Goal: Use online tool/utility: Use online tool/utility

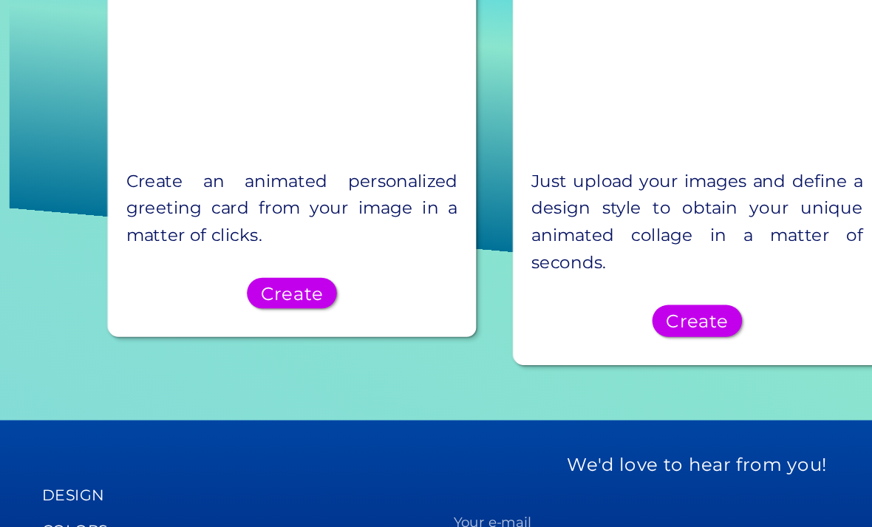
scroll to position [1412, 0]
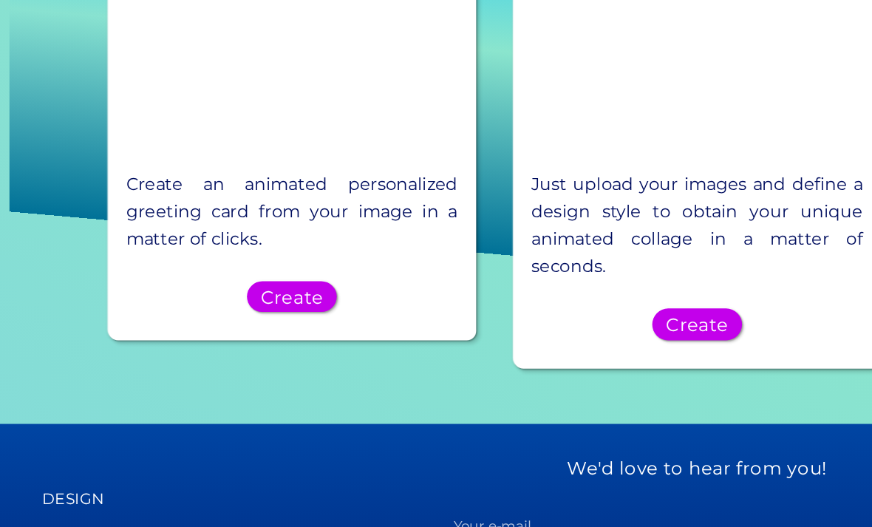
click at [171, 247] on h5 "Create" at bounding box center [182, 252] width 35 height 10
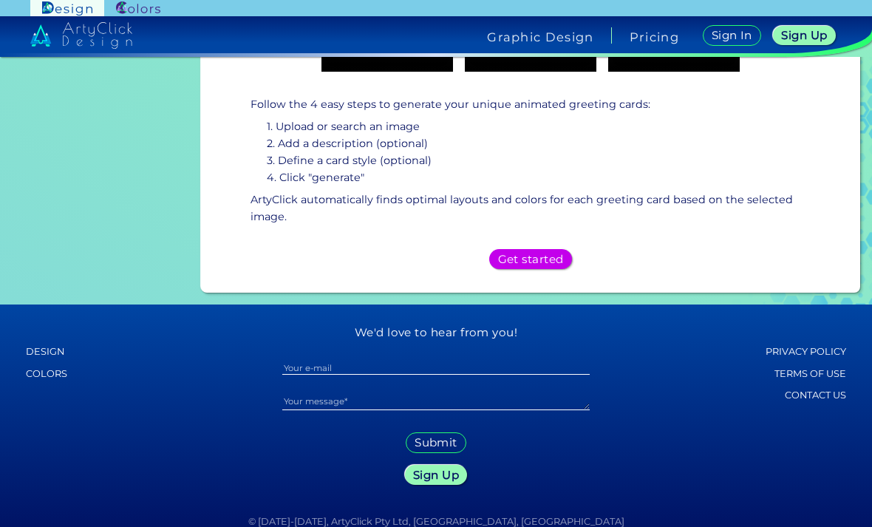
scroll to position [412, 0]
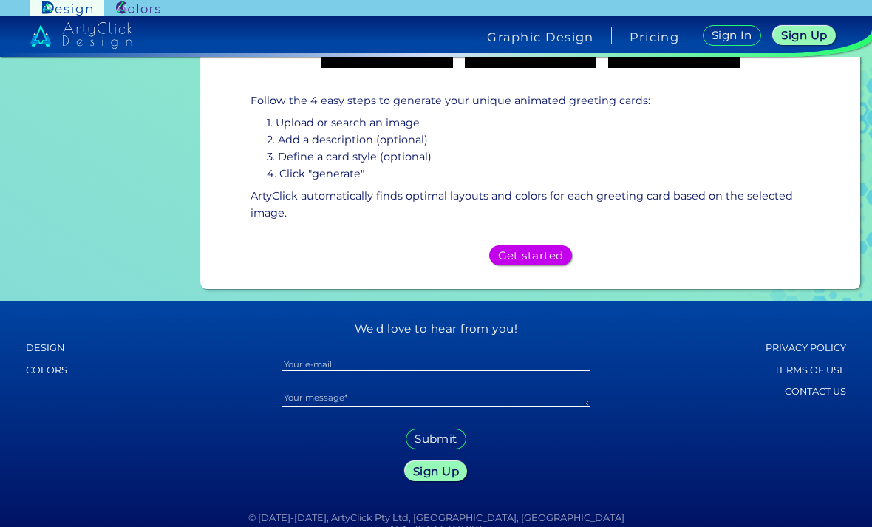
click at [527, 261] on h5 "Get started" at bounding box center [530, 256] width 59 height 10
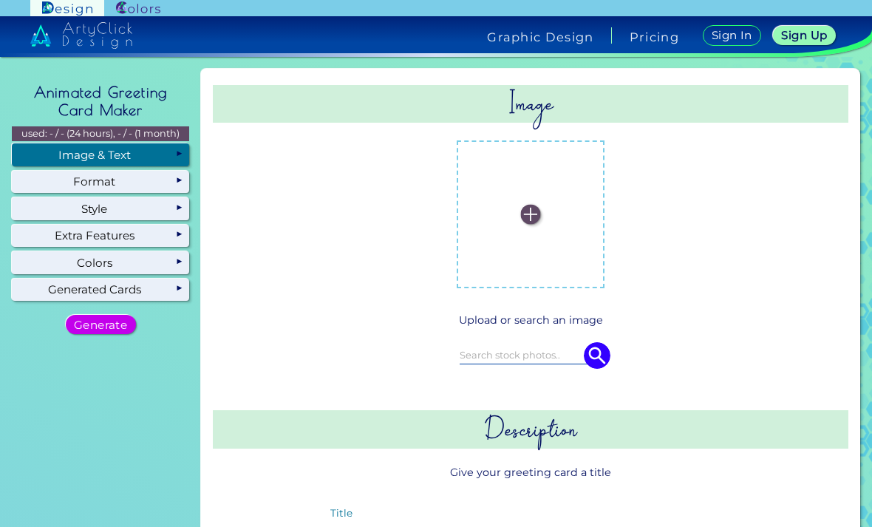
scroll to position [0, 0]
click at [561, 225] on label at bounding box center [530, 214] width 133 height 133
click at [0, 0] on input "file" at bounding box center [0, 0] width 0 height 0
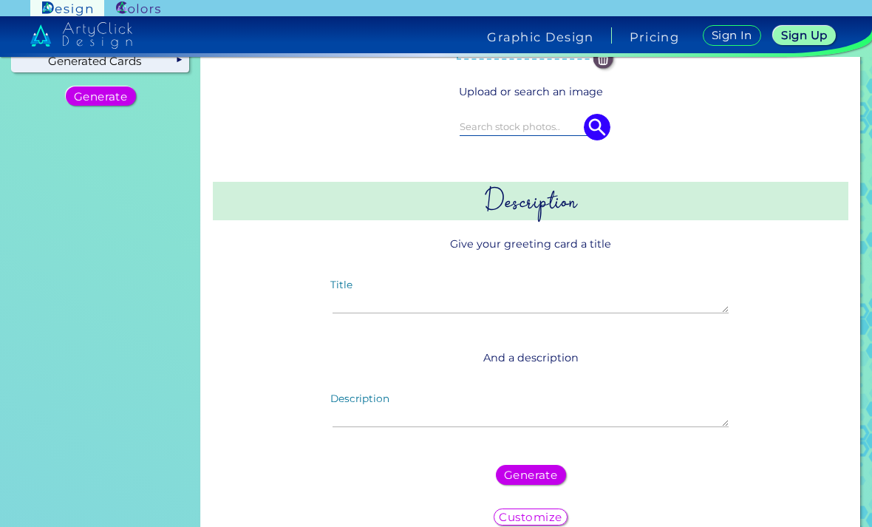
scroll to position [228, 0]
click at [368, 305] on textarea "Title" at bounding box center [531, 298] width 396 height 32
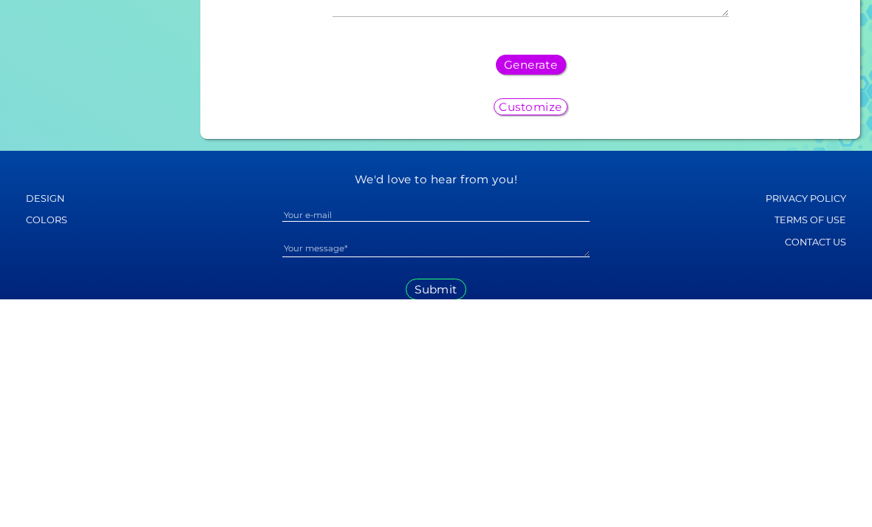
scroll to position [375, 0]
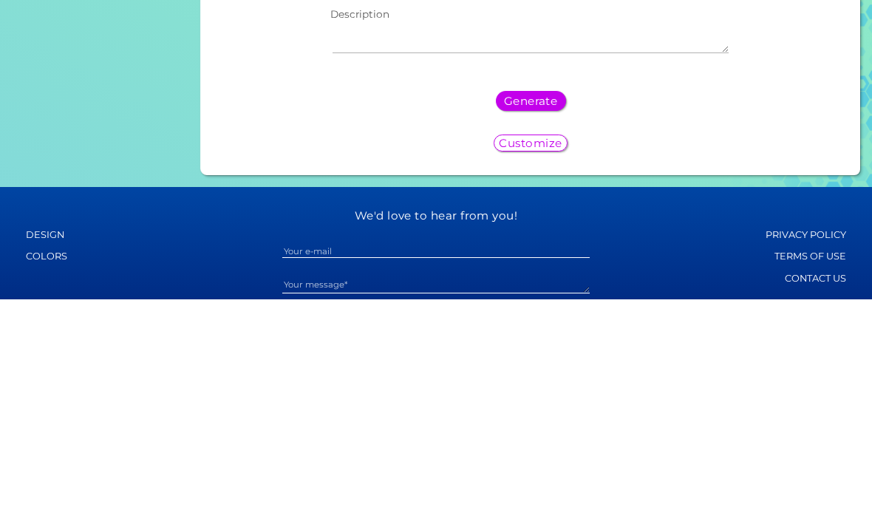
click at [543, 249] on textarea "Description" at bounding box center [531, 265] width 396 height 32
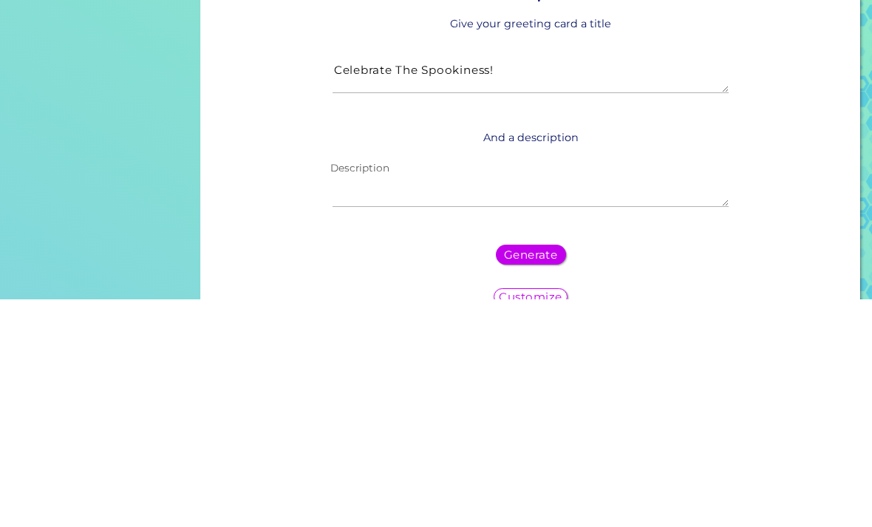
scroll to position [221, 0]
click at [539, 289] on textarea "Celebrate The Spookiness!" at bounding box center [531, 305] width 396 height 32
type textarea "C"
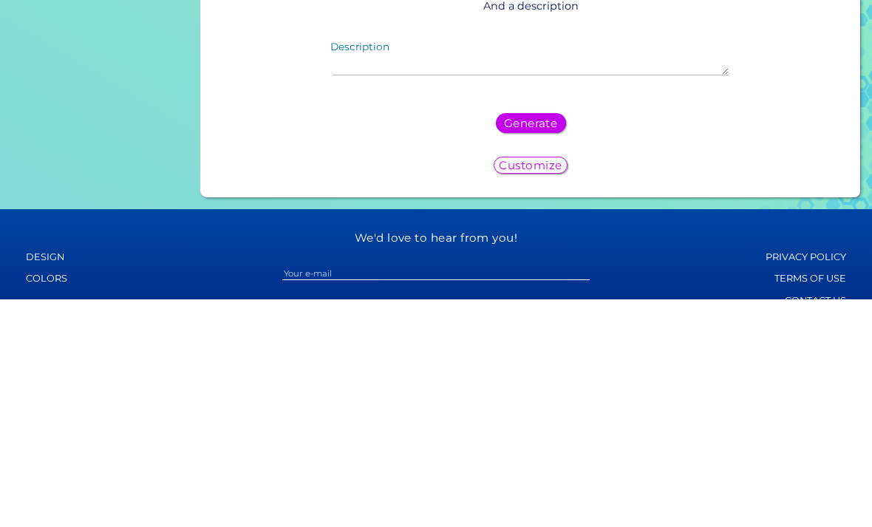
scroll to position [353, 0]
type textarea "Happy [DATE]!"
click at [595, 271] on textarea "Description" at bounding box center [531, 287] width 396 height 32
type textarea "S"
type textarea "Celebrate the spookiness at [DATE]!"
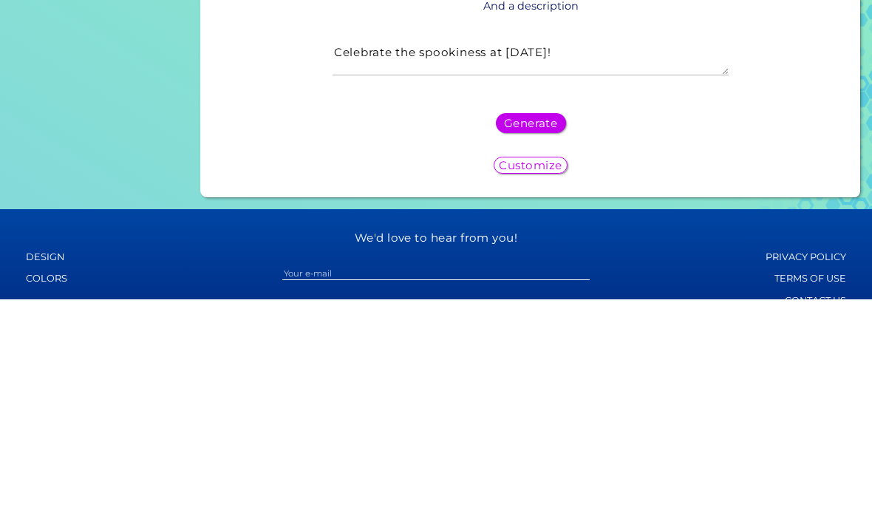
click at [537, 345] on h5 "Generate" at bounding box center [531, 350] width 52 height 11
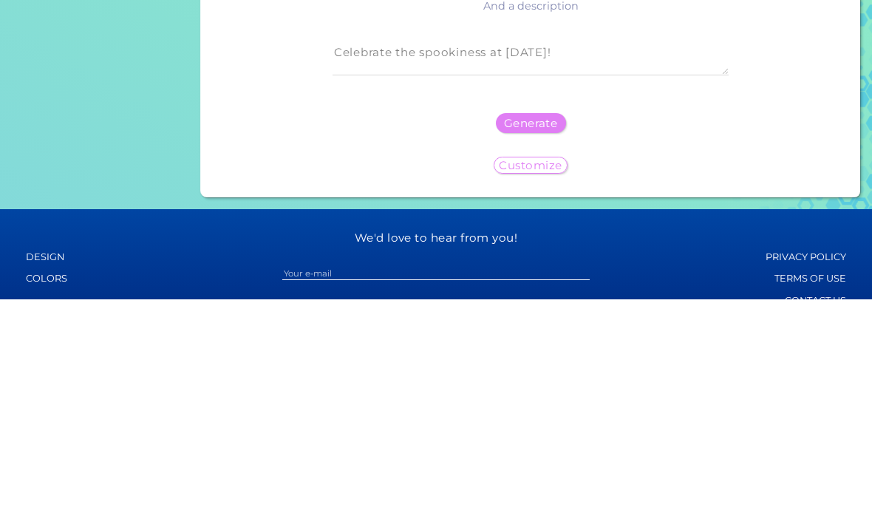
scroll to position [0, 0]
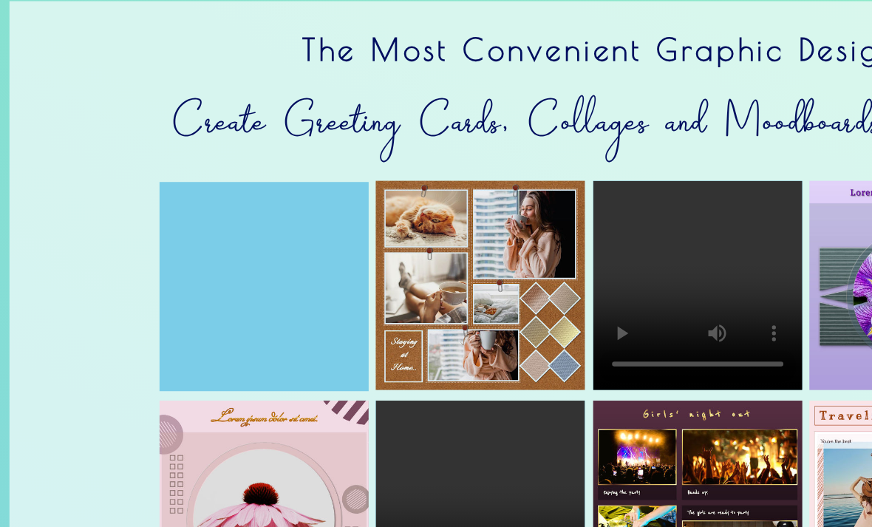
scroll to position [5, 0]
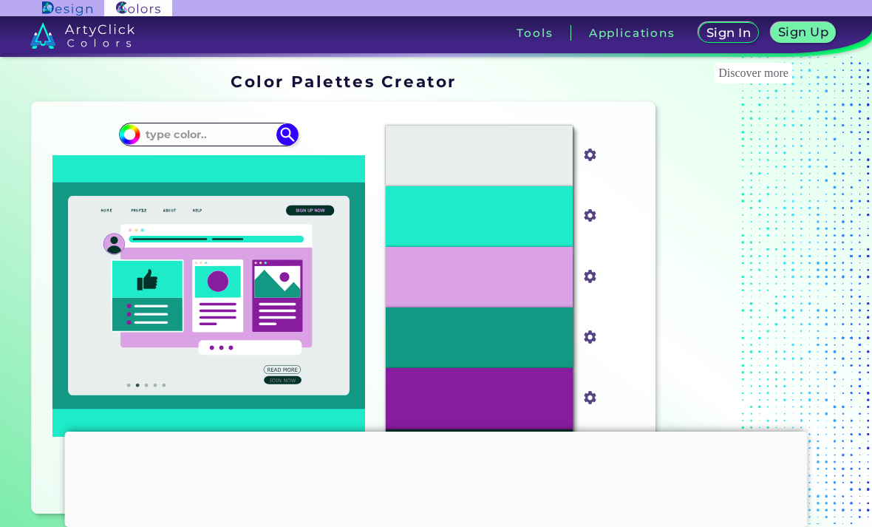
click at [257, 139] on input at bounding box center [208, 134] width 137 height 20
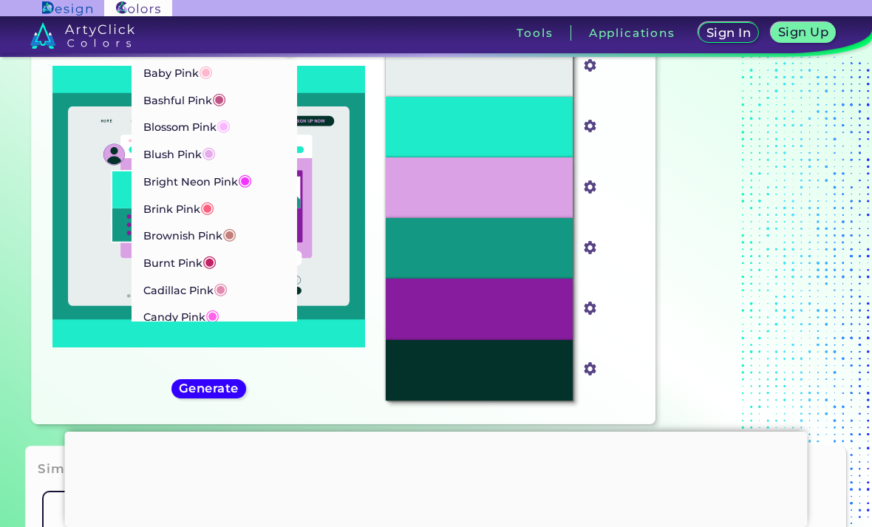
scroll to position [78, 0]
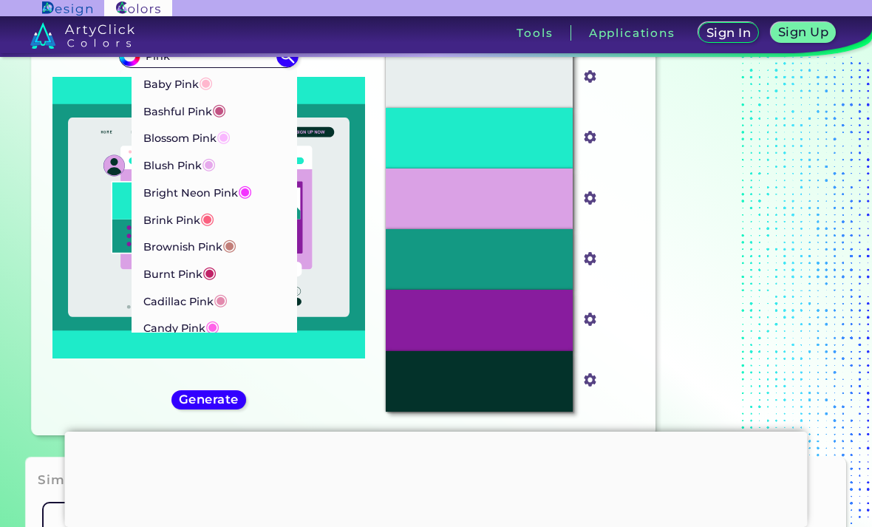
type input "Pink"
click at [196, 81] on p "Baby Pink ◉" at bounding box center [177, 82] width 69 height 27
type input "#ffb7ce"
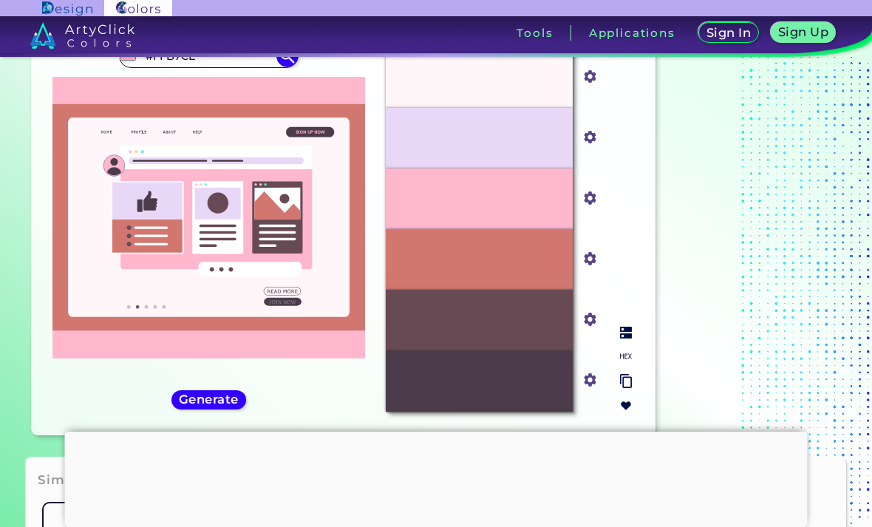
click at [442, 224] on div "#FFB7CE" at bounding box center [479, 199] width 187 height 61
click at [443, 228] on div "#FFB7CE" at bounding box center [479, 199] width 187 height 61
click at [599, 208] on img at bounding box center [590, 197] width 19 height 19
click at [588, 205] on input "#ffb7ce" at bounding box center [587, 196] width 18 height 18
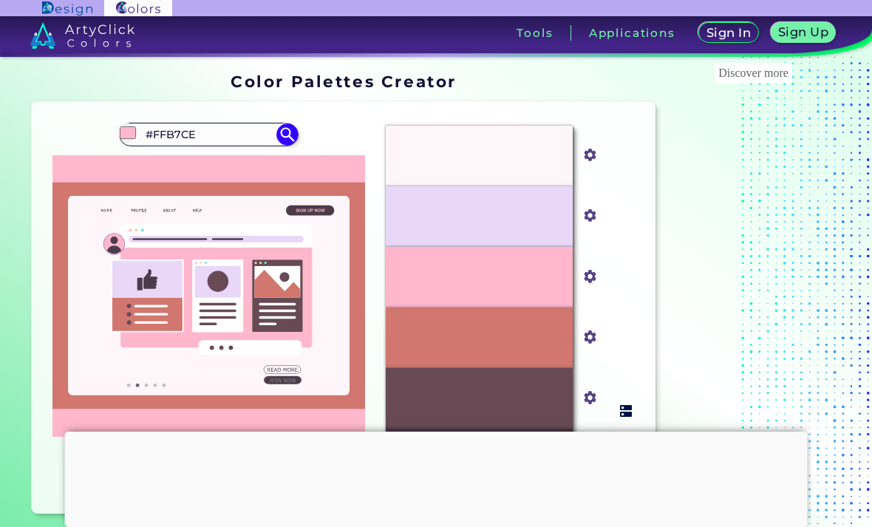
scroll to position [0, 0]
click at [248, 139] on input "#FFB7CE" at bounding box center [208, 134] width 137 height 20
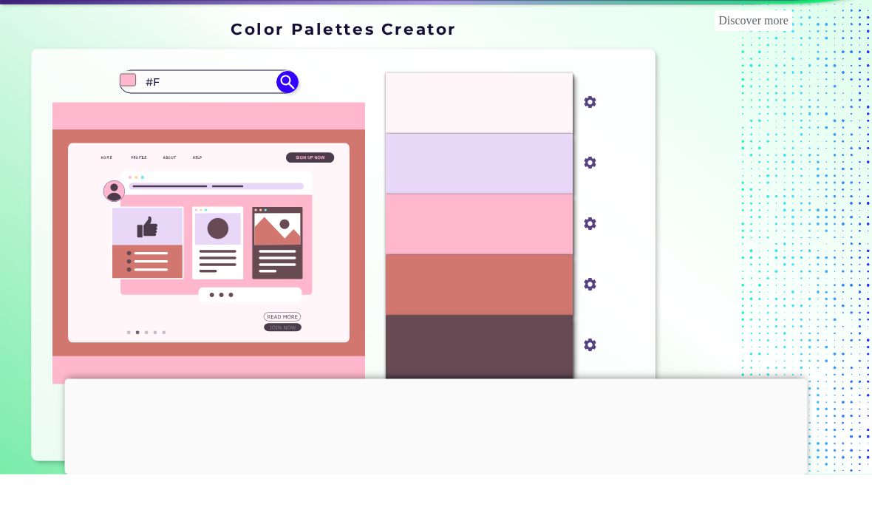
type input "#"
type input "#FFFOC"
click at [288, 123] on img at bounding box center [287, 134] width 22 height 22
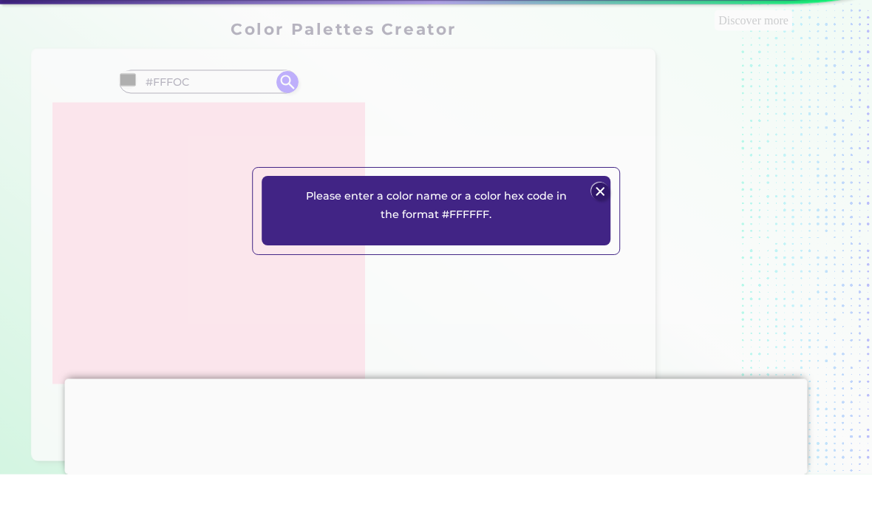
scroll to position [53, 0]
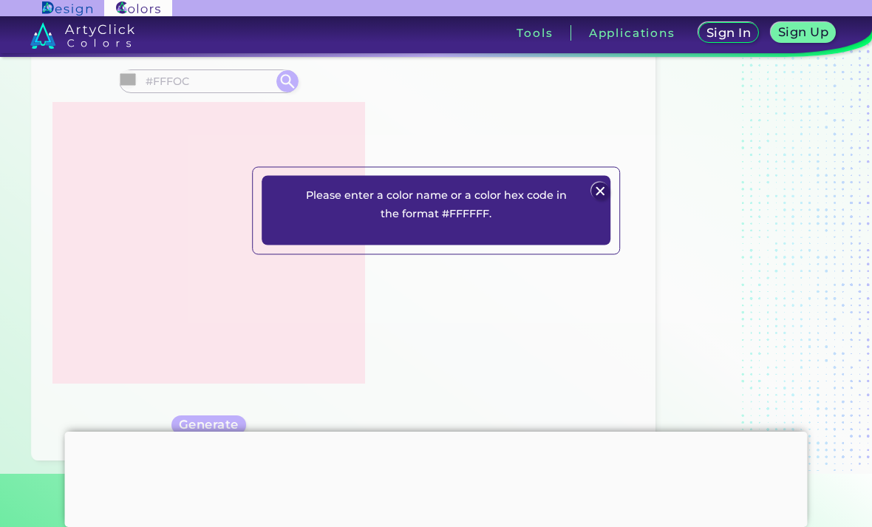
click at [603, 200] on img at bounding box center [600, 191] width 18 height 18
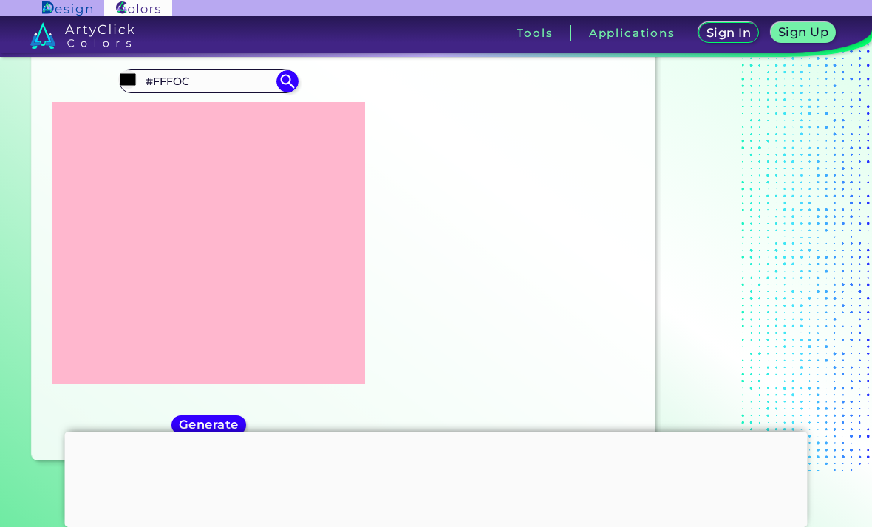
click at [125, 84] on input "#000000" at bounding box center [127, 79] width 18 height 18
type input "#230000"
type input "#300000"
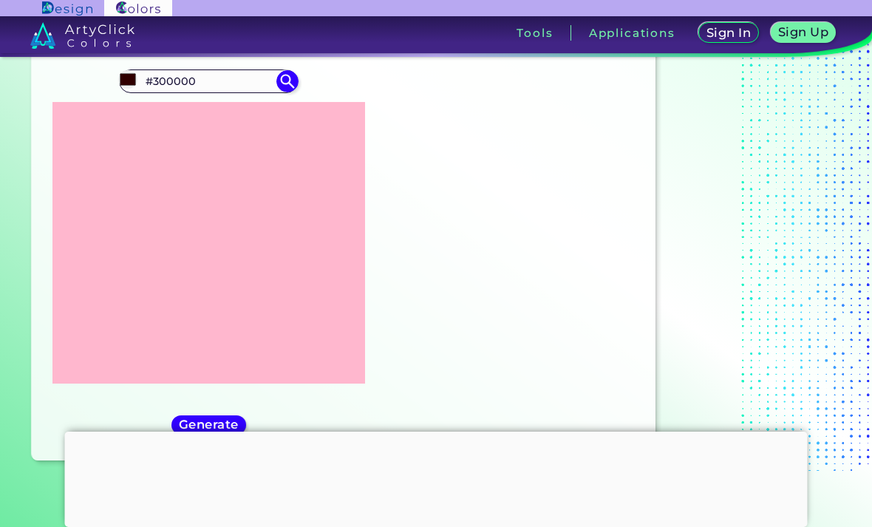
type input "#670000"
type input "#7f0000"
type input "#7F0000"
type input "#c90000"
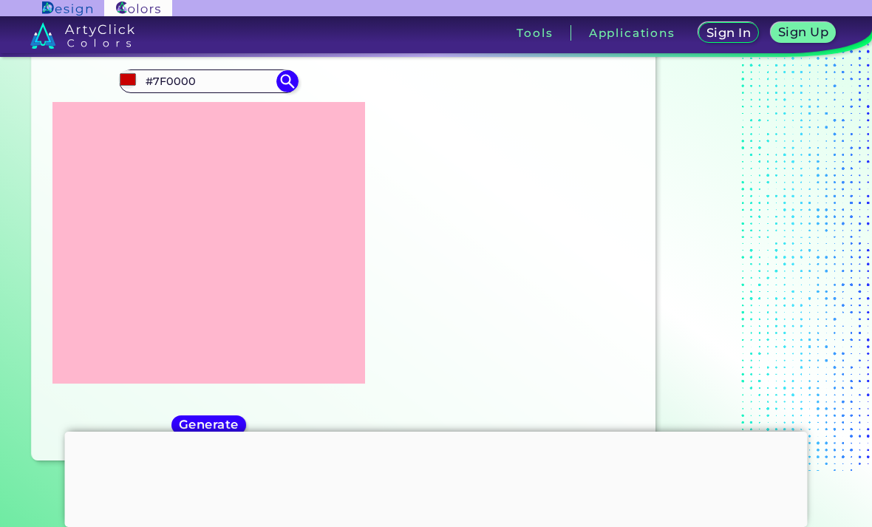
type input "#C90000"
type input "#f90000"
type input "#F90000"
type input "#ff0000"
type input "#FF0000"
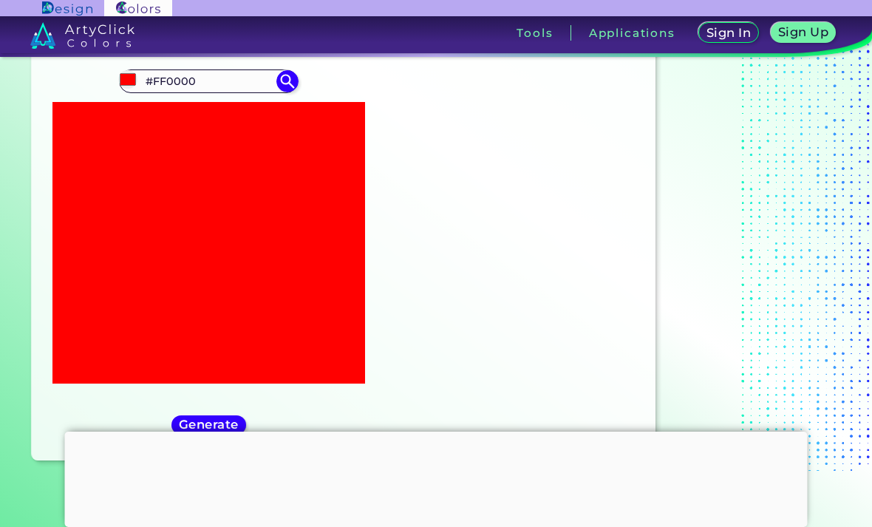
type input "#ff0600"
type input "#FF0600"
type input "#ff1600"
type input "#FF1600"
type input "#ff2c00"
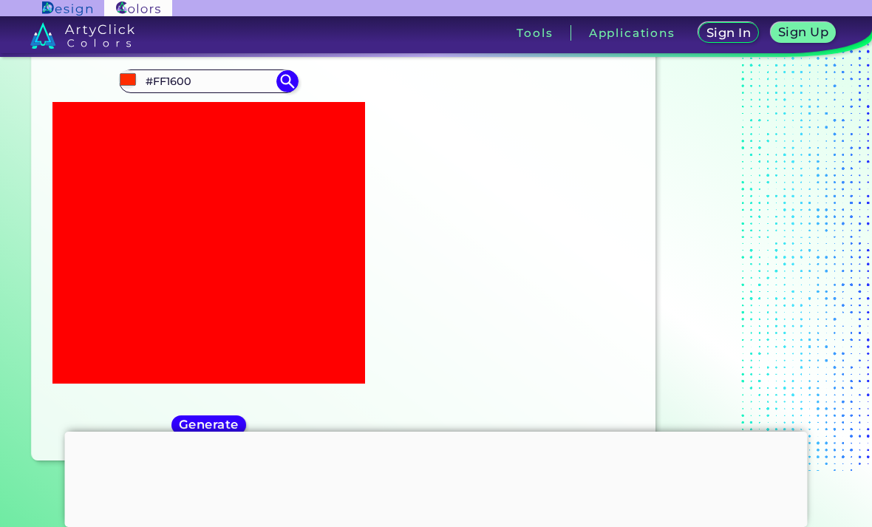
type input "#FF2C00"
type input "#ff4b00"
type input "#FF4B00"
type input "#ff7300"
type input "#FF7300"
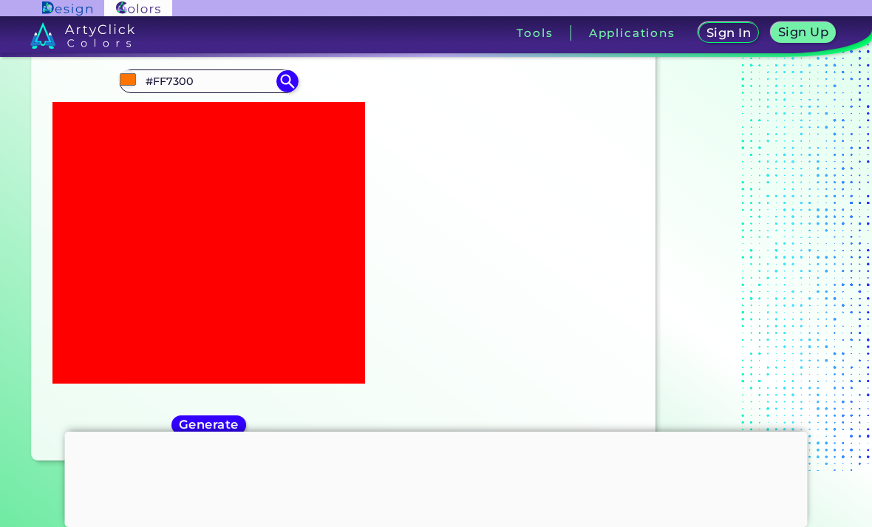
type input "#ffa000"
type input "#FFA000"
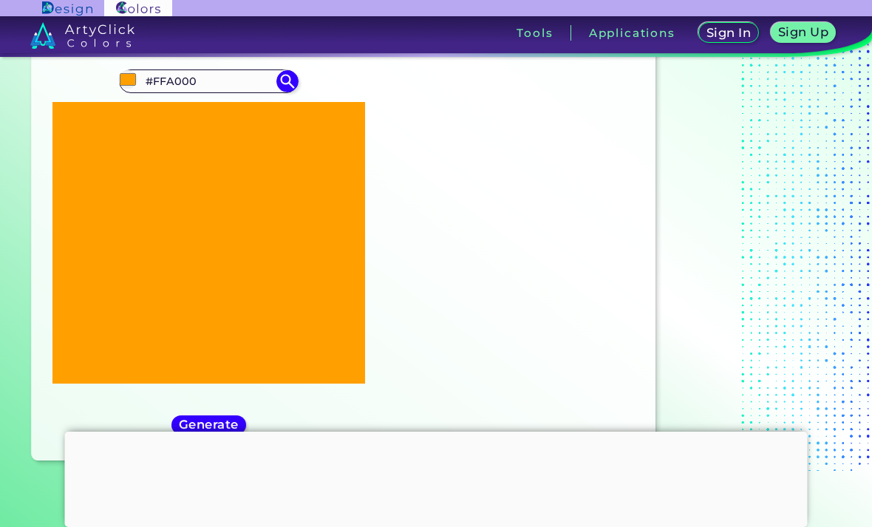
type input "#ffce00"
type input "#FFCE00"
type input "#fffb00"
type input "#FFFB00"
type input "#ffff00"
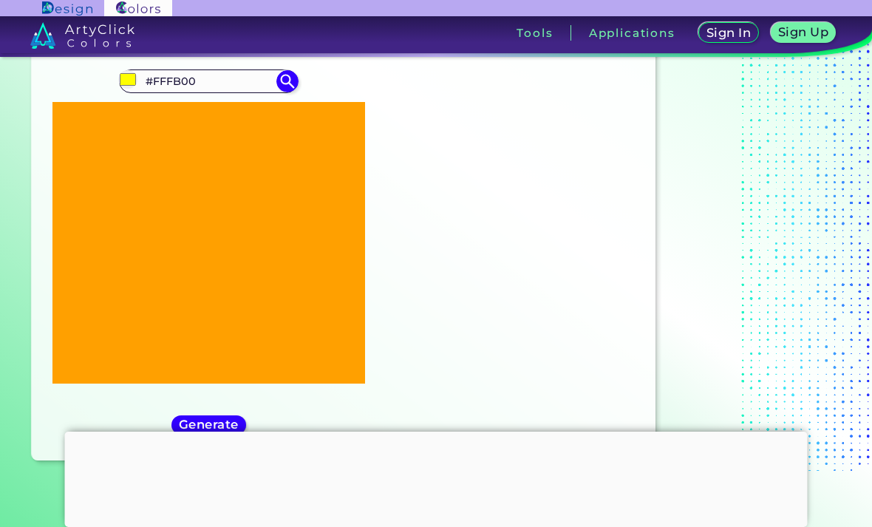
type input "#FFFF00"
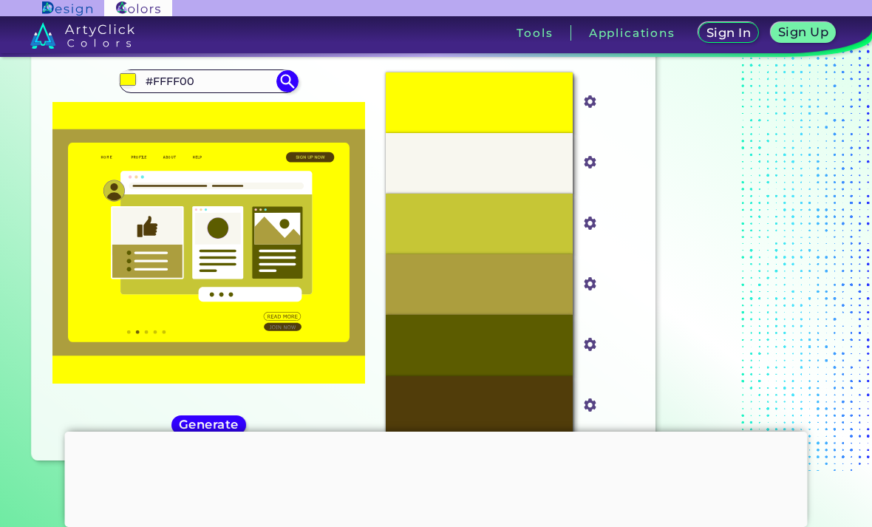
type input "#ffff1a"
type input "#FFFF1A"
type input "#ffff23"
type input "#FFFF23"
type input "#ffff2f"
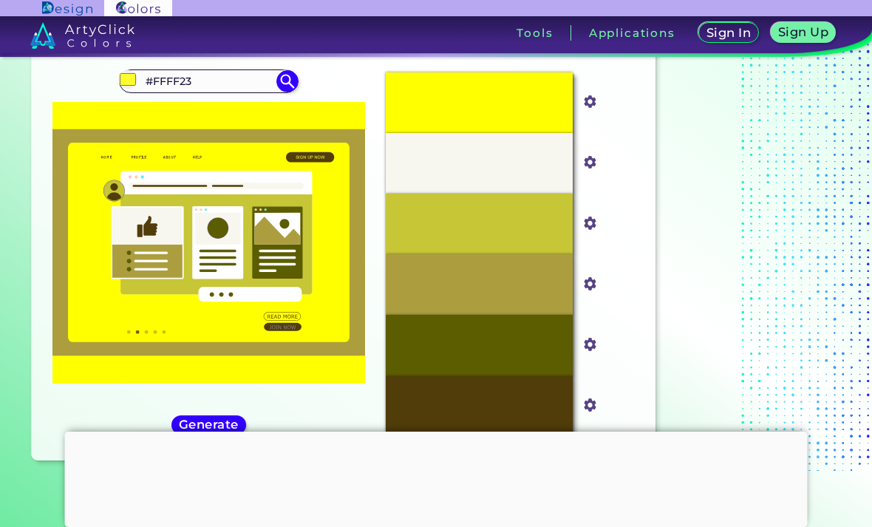
type input "#FFFF2F"
type input "#ffff3e"
type input "#FFFF3E"
type input "#ffff4c"
type input "#FFFF4C"
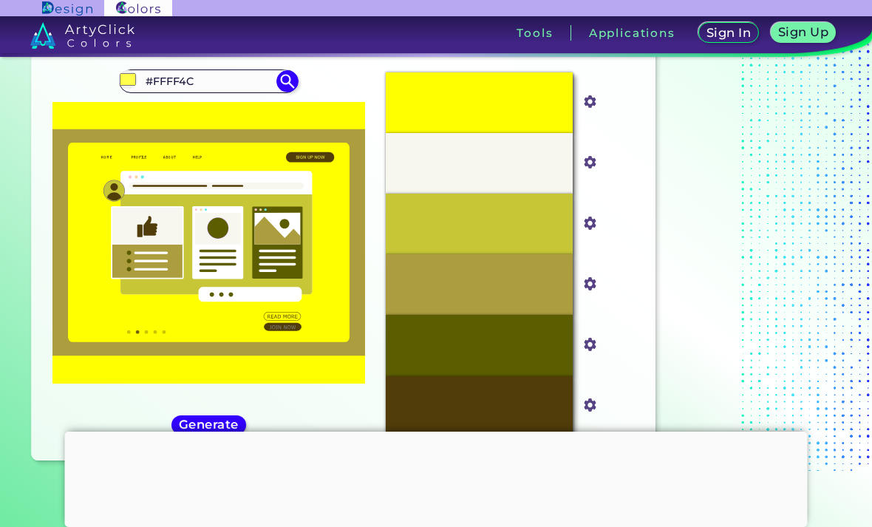
type input "#ffff5a"
type input "#FFFF5A"
type input "#ffff6b"
type input "#FFFF6B"
type input "#ffff7b"
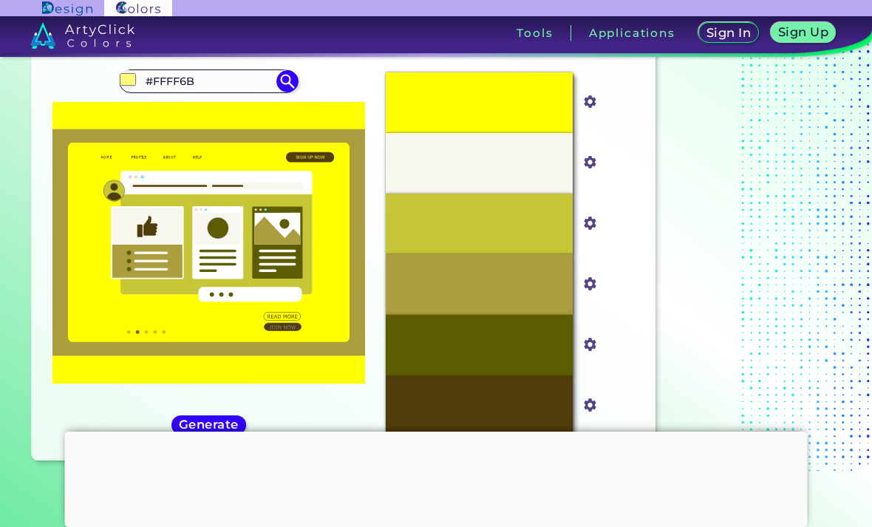
type input "#FFFF7B"
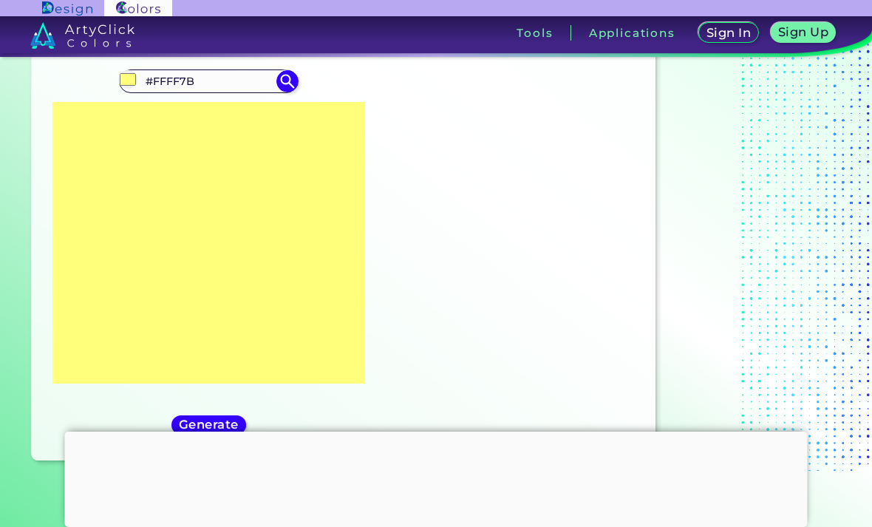
type input "#ffff8b"
type input "#FFFF8B"
type input "#ffff9b"
type input "#FFFF9B"
type input "#ffffa7"
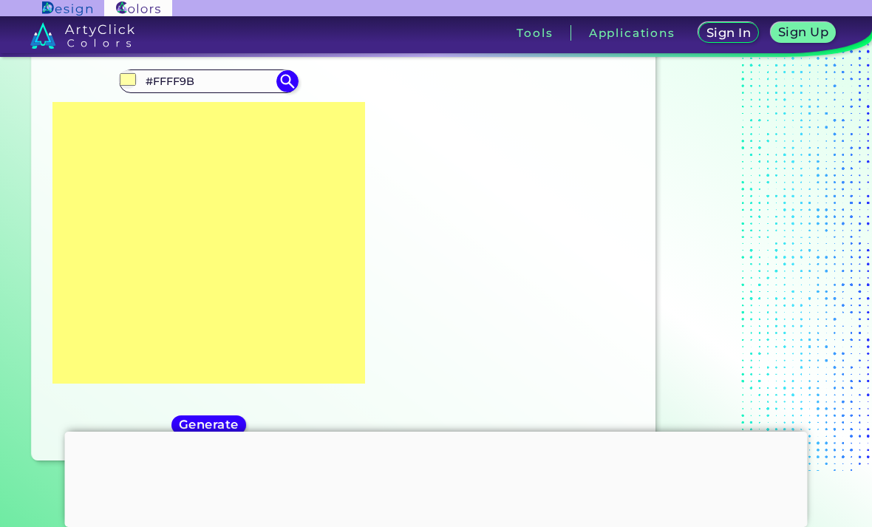
type input "#FFFFA7"
type input "#ffffb3"
type input "#FFFFB3"
type input "#ffffbf"
type input "#FFFFBF"
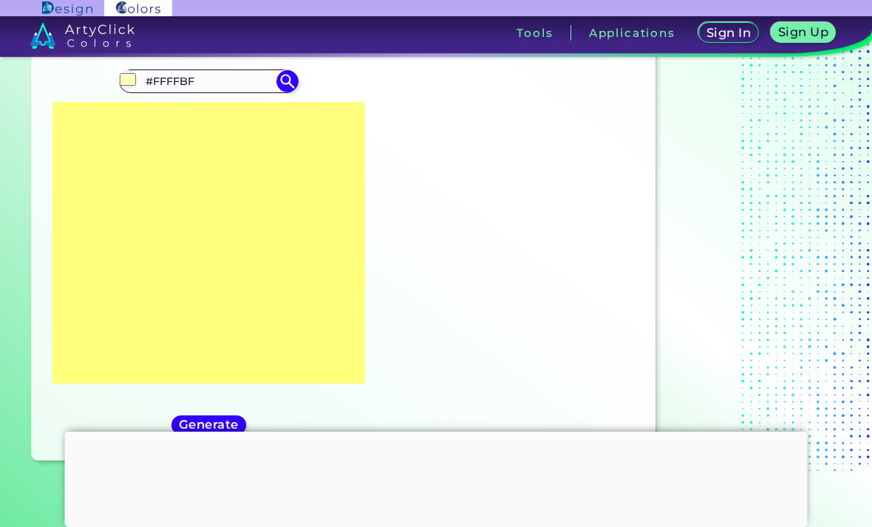
type input "#ffffcc"
type input "#FFFFCC"
type input "#ffffd8"
type input "#FFFFD8"
type input "#ffffe4"
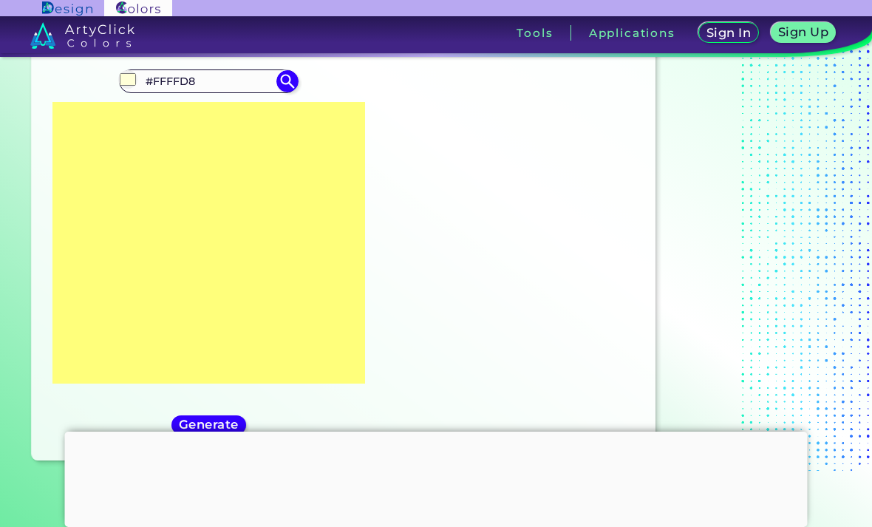
type input "#FFFFE4"
type input "#ffffee"
type input "#FFFFEE"
type input "#fffffa"
type input "#FFFFFA"
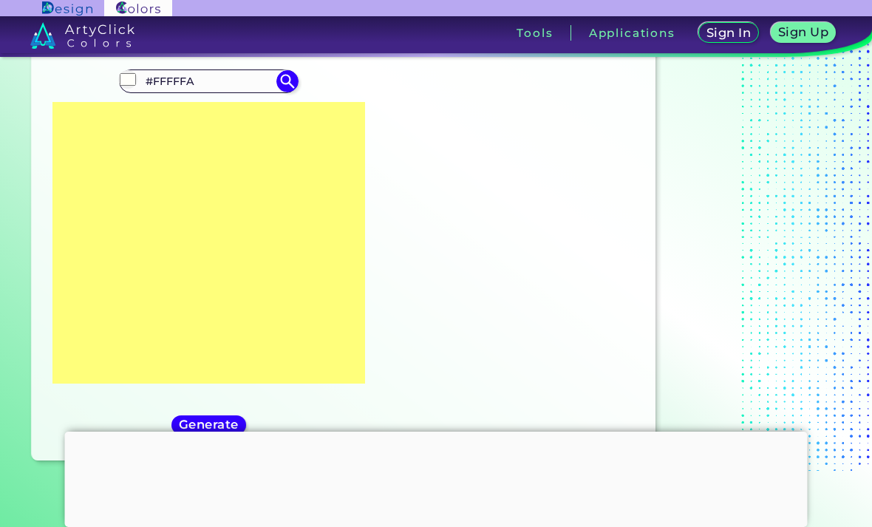
type input "#ffffff"
type input "#FFFFFF"
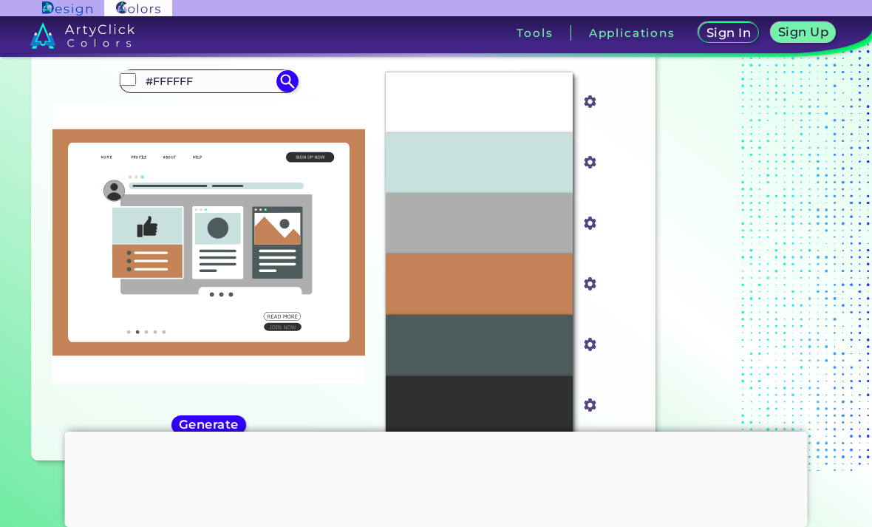
type input "#ffffe9"
type input "#FFFFE9"
type input "#ffffe4"
type input "#FFFFE4"
type input "#ffffdf"
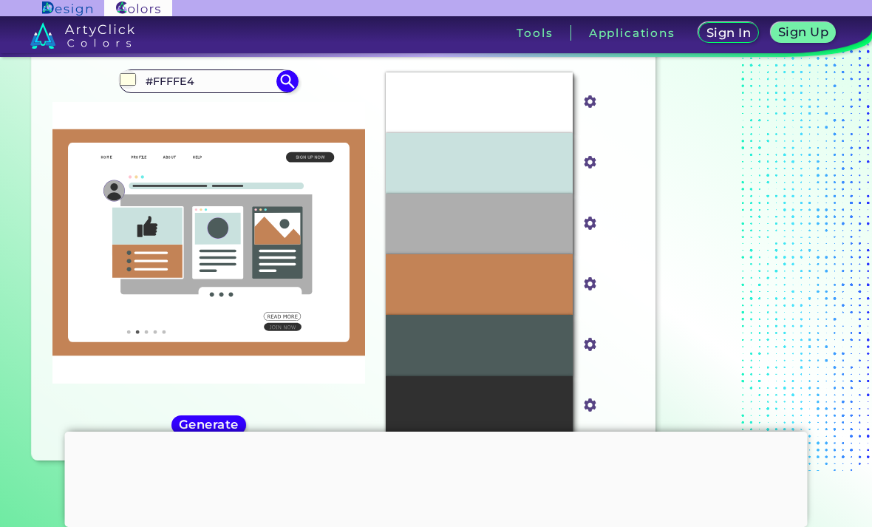
type input "#FFFFDF"
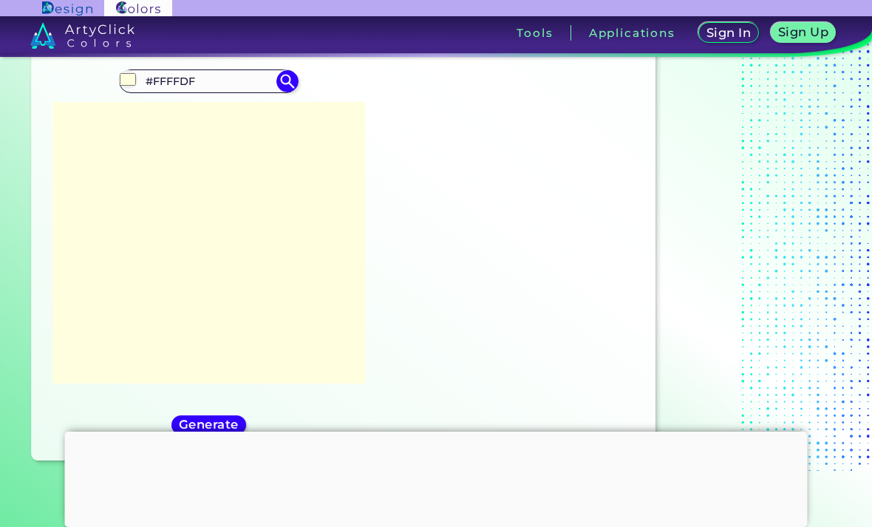
type input "#ffffd7"
type input "#FFFFD7"
type input "#ffffcc"
type input "#FFFFCC"
type input "#ffffbd"
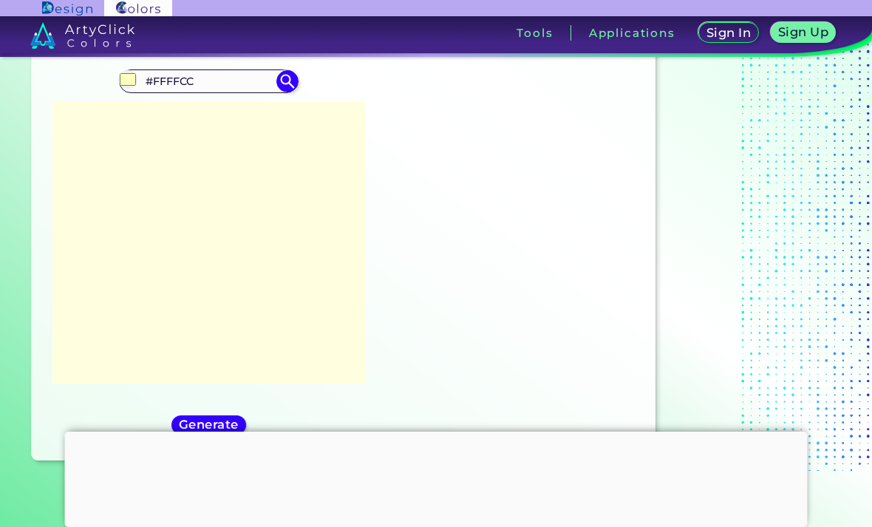
type input "#FFFFBD"
type input "#ffffac"
type input "#FFFFAC"
type input "#ffff9e"
type input "#FFFF9E"
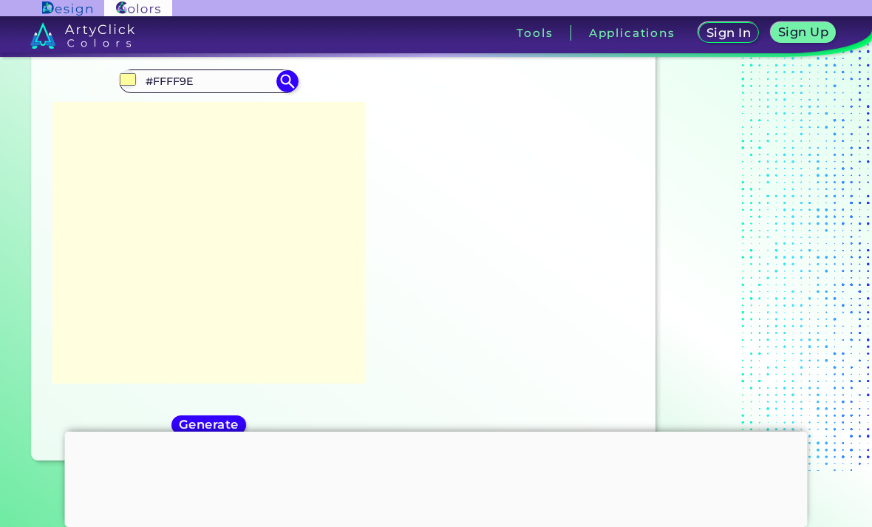
type input "#ffff92"
type input "#FFFF92"
type input "#ffff8b"
type input "#FFFF8B"
type input "#ffff87"
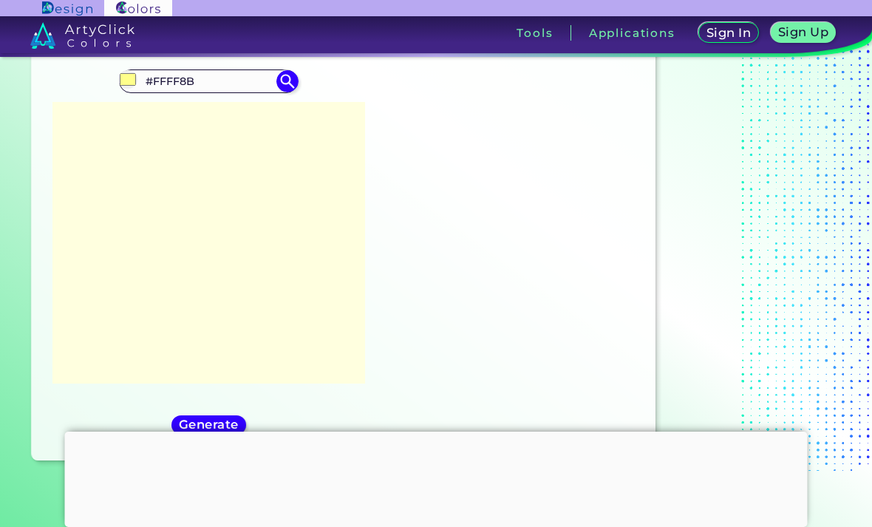
type input "#FFFF87"
type input "#ffff86"
type input "#FFFF86"
type input "#ffff85"
type input "#FFFF85"
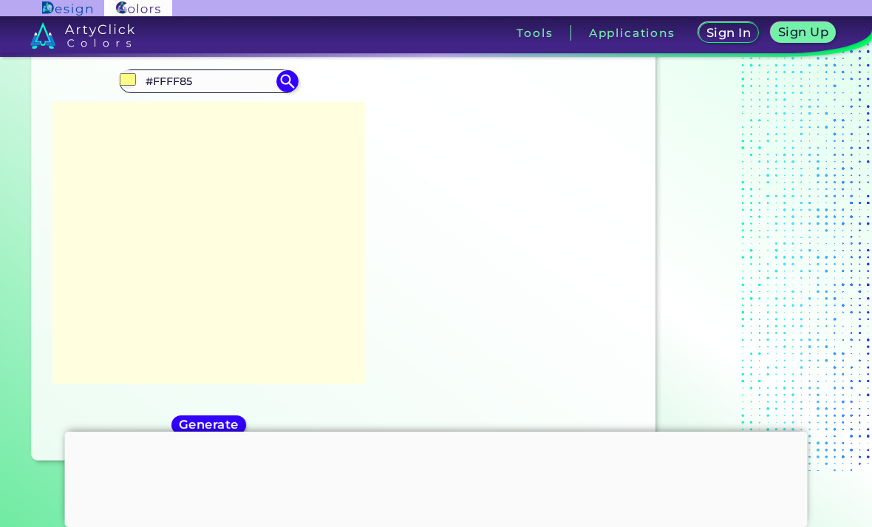
type input "#ffff84"
type input "#FFFF84"
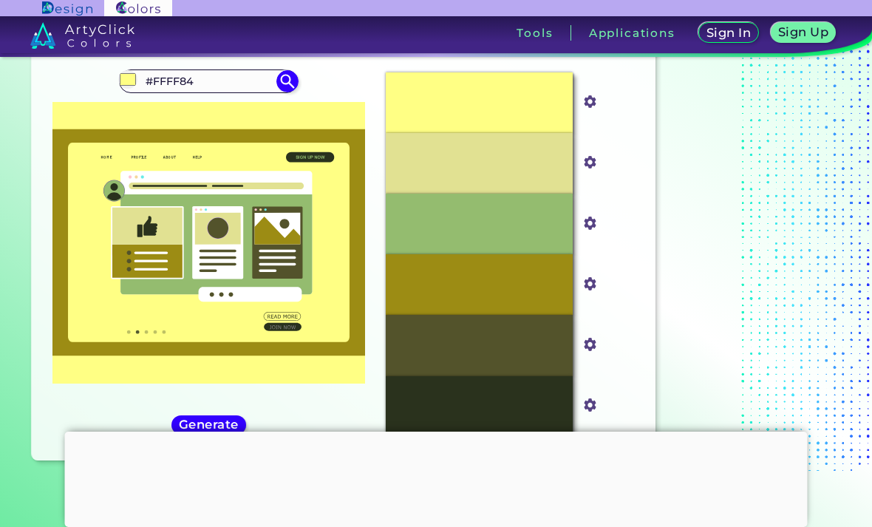
type input "#ffe284"
type input "#FFE284"
type input "#ffd684"
type input "#FFD684"
type input "#ffd184"
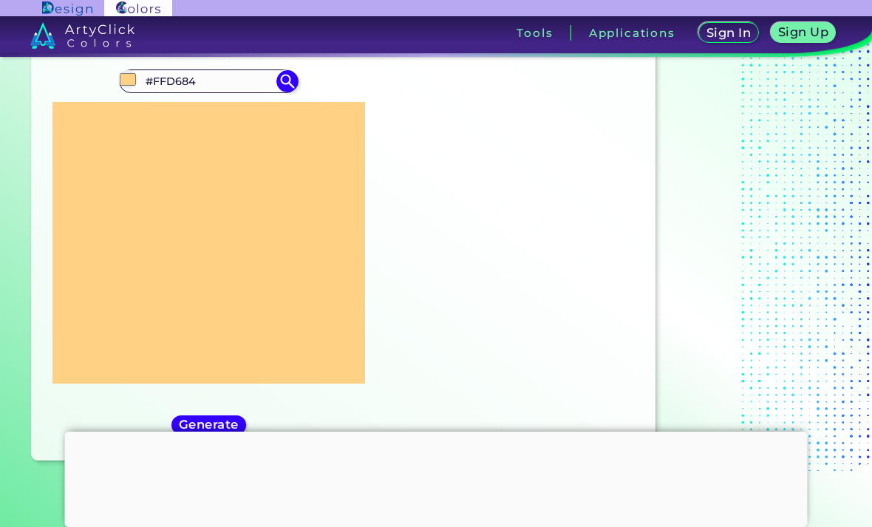
type input "#FFD184"
type input "#ffce84"
type input "#FFCE84"
type input "#ffc984"
type input "#FFC984"
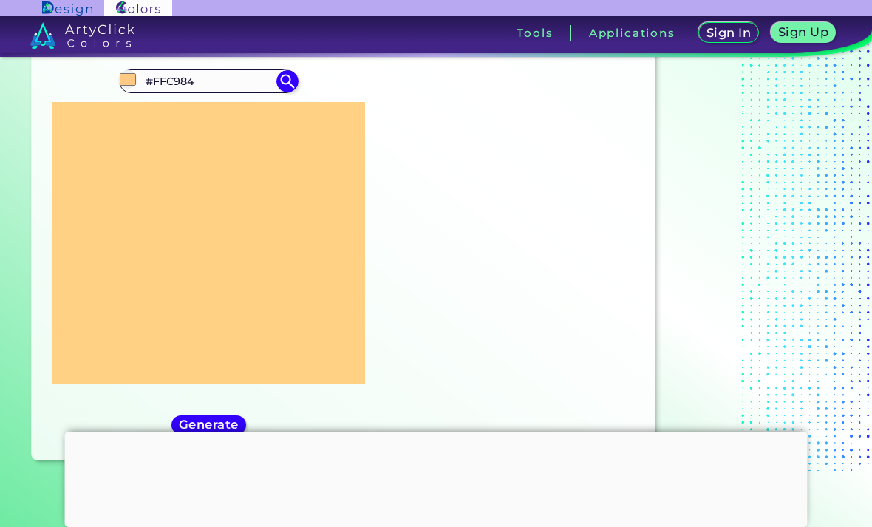
type input "#ffc884"
type input "#FFC884"
type input "#ffc384"
type input "#FFC384"
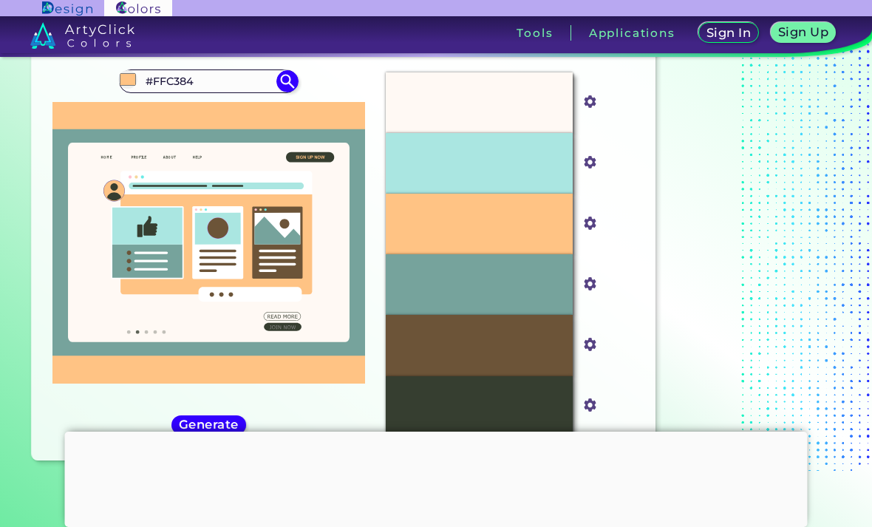
type input "#fec384"
type input "#FEC384"
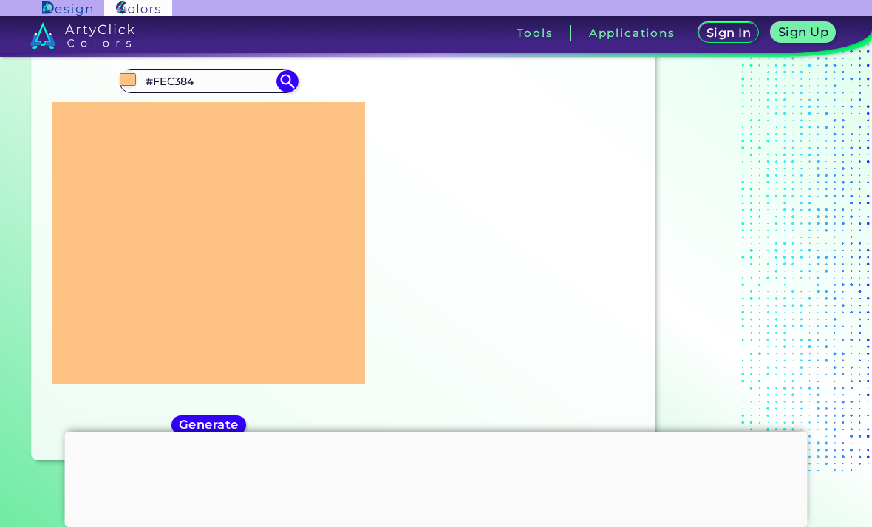
type input "#f4c384"
type input "#F4C384"
type input "#ebc384"
type input "#EBC384"
type input "#e2c384"
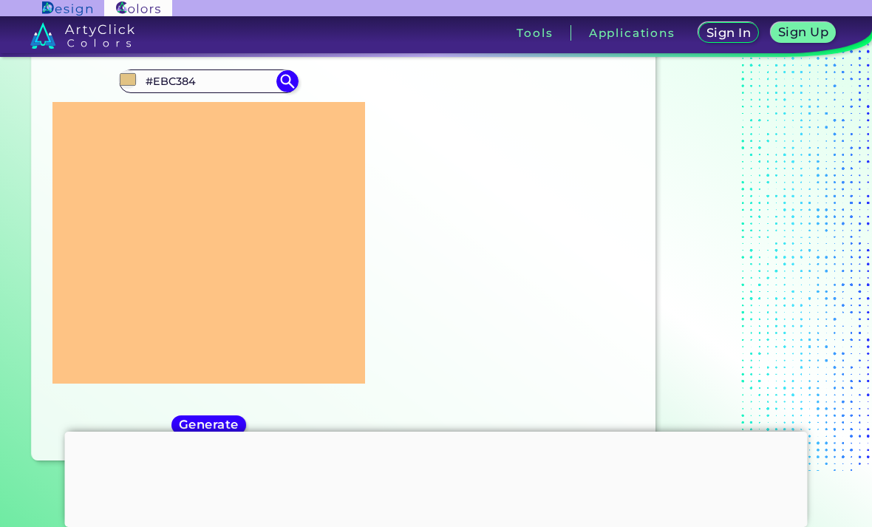
type input "#E2C384"
type input "#dac384"
type input "#DAC384"
type input "#d6c384"
type input "#D6C384"
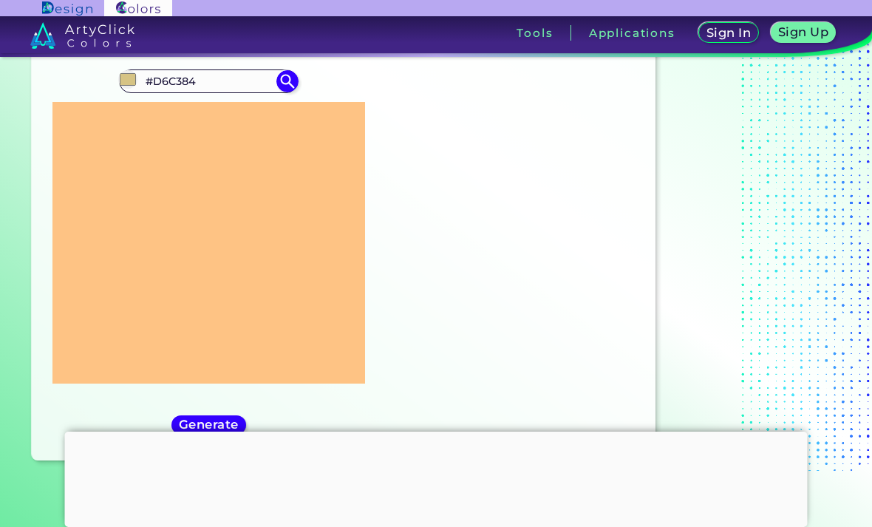
type input "#d1c384"
type input "#D1C384"
type input "#cfc384"
type input "#CFC384"
type input "#cdc384"
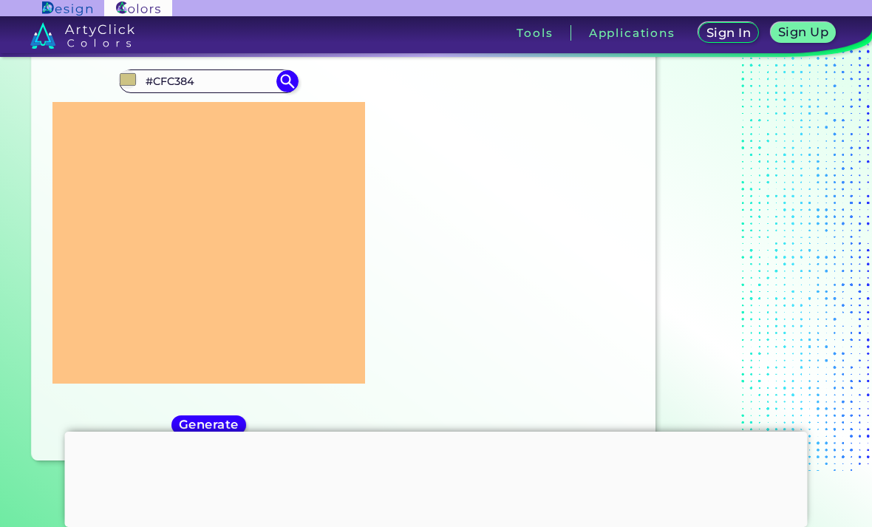
type input "#CDC384"
type input "#ccc384"
type input "#CCC384"
type input "#cbc384"
type input "#CBC384"
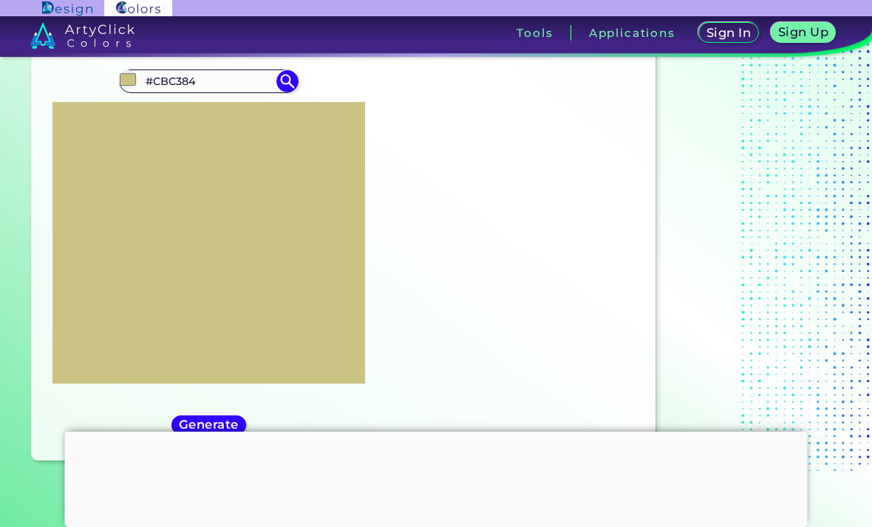
type input "#cac384"
type input "#CAC384"
type input "#c8c384"
type input "#C8C384"
type input "#c7c384"
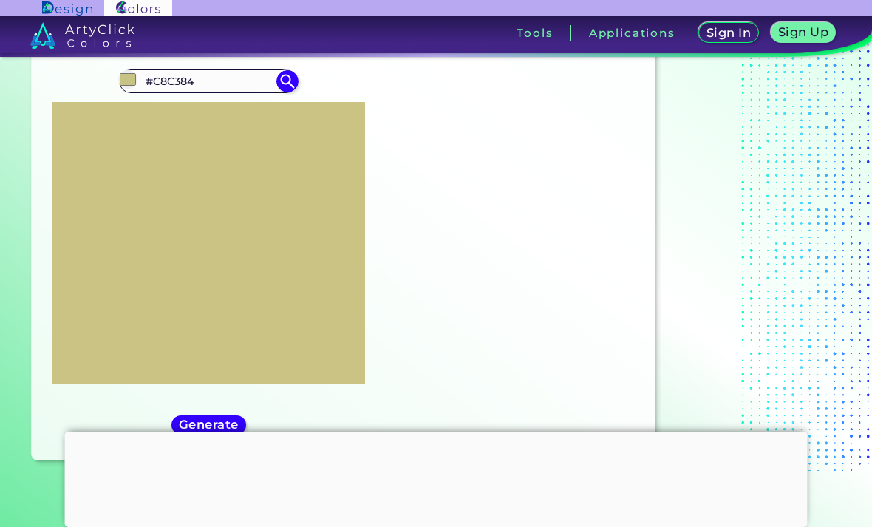
type input "#C7C384"
type input "#c5c384"
type input "#C5C384"
type input "#c3c384"
type input "#C3C384"
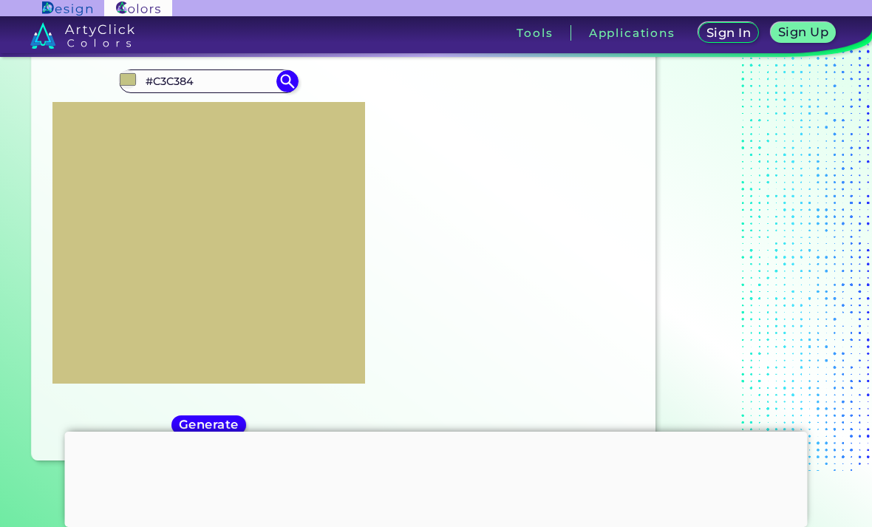
type input "#c2c384"
type input "#C2C384"
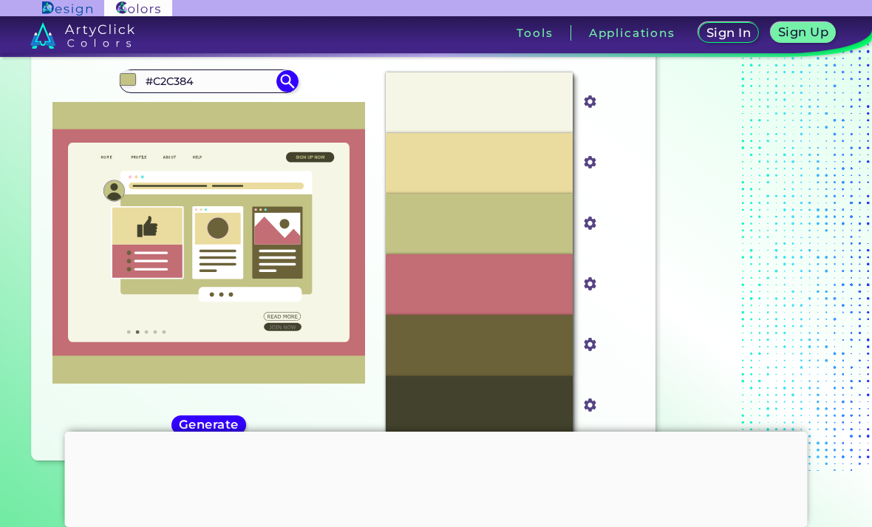
click at [133, 79] on input "#c2c384" at bounding box center [127, 79] width 18 height 18
click at [520, 247] on div "#C2C384" at bounding box center [479, 224] width 187 height 61
click at [598, 233] on img at bounding box center [590, 223] width 19 height 19
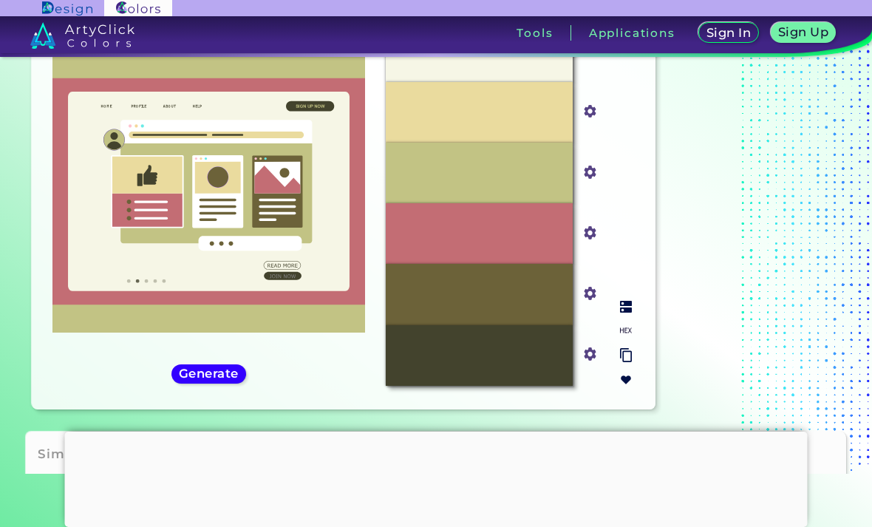
scroll to position [177, 0]
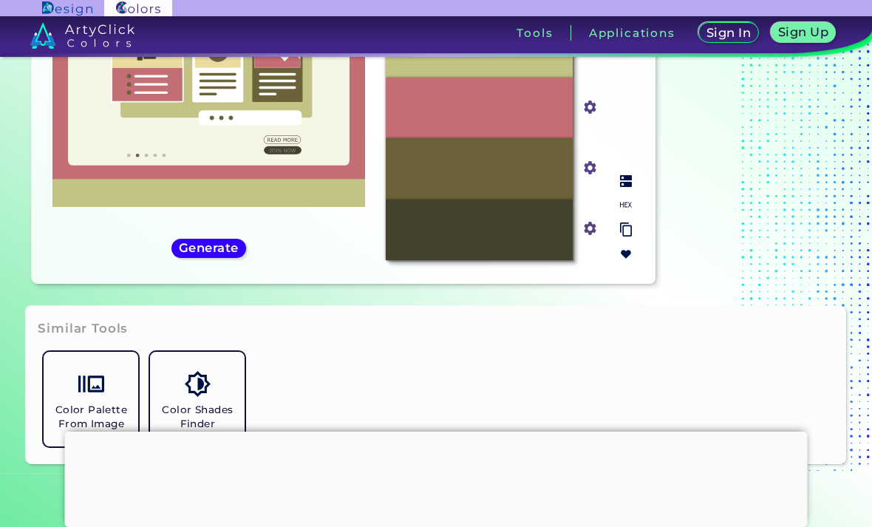
click at [628, 237] on img at bounding box center [626, 229] width 12 height 14
click at [629, 237] on img at bounding box center [626, 229] width 12 height 14
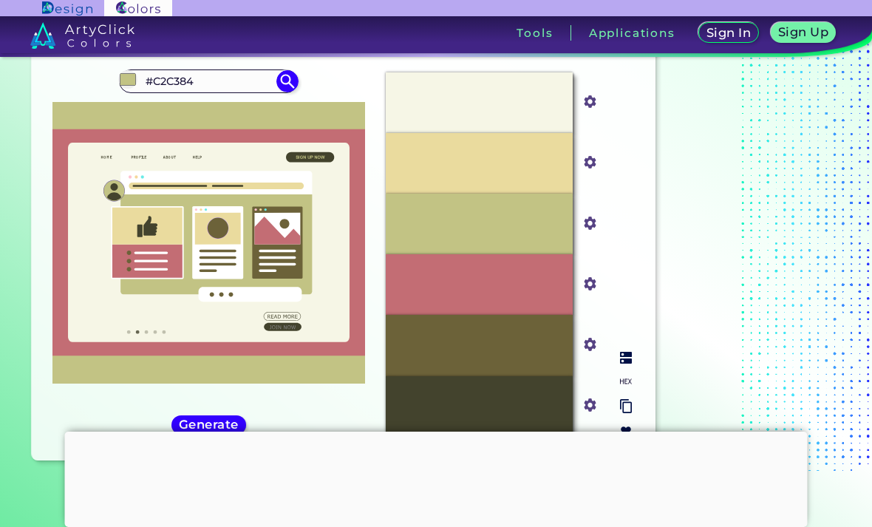
scroll to position [0, 0]
click at [136, 84] on img at bounding box center [129, 81] width 22 height 22
click at [140, 86] on img at bounding box center [129, 81] width 22 height 22
click at [129, 82] on input "#c2c384" at bounding box center [127, 79] width 18 height 18
type input "#c2c38d"
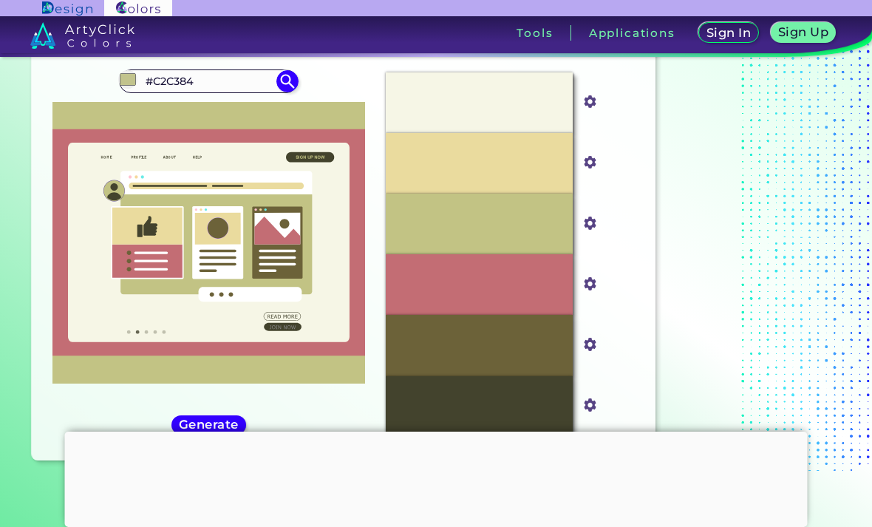
type input "#C2C38D"
type input "#c2c384"
type input "#C2C384"
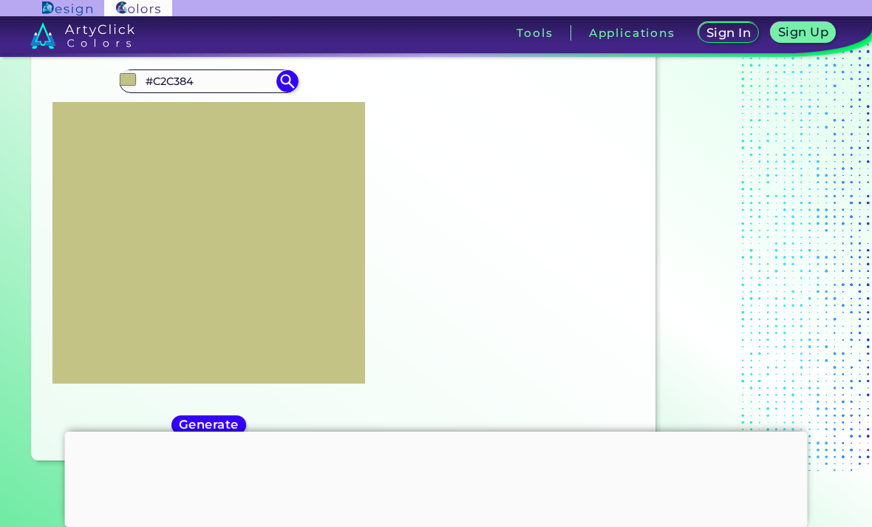
type input "#c2c37d"
type input "#C2C37D"
type input "#c2c35e"
type input "#C2C35E"
type input "#c2c342"
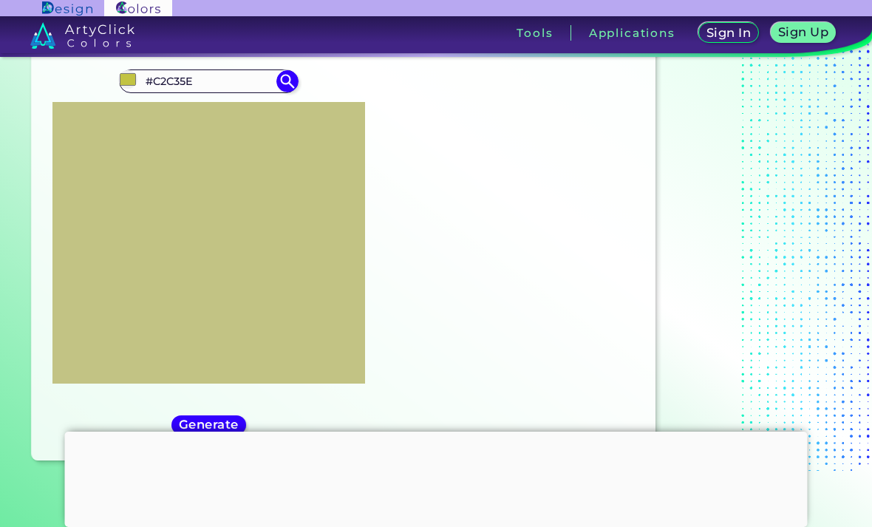
type input "#C2C342"
type input "#c2c31f"
type input "#C2C31F"
type input "#c2c300"
type input "#C2C300"
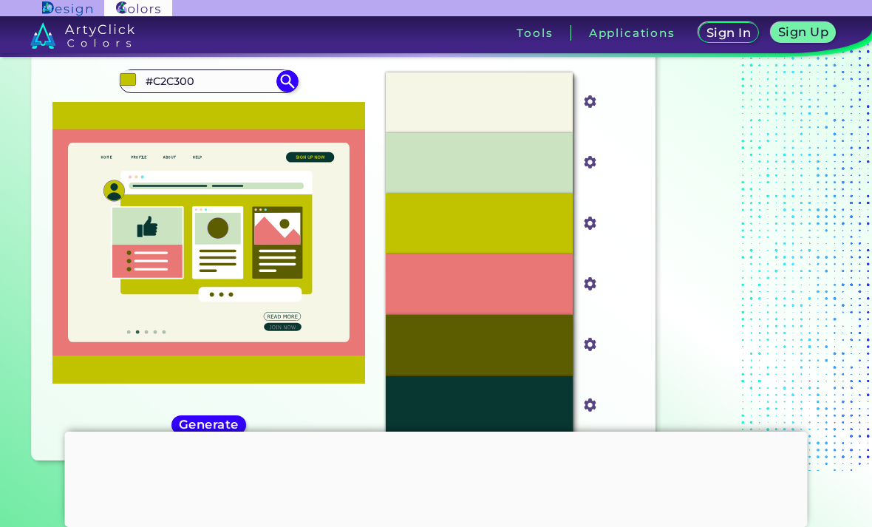
type input "#c29b00"
type input "#C29B00"
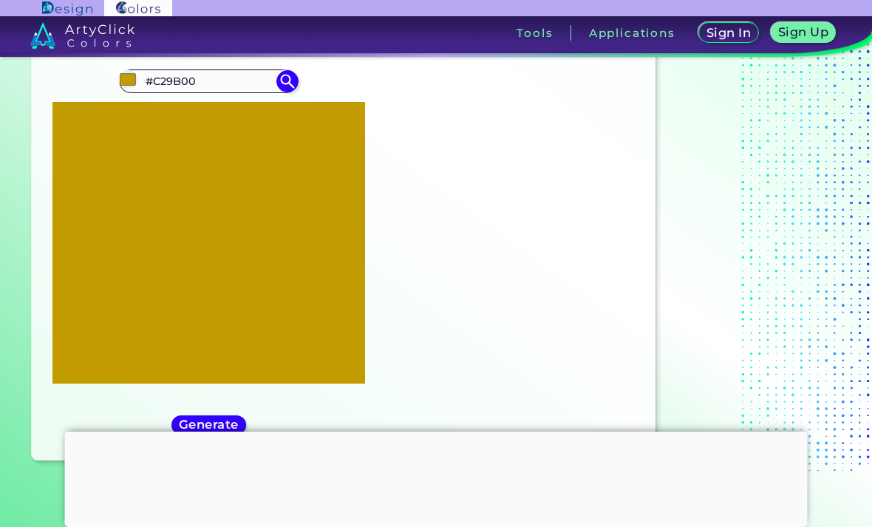
type input "#c29500"
type input "#C29500"
type input "#c28a00"
type input "#C28A00"
type input "#c27400"
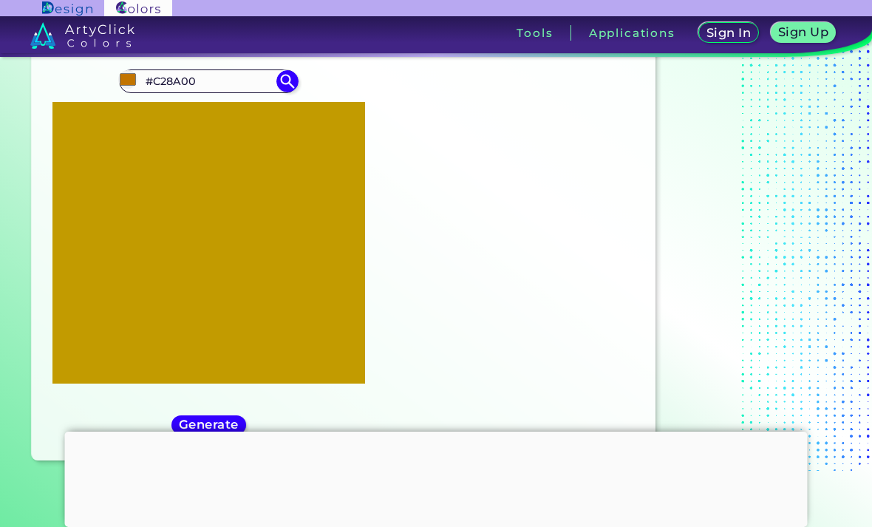
type input "#C27400"
type input "#c24f00"
type input "#C24F00"
type input "#c22100"
type input "#C22100"
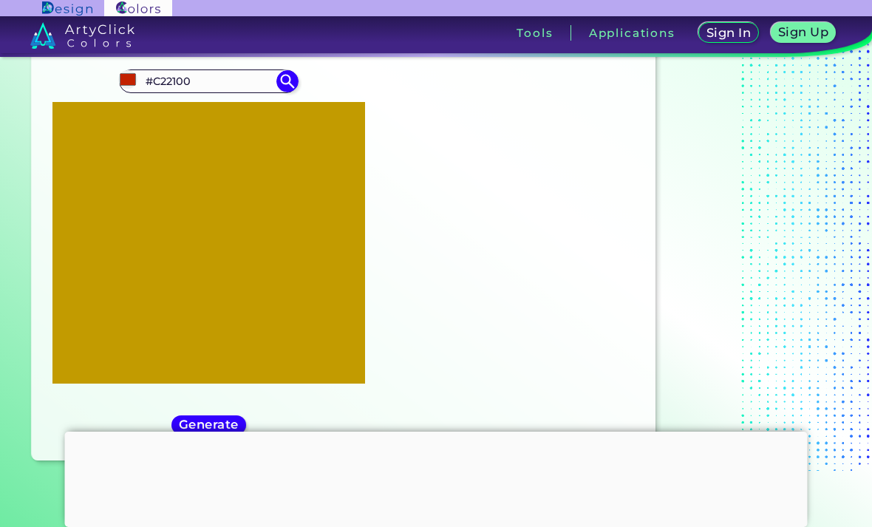
type input "#c20000"
type input "#C20000"
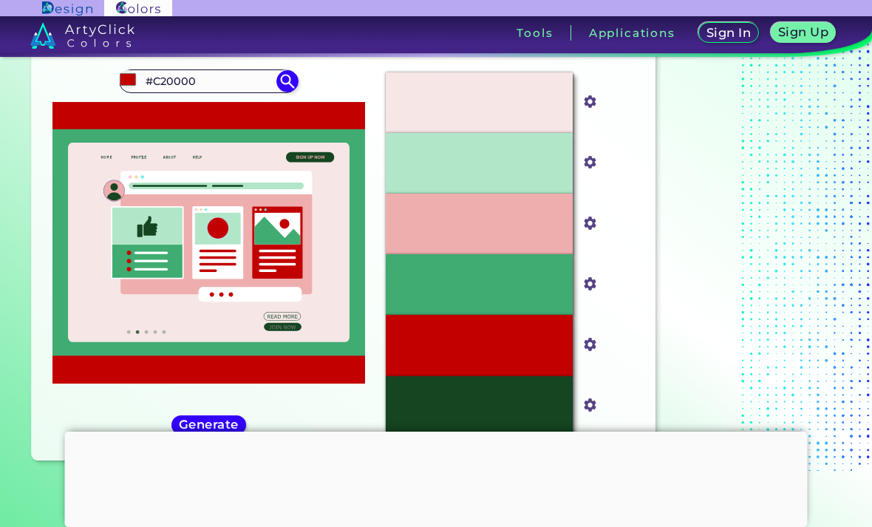
type input "#c10000"
type input "#C10000"
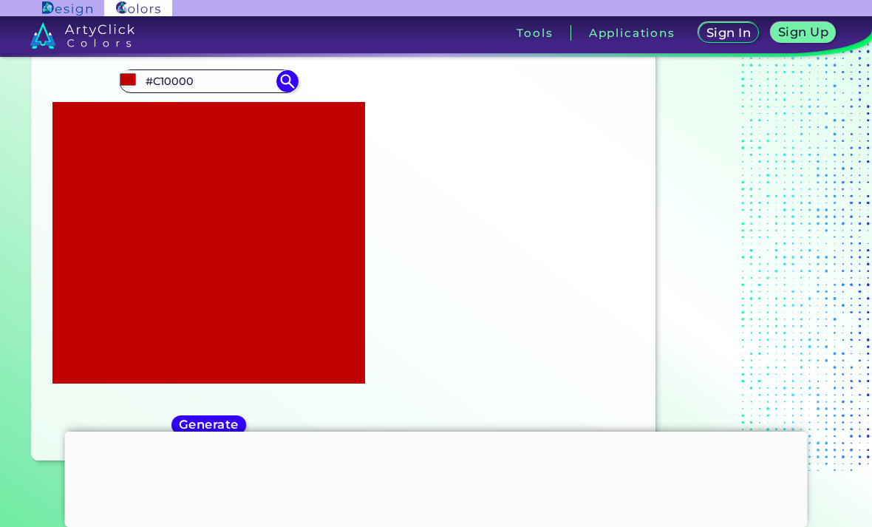
type input "#cd0000"
type input "#CD0000"
type input "#d70000"
type input "#D70000"
type input "#e40000"
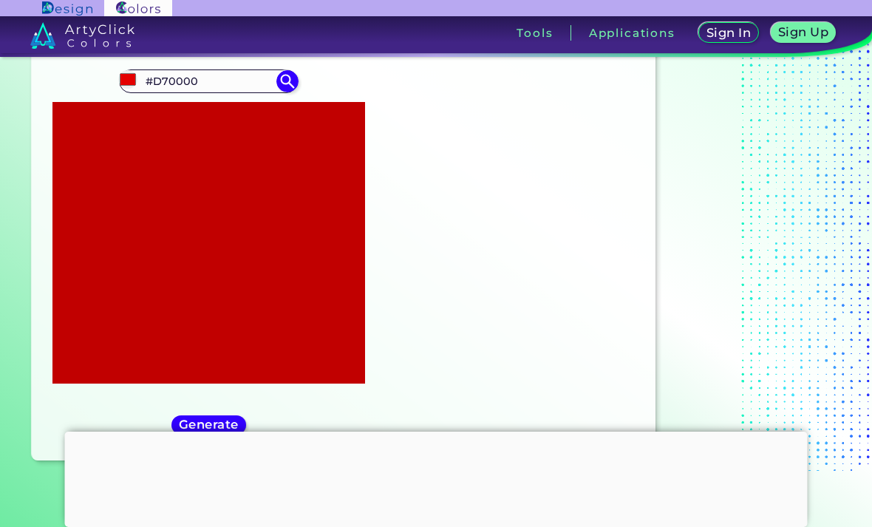
type input "#E40000"
type input "#f80000"
type input "#F80000"
type input "#ff0000"
type input "#FF0000"
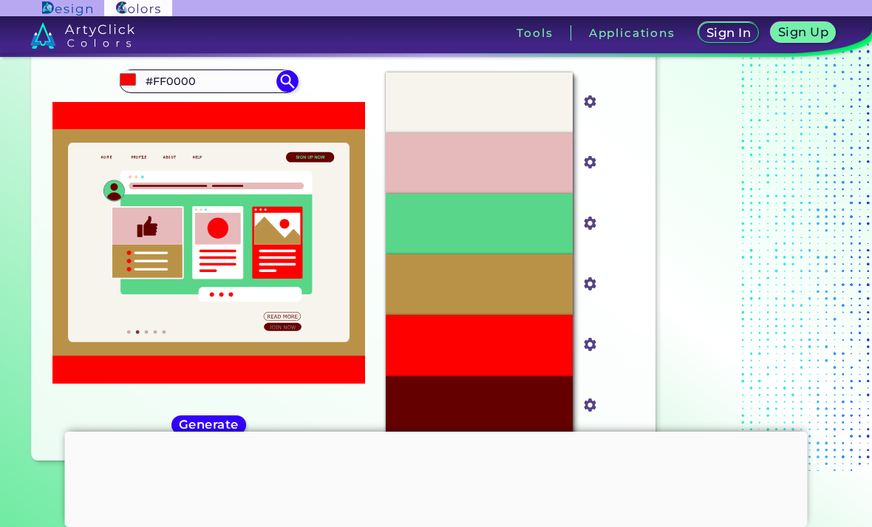
click at [129, 81] on input "#ff0000" at bounding box center [127, 79] width 18 height 18
type input "#fc0000"
type input "#FC0000"
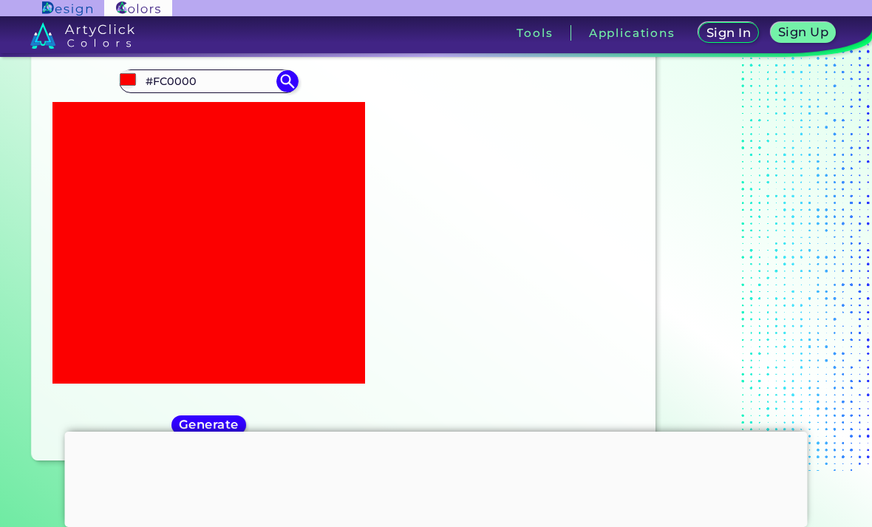
type input "#eb0000"
type input "#EB0000"
type input "#d50000"
type input "#D50000"
type input "#b50000"
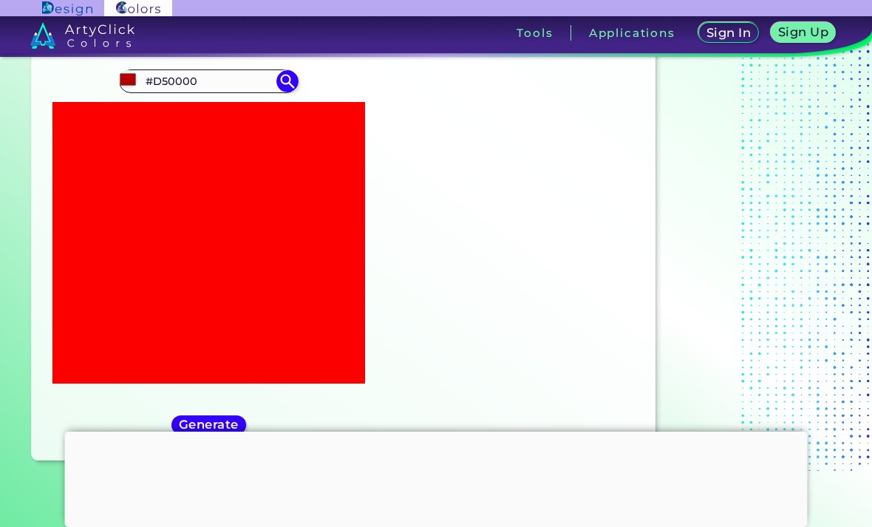
type input "#B50000"
type input "#900000"
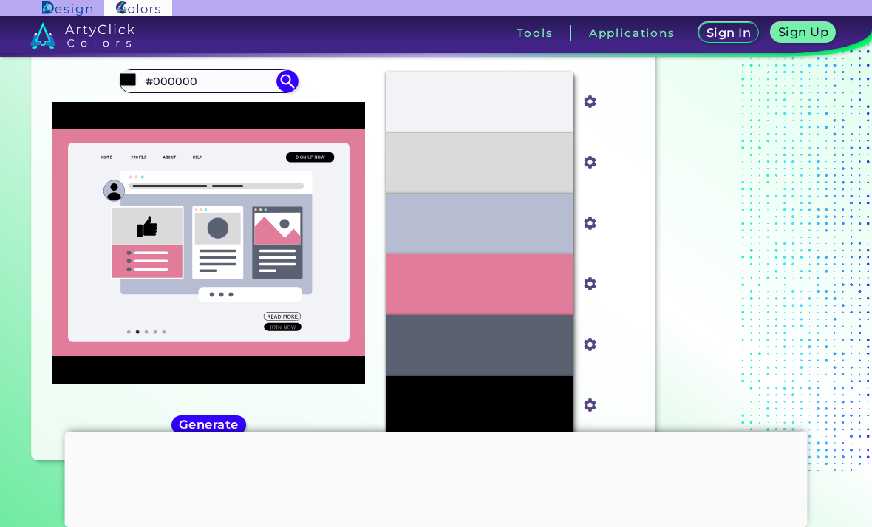
click at [193, 84] on input "#000000" at bounding box center [208, 81] width 137 height 20
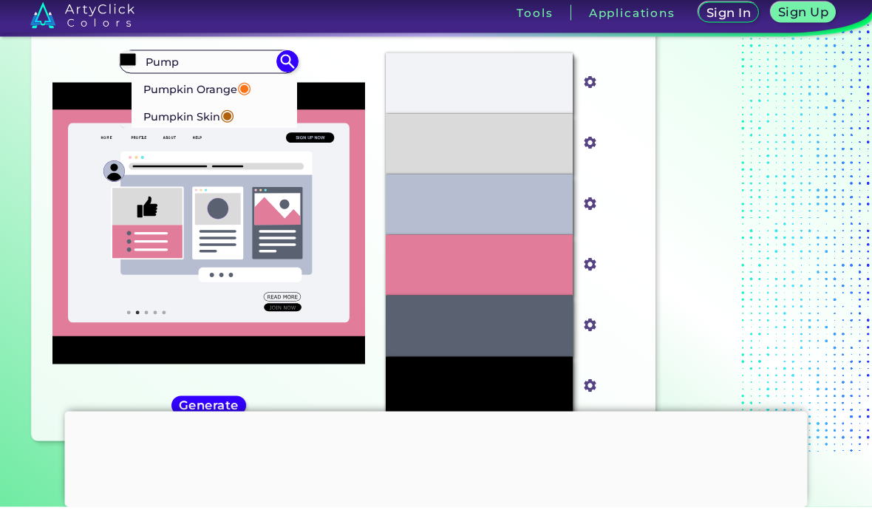
click at [222, 72] on input "Pump" at bounding box center [208, 82] width 137 height 20
click at [222, 95] on p "Pumpkin Orange ◉" at bounding box center [197, 108] width 108 height 27
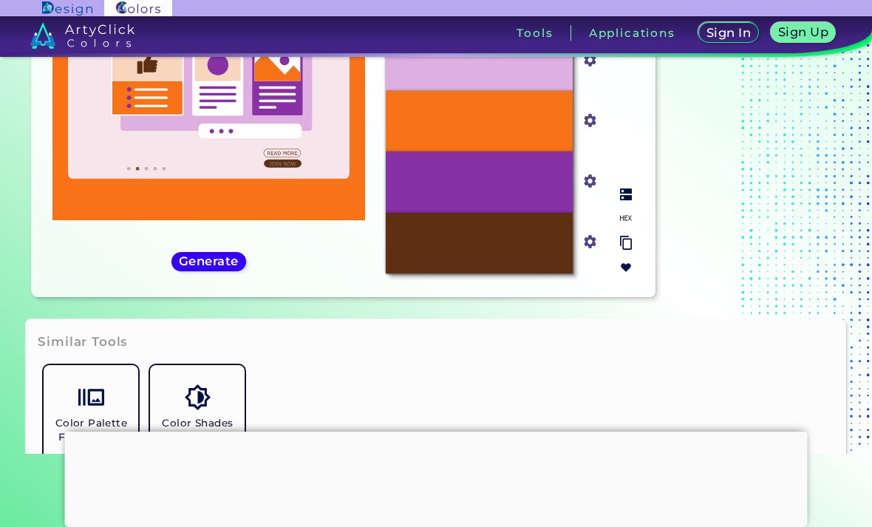
scroll to position [157, 0]
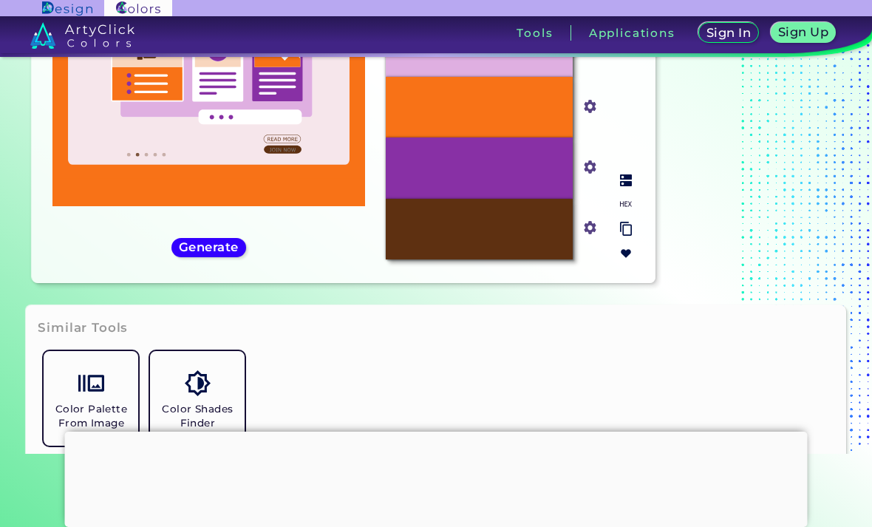
click at [621, 236] on img at bounding box center [626, 229] width 12 height 14
click at [626, 236] on img at bounding box center [626, 229] width 12 height 14
click at [626, 259] on img at bounding box center [626, 254] width 12 height 12
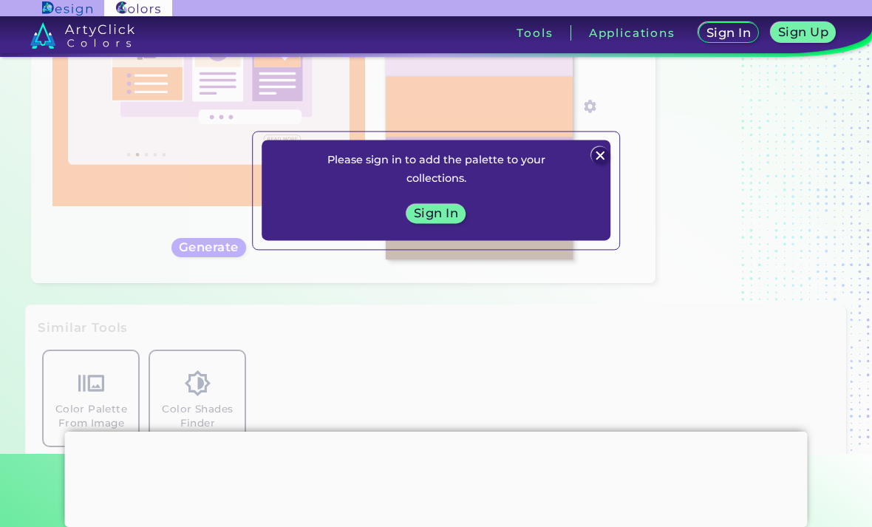
click at [602, 164] on img at bounding box center [600, 155] width 18 height 18
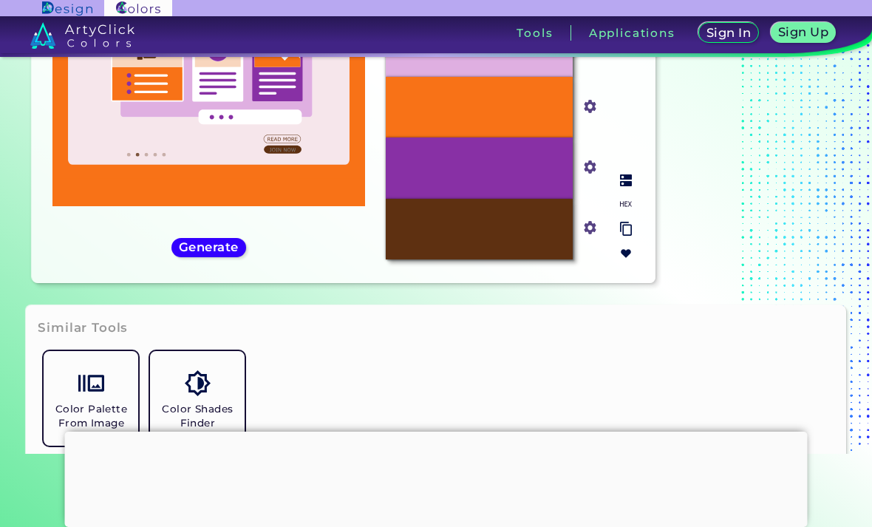
click at [629, 186] on img at bounding box center [626, 180] width 12 height 12
click at [626, 186] on img at bounding box center [626, 180] width 12 height 12
click at [622, 186] on img at bounding box center [626, 180] width 12 height 12
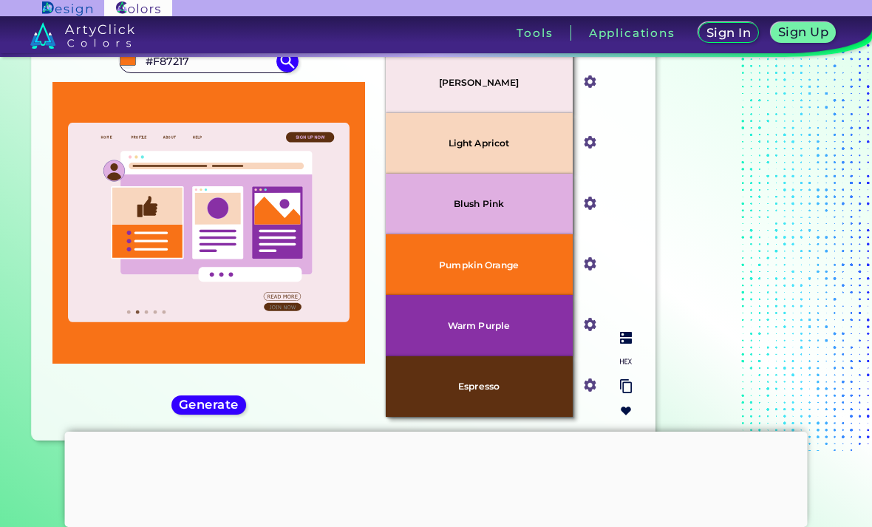
scroll to position [0, 0]
click at [239, 63] on input "#F87217" at bounding box center [208, 61] width 137 height 20
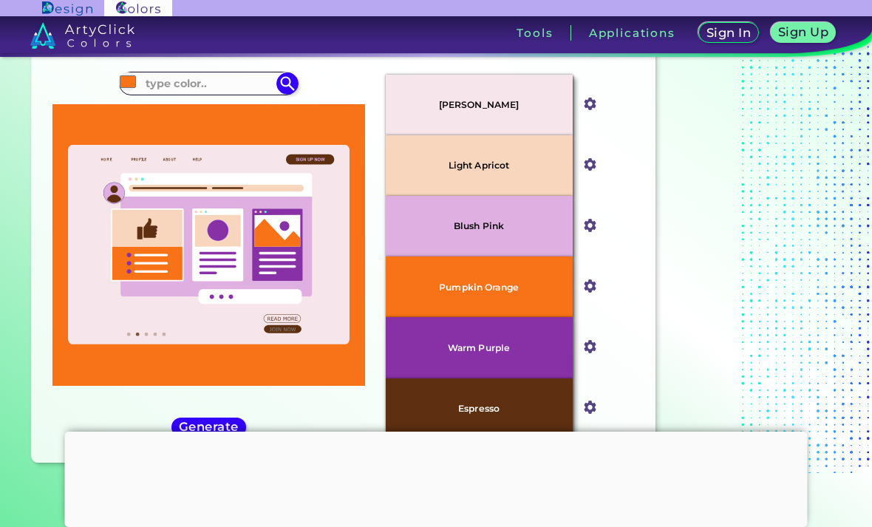
scroll to position [50, 0]
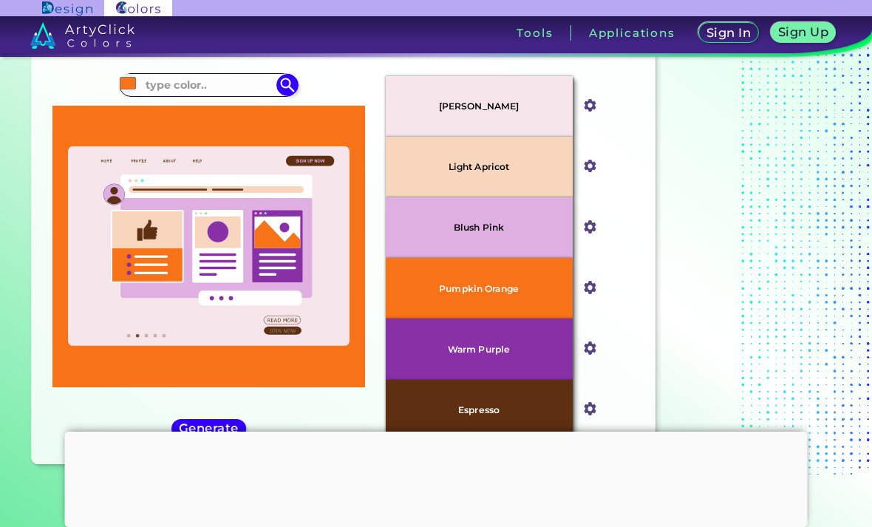
click at [126, 82] on input "#f87217" at bounding box center [127, 83] width 18 height 18
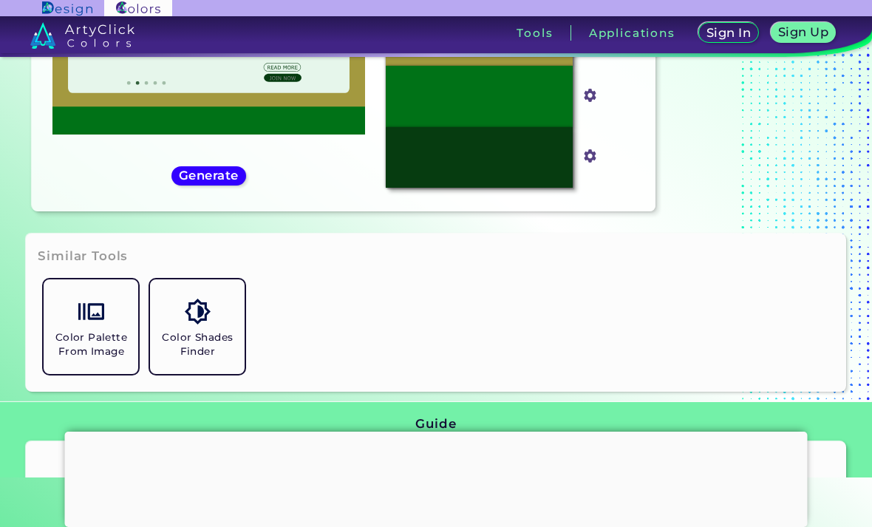
scroll to position [253, 0]
click at [626, 115] on img at bounding box center [626, 109] width 12 height 12
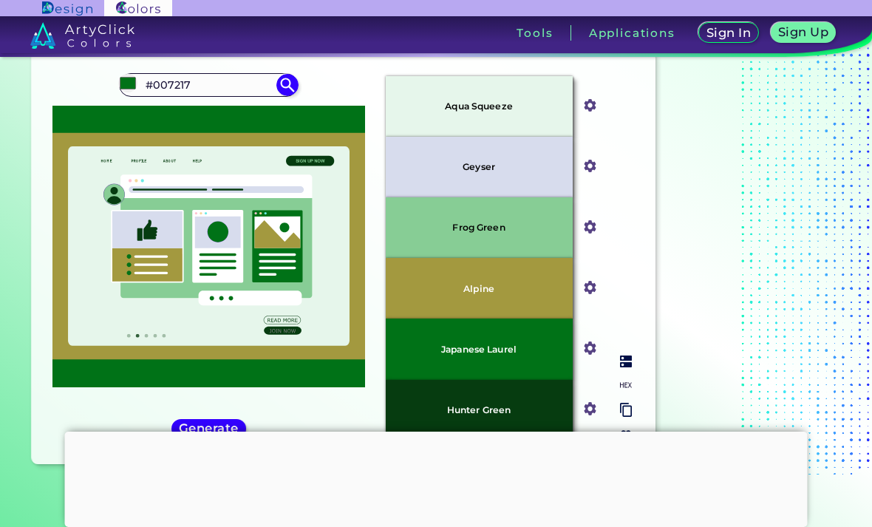
scroll to position [0, 0]
click at [140, 92] on input "#007217" at bounding box center [208, 85] width 137 height 20
click at [121, 85] on input "#007217" at bounding box center [127, 83] width 18 height 18
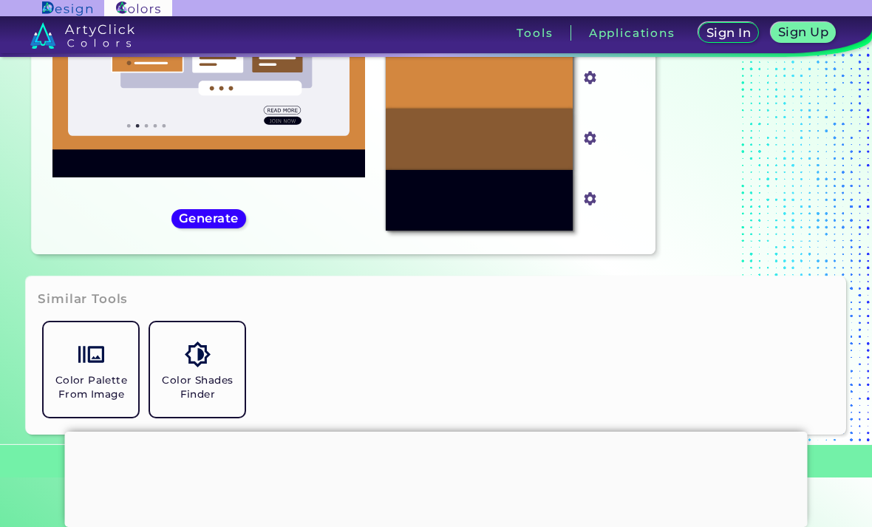
scroll to position [216, 0]
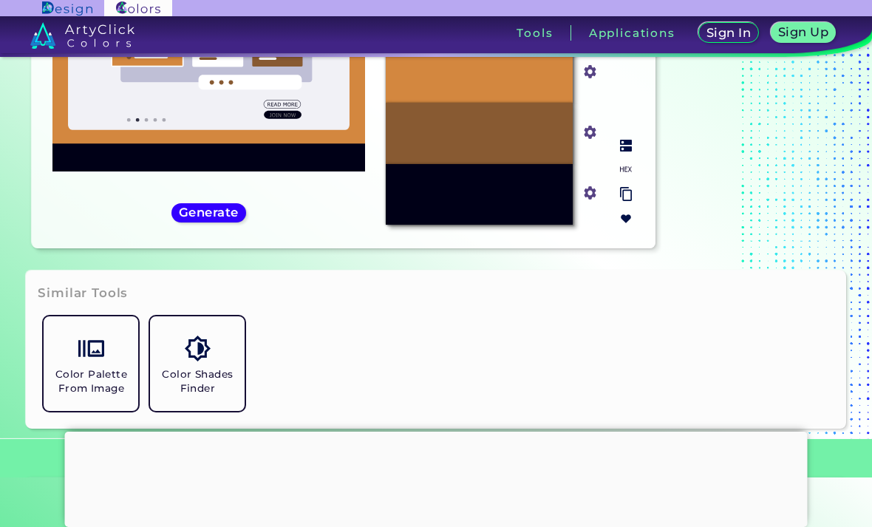
click at [623, 152] on img at bounding box center [626, 146] width 12 height 12
click at [627, 152] on img at bounding box center [626, 146] width 12 height 12
click at [622, 152] on img at bounding box center [626, 146] width 12 height 12
click at [628, 152] on img at bounding box center [626, 146] width 12 height 12
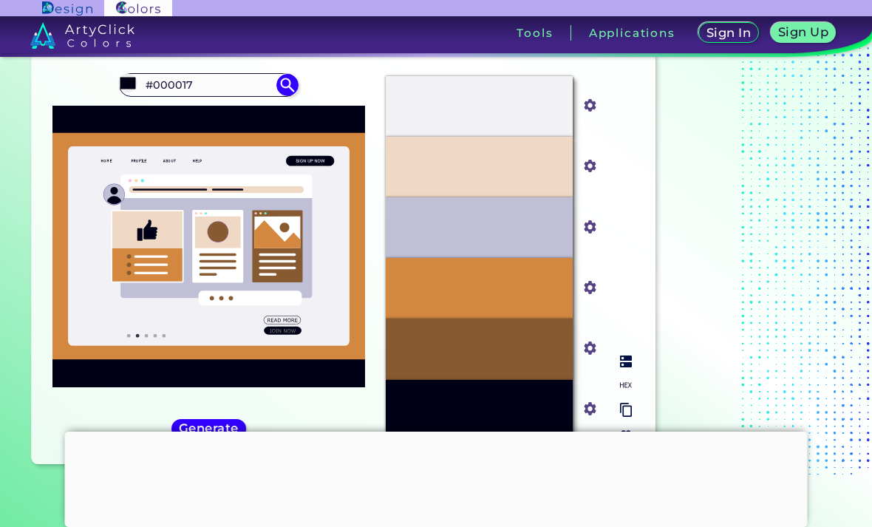
scroll to position [0, 0]
click at [138, 81] on img at bounding box center [129, 85] width 22 height 22
click at [131, 85] on input "#000017" at bounding box center [127, 83] width 18 height 18
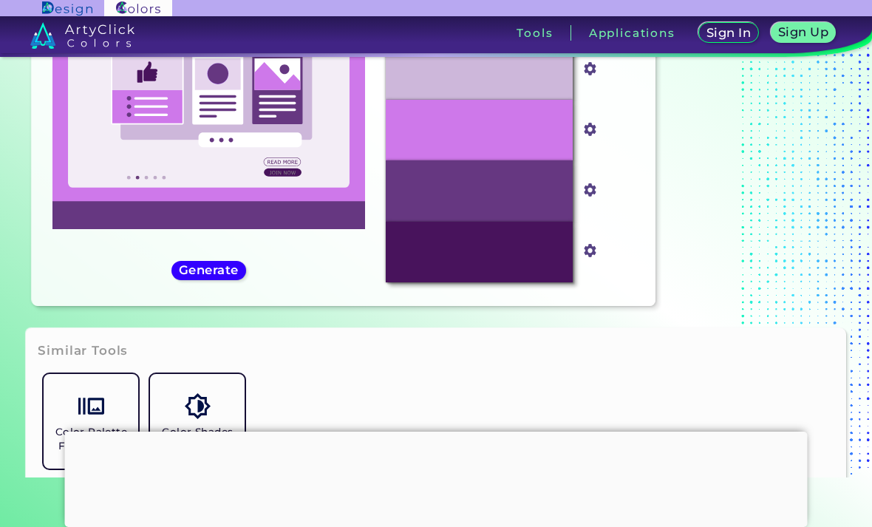
scroll to position [196, 0]
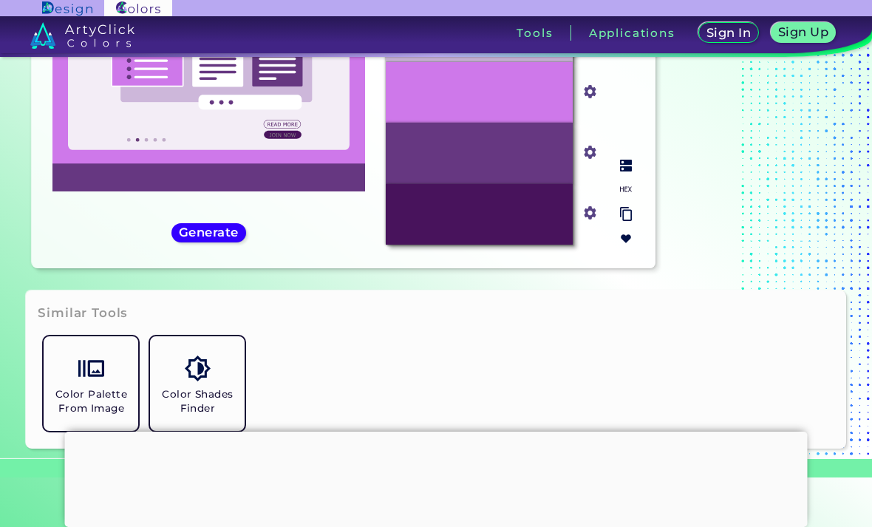
click at [622, 171] on img at bounding box center [626, 166] width 12 height 12
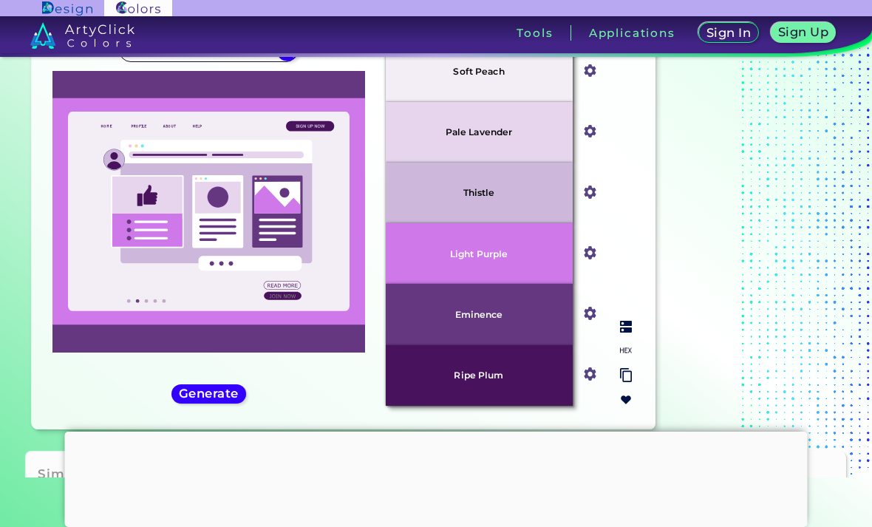
scroll to position [64, 0]
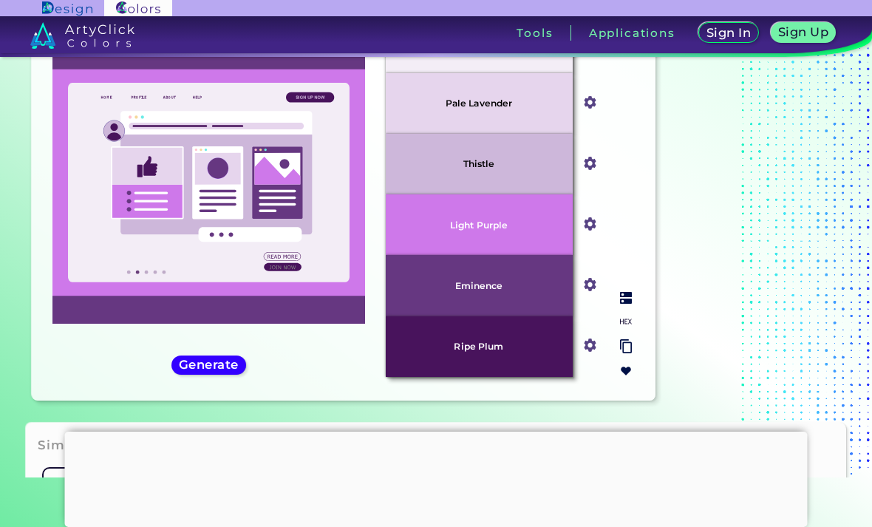
click at [521, 246] on div "Light Purple" at bounding box center [479, 224] width 187 height 61
click at [590, 231] on input "#ce78ea" at bounding box center [587, 222] width 18 height 18
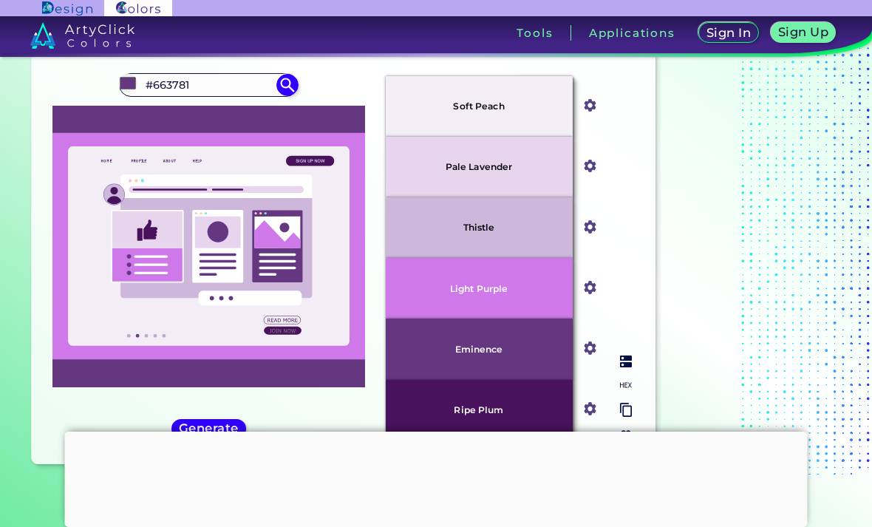
scroll to position [0, 0]
click at [520, 113] on div "Soft Peach" at bounding box center [479, 106] width 187 height 61
click at [577, 124] on div "#f3edf6" at bounding box center [590, 106] width 35 height 61
click at [599, 112] on img at bounding box center [590, 105] width 19 height 19
click at [592, 115] on img at bounding box center [590, 105] width 19 height 19
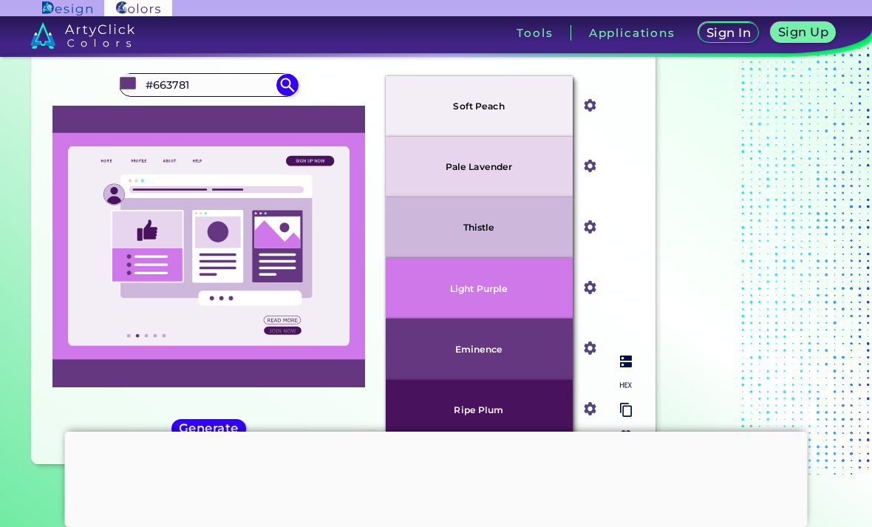
click at [589, 113] on input "#f3edf6" at bounding box center [587, 104] width 18 height 18
click at [588, 112] on input "#efedf6" at bounding box center [587, 104] width 18 height 18
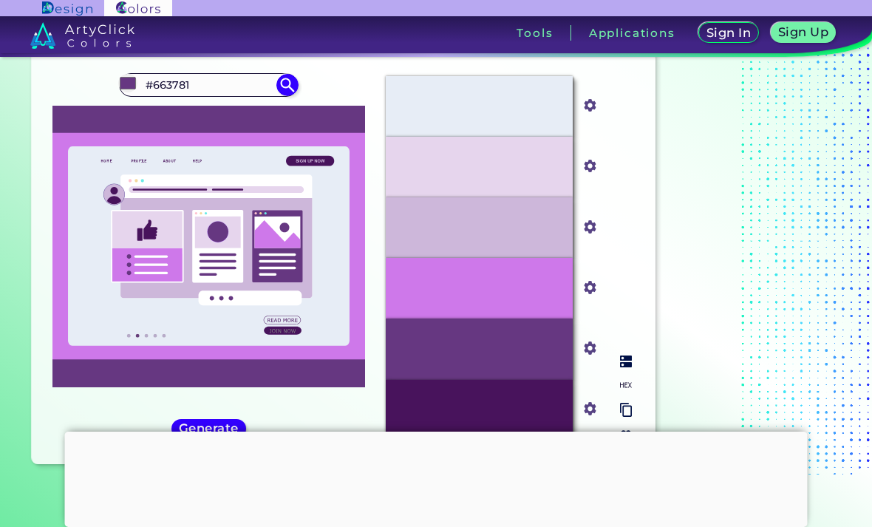
click at [585, 113] on input "#e7edf6" at bounding box center [587, 104] width 18 height 18
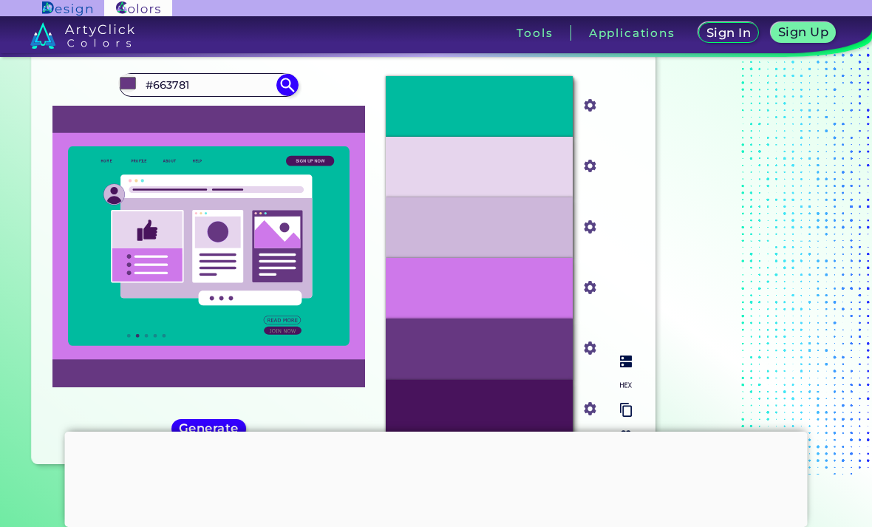
click at [594, 113] on img at bounding box center [590, 105] width 19 height 19
click at [597, 115] on img at bounding box center [590, 105] width 19 height 19
click at [589, 115] on img at bounding box center [590, 105] width 19 height 19
click at [595, 109] on img at bounding box center [590, 105] width 19 height 19
click at [586, 109] on input "#00bb9f" at bounding box center [587, 104] width 18 height 18
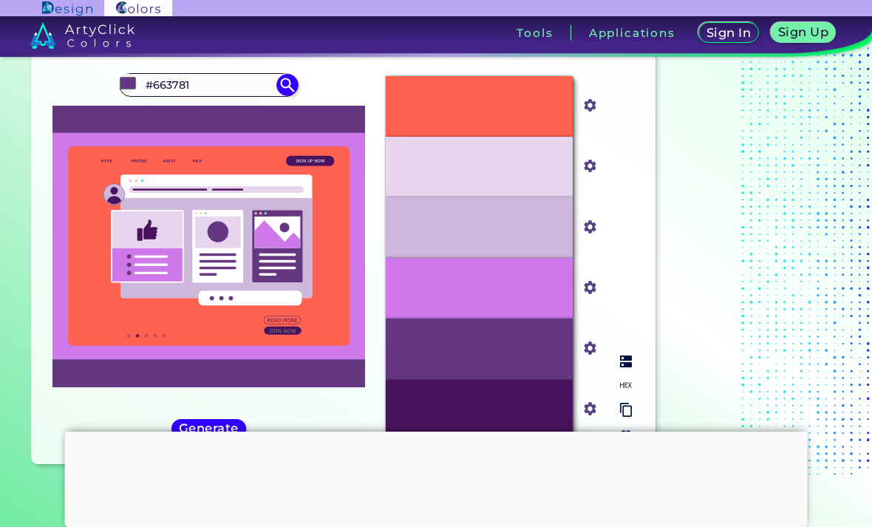
click at [533, 120] on div "#FF6250" at bounding box center [479, 106] width 187 height 61
click at [583, 113] on input "#ff6250" at bounding box center [587, 104] width 18 height 18
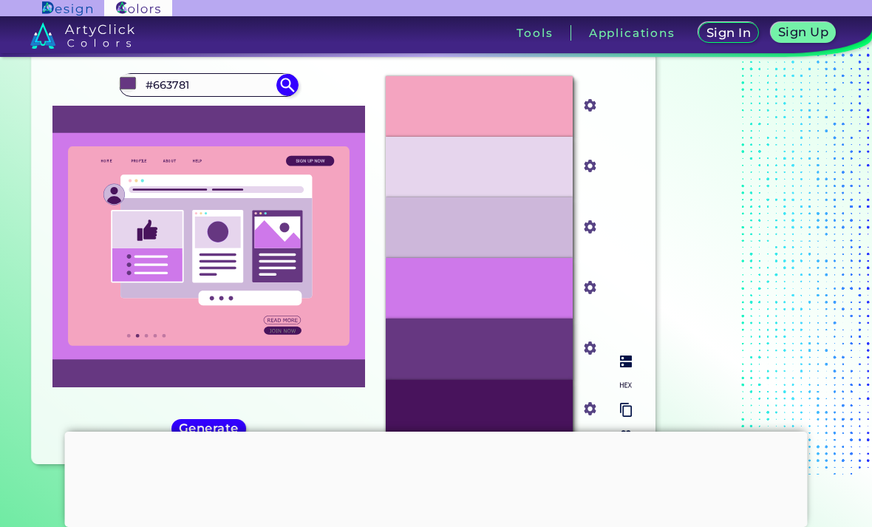
click at [534, 120] on div "#F4A4C0" at bounding box center [479, 106] width 187 height 61
click at [588, 113] on input "#f4a4c0" at bounding box center [587, 104] width 18 height 18
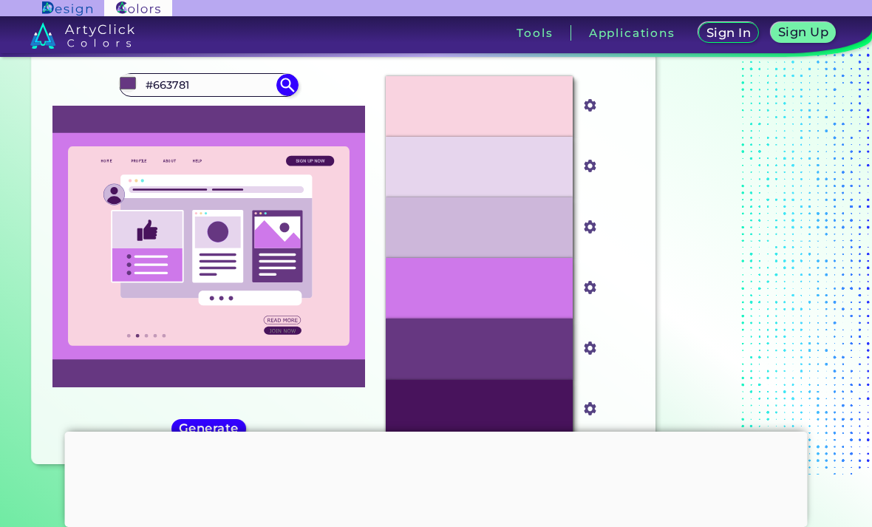
click at [655, 150] on div "Oops - something went wrong. Please try again. #F9D3E0 #f9d3e0 #E6D5ED #e6d5ed …" at bounding box center [343, 258] width 623 height 412
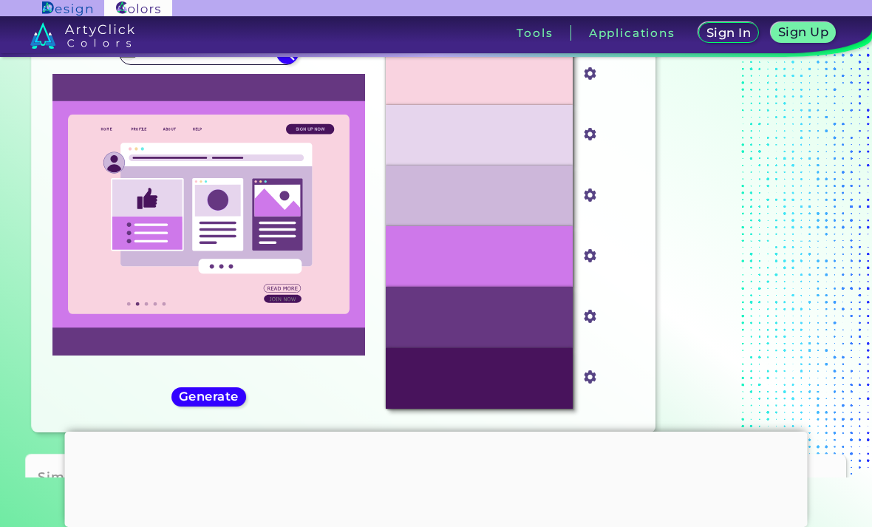
scroll to position [33, 0]
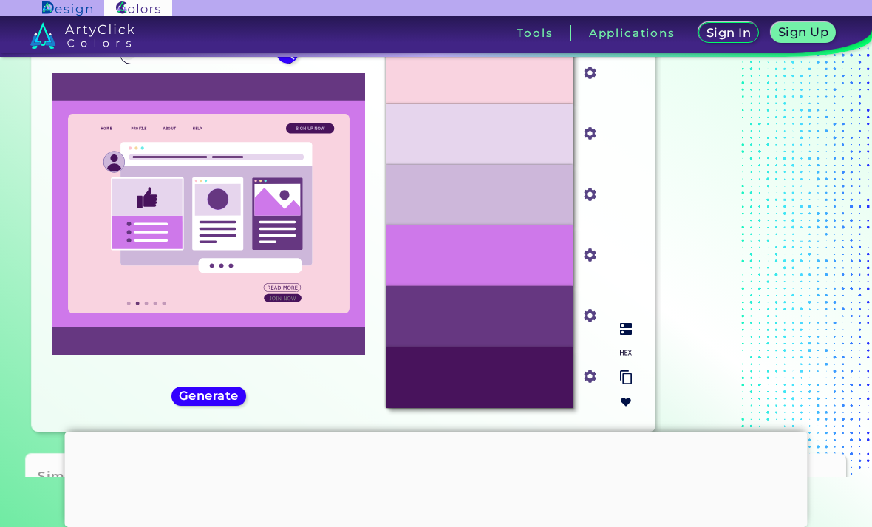
click at [540, 157] on div "#E6D5ED" at bounding box center [479, 134] width 187 height 61
click at [587, 141] on input "#e6d5ed" at bounding box center [587, 132] width 18 height 18
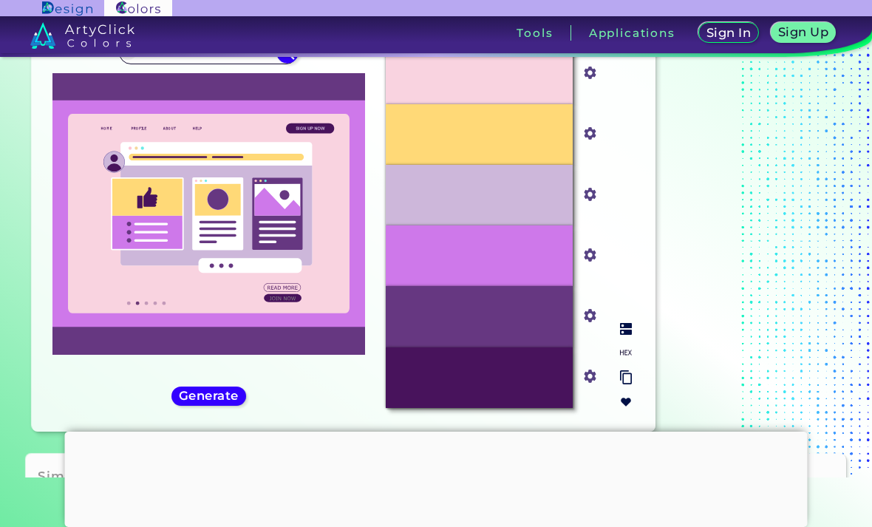
click at [580, 207] on div "#cdb7da" at bounding box center [590, 195] width 21 height 24
click at [591, 204] on img at bounding box center [590, 194] width 19 height 19
click at [584, 141] on input "#ffd977" at bounding box center [587, 132] width 18 height 18
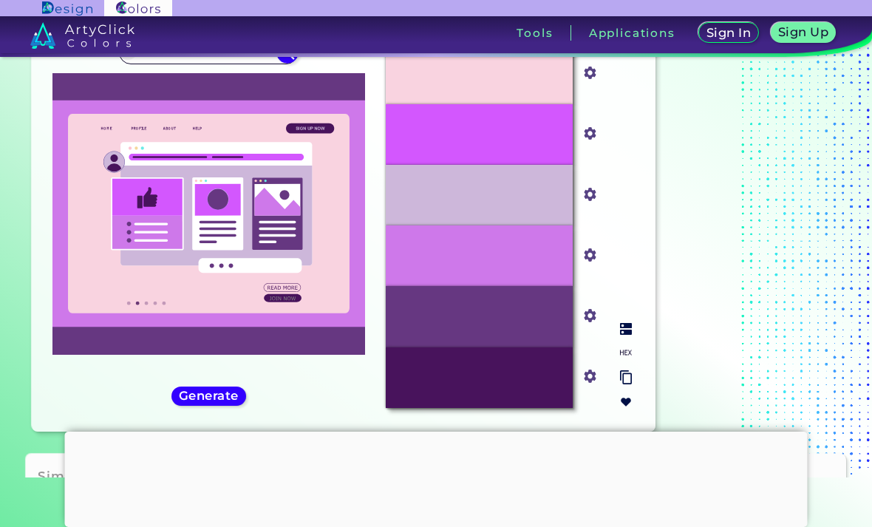
click at [529, 145] on div "#D357FE" at bounding box center [479, 134] width 187 height 61
click at [538, 156] on div "#D357FE" at bounding box center [479, 134] width 187 height 61
click at [593, 141] on input "#d357fe" at bounding box center [587, 132] width 18 height 18
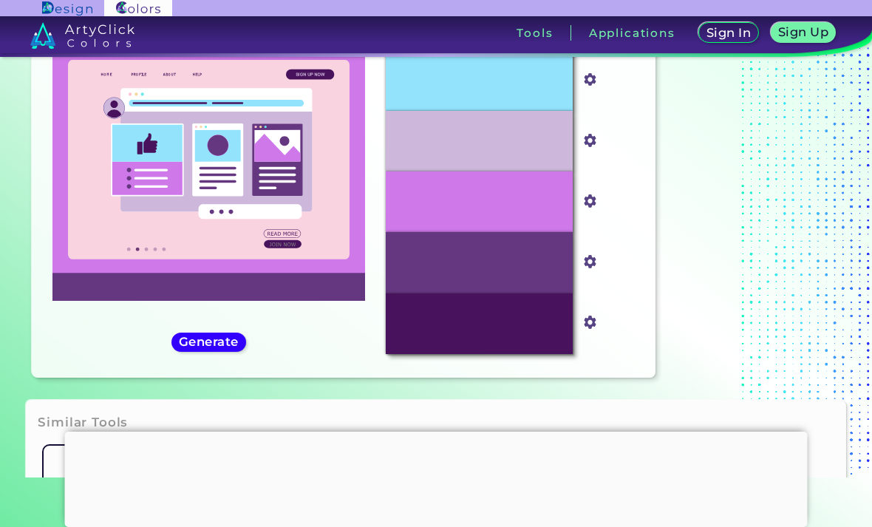
scroll to position [81, 0]
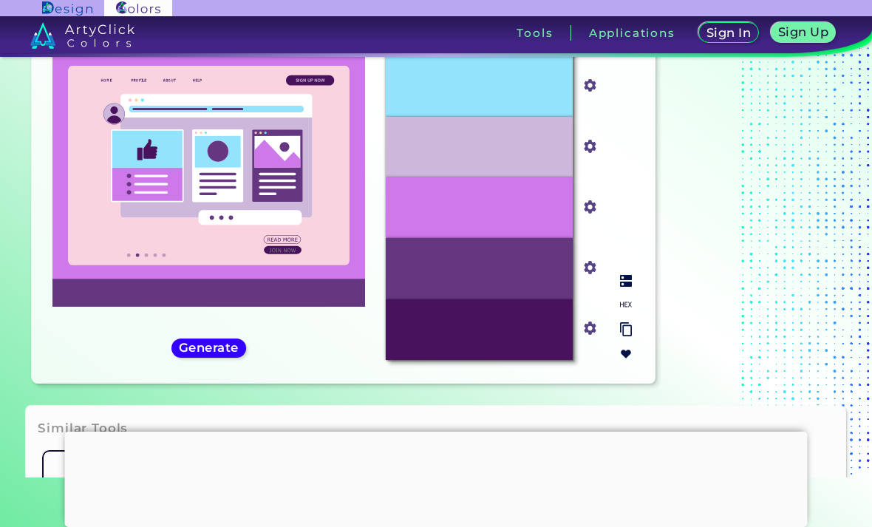
click at [596, 156] on img at bounding box center [590, 146] width 19 height 19
click at [545, 170] on div "#CDB7DA" at bounding box center [479, 147] width 187 height 61
click at [585, 156] on img at bounding box center [590, 146] width 19 height 19
click at [586, 154] on input "#cdb7da" at bounding box center [587, 144] width 18 height 18
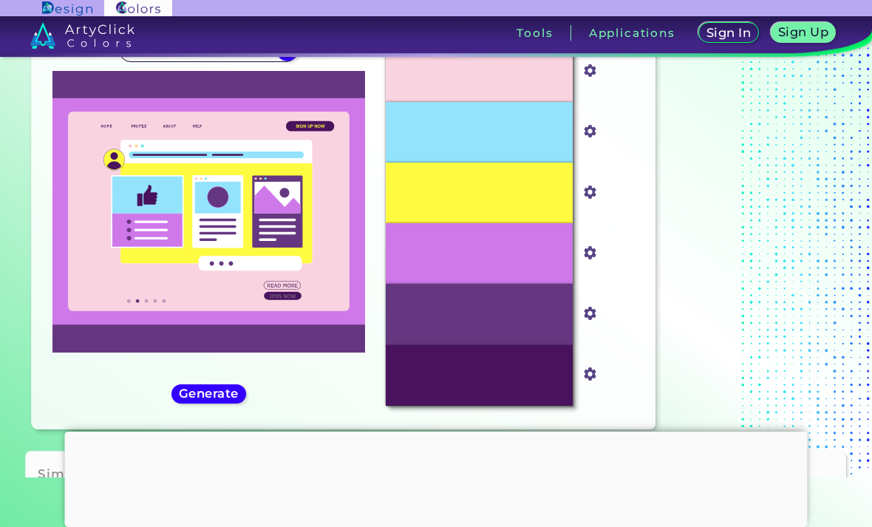
scroll to position [122, 0]
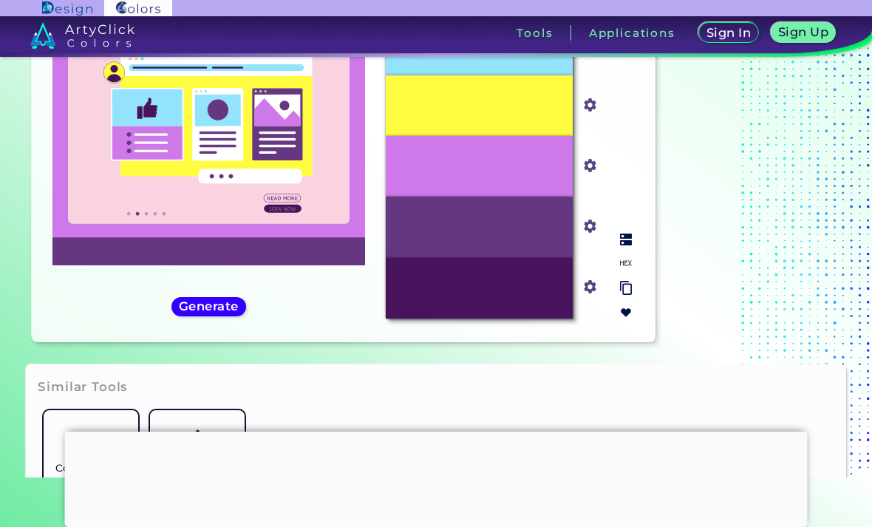
click at [594, 236] on img at bounding box center [590, 226] width 19 height 19
click at [541, 257] on div "#663781" at bounding box center [479, 227] width 187 height 61
click at [594, 236] on img at bounding box center [590, 226] width 19 height 19
click at [598, 236] on img at bounding box center [590, 226] width 19 height 19
click at [594, 236] on img at bounding box center [590, 226] width 19 height 19
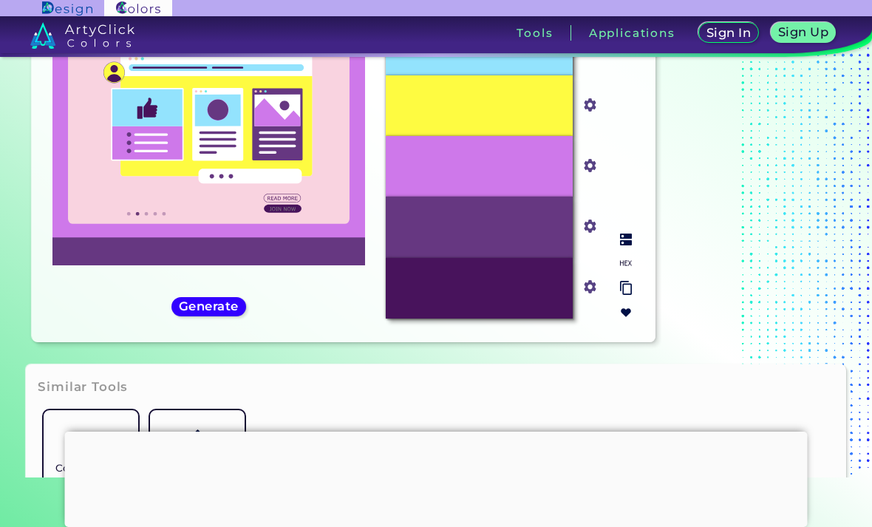
click at [586, 236] on img at bounding box center [590, 226] width 19 height 19
click at [595, 236] on img at bounding box center [590, 226] width 19 height 19
click at [549, 257] on div "#663781" at bounding box center [479, 227] width 187 height 61
click at [529, 257] on div "#663781" at bounding box center [479, 227] width 187 height 61
click at [560, 249] on div "#663781" at bounding box center [479, 227] width 187 height 61
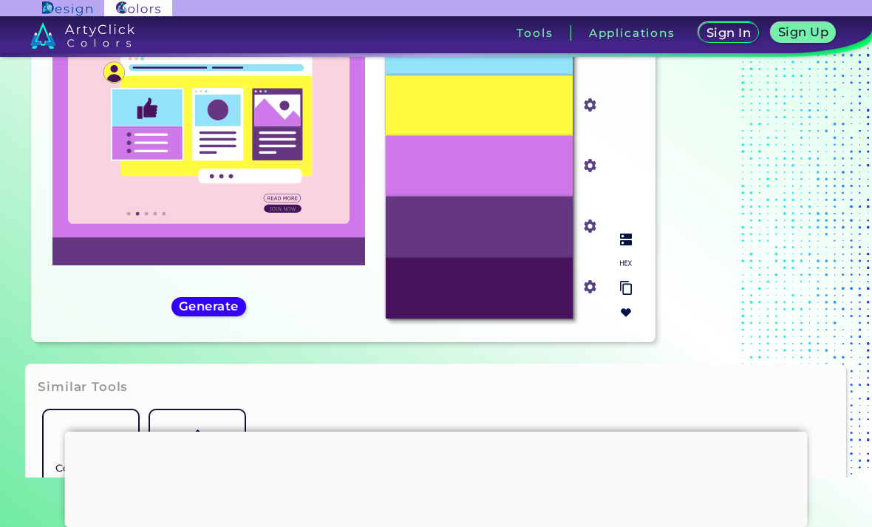
click at [588, 234] on input "#663781" at bounding box center [587, 225] width 18 height 18
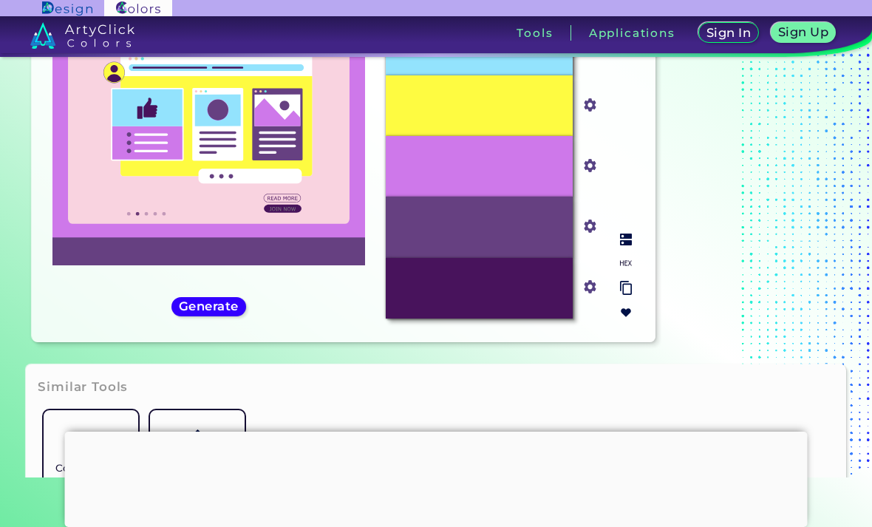
click at [590, 234] on input "#664081" at bounding box center [587, 225] width 18 height 18
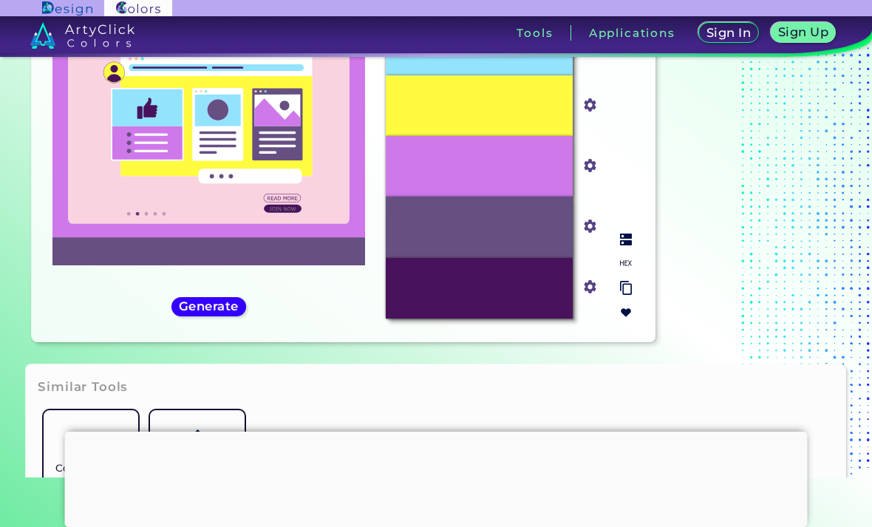
click at [589, 234] on input "#664f81" at bounding box center [587, 225] width 18 height 18
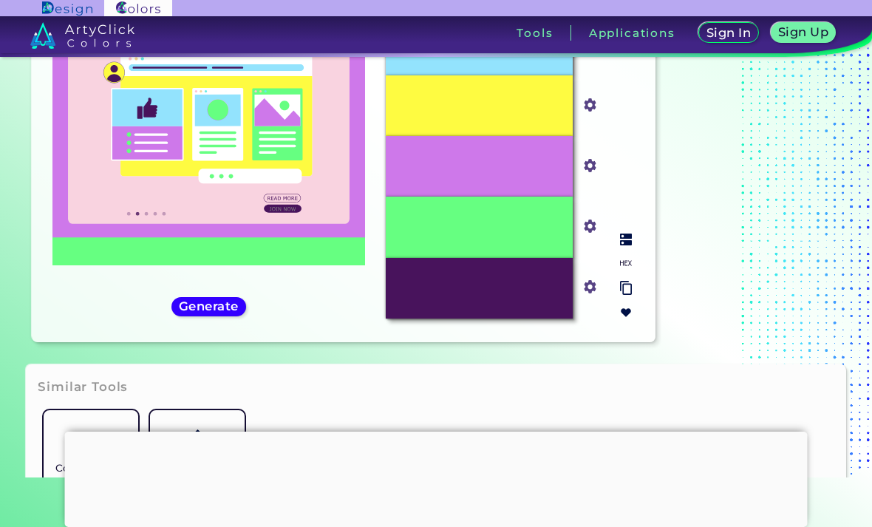
click at [593, 236] on img at bounding box center [590, 226] width 19 height 19
click at [592, 234] on input "#66ff81" at bounding box center [587, 225] width 18 height 18
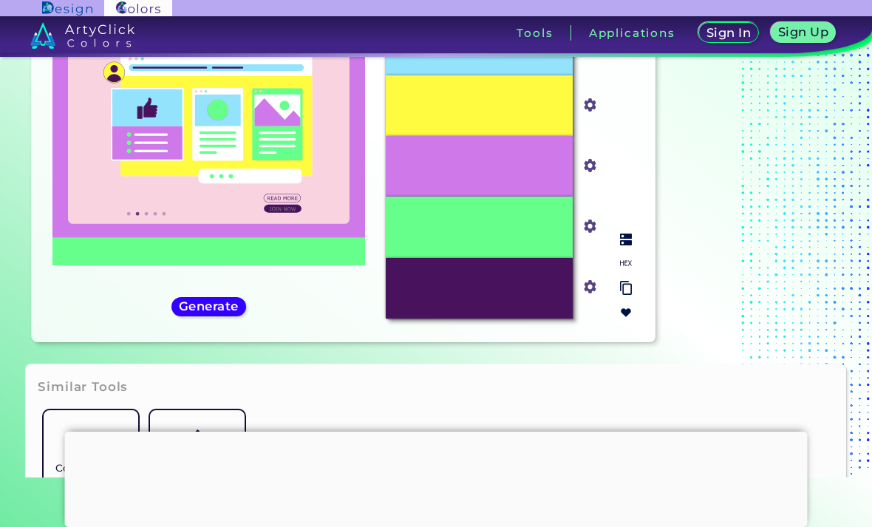
click at [549, 257] on div "#66FF8B" at bounding box center [479, 227] width 187 height 61
click at [588, 234] on input "#66ff8b" at bounding box center [587, 225] width 18 height 18
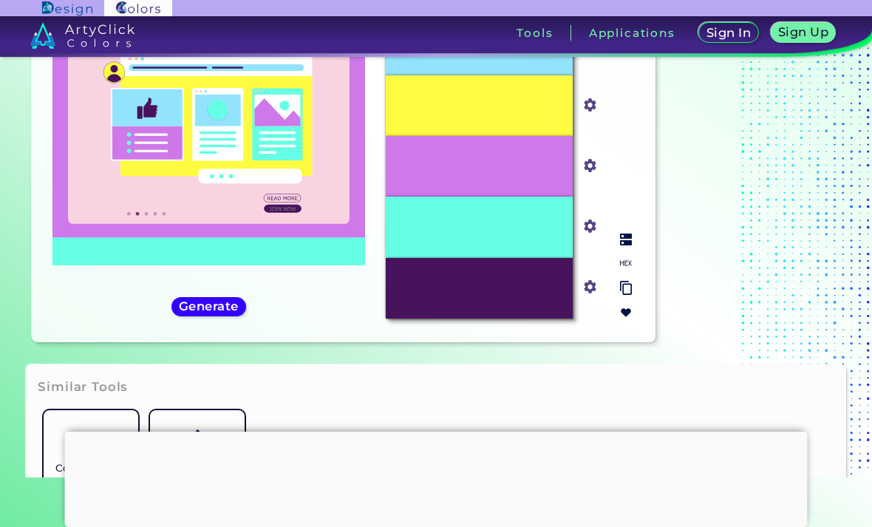
click at [537, 257] on div "#66FFE5" at bounding box center [479, 227] width 187 height 61
click at [552, 252] on div "#66FFE5" at bounding box center [479, 227] width 187 height 61
click at [585, 245] on div "#66ffe5" at bounding box center [590, 227] width 35 height 61
click at [592, 234] on input "#66ffe5" at bounding box center [587, 225] width 18 height 18
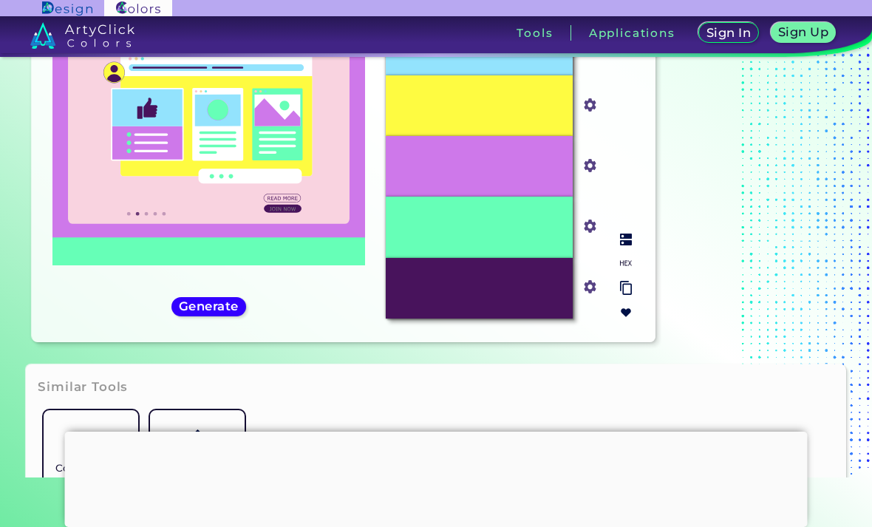
click at [588, 234] on input "#66ffb7" at bounding box center [587, 225] width 18 height 18
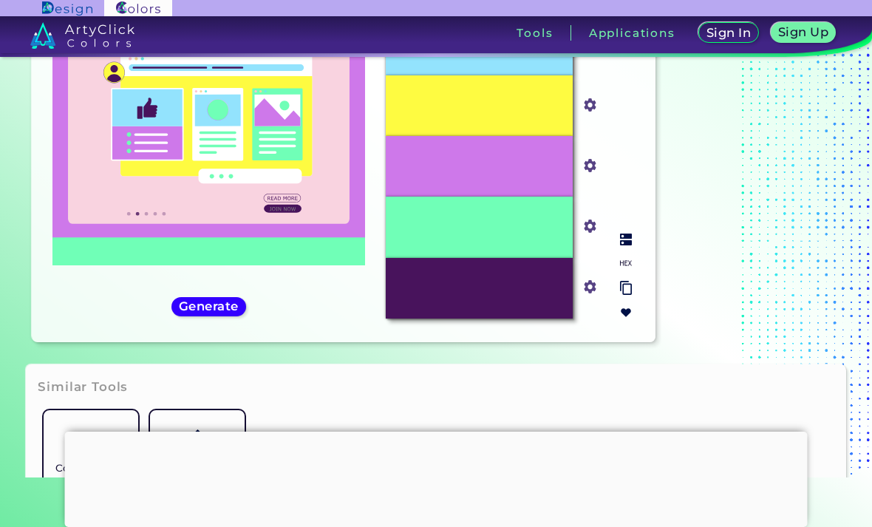
click at [546, 257] on div "#70FFB7" at bounding box center [479, 227] width 187 height 61
click at [586, 234] on input "#70ffb7" at bounding box center [587, 225] width 18 height 18
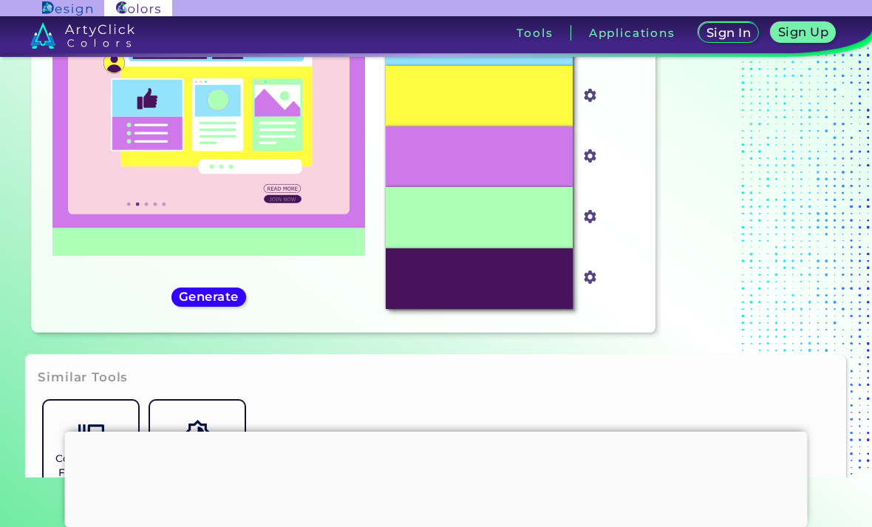
scroll to position [271, 0]
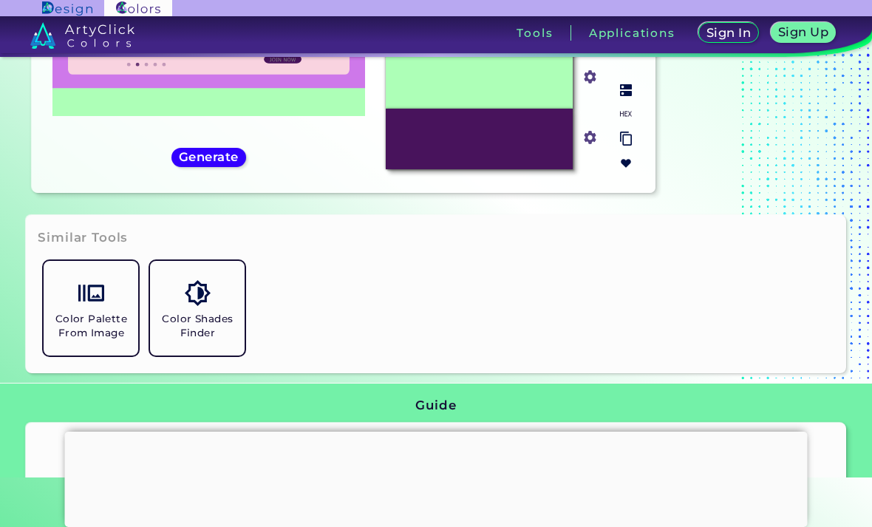
click at [599, 147] on img at bounding box center [590, 137] width 19 height 19
click at [594, 147] on img at bounding box center [590, 137] width 19 height 19
click at [541, 169] on div "#48135C" at bounding box center [479, 139] width 187 height 61
click at [517, 169] on div "#48135C" at bounding box center [479, 139] width 187 height 61
click at [520, 169] on div "#48135C" at bounding box center [479, 139] width 187 height 61
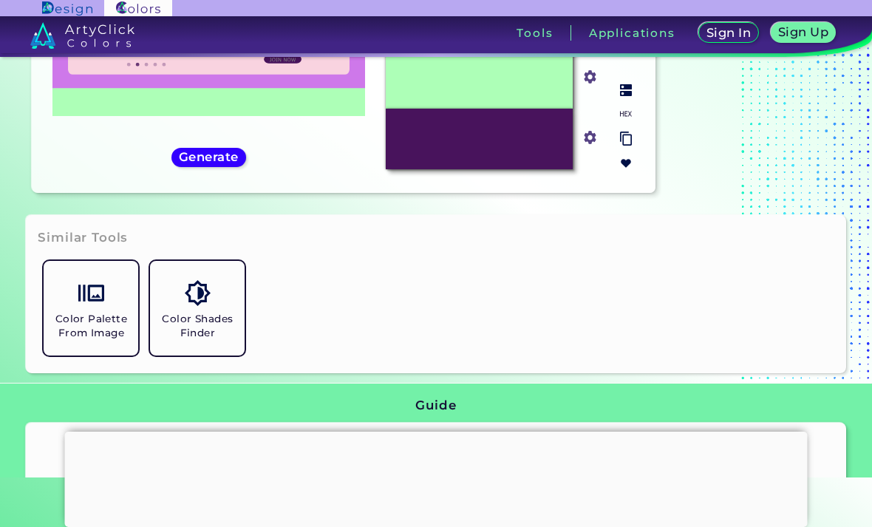
click at [541, 166] on div "#48135C" at bounding box center [479, 139] width 187 height 61
click at [541, 159] on div "#48135C" at bounding box center [479, 139] width 187 height 61
click at [589, 146] on input "#48135c" at bounding box center [587, 136] width 18 height 18
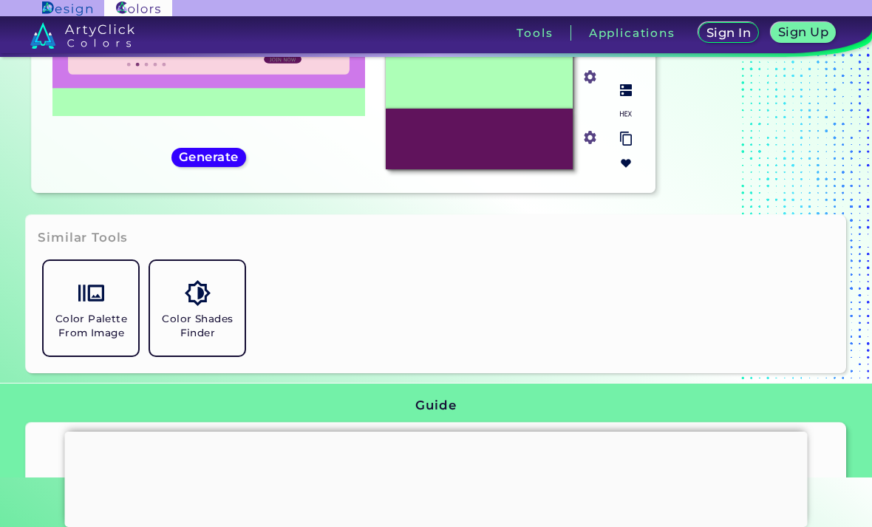
click at [503, 163] on div "#60135C" at bounding box center [479, 139] width 187 height 61
click at [489, 147] on p "#60135C" at bounding box center [480, 139] width 44 height 16
click at [594, 147] on img at bounding box center [590, 137] width 19 height 19
click at [588, 146] on input "#60135c" at bounding box center [587, 136] width 18 height 18
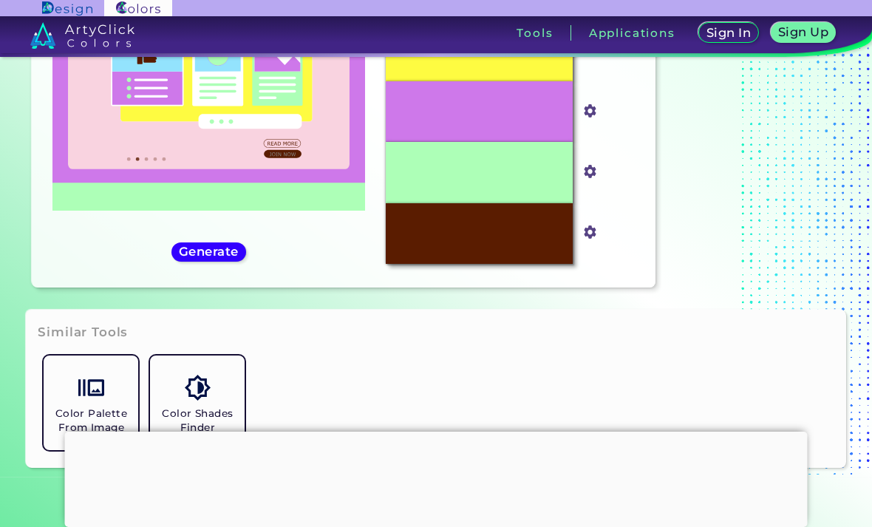
scroll to position [195, 0]
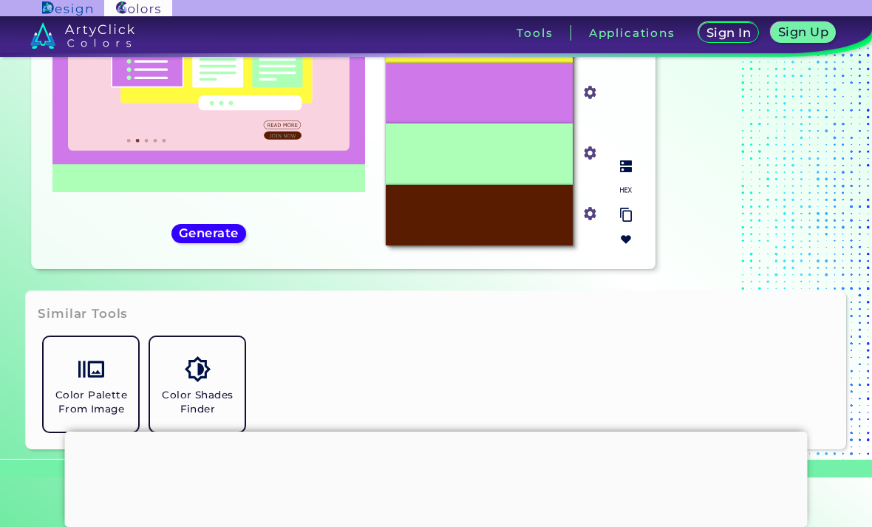
click at [630, 172] on img at bounding box center [626, 166] width 12 height 12
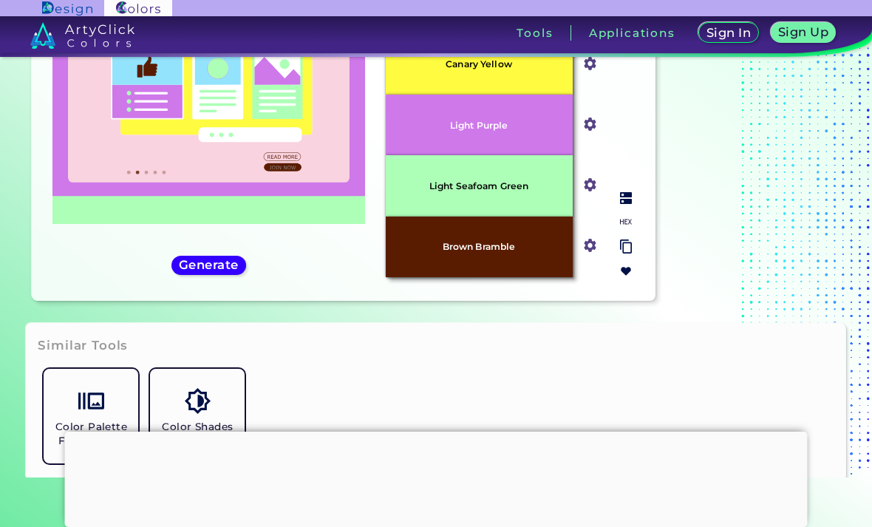
scroll to position [164, 0]
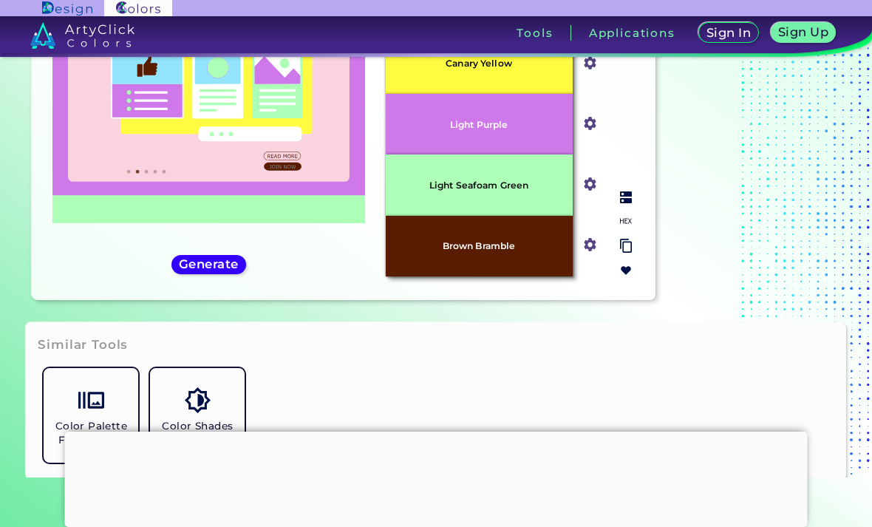
click at [631, 227] on img at bounding box center [626, 221] width 12 height 12
click at [625, 253] on img at bounding box center [626, 246] width 12 height 14
click at [630, 253] on img at bounding box center [626, 246] width 12 height 14
click at [626, 253] on img at bounding box center [626, 246] width 12 height 14
click at [628, 276] on img at bounding box center [626, 271] width 12 height 12
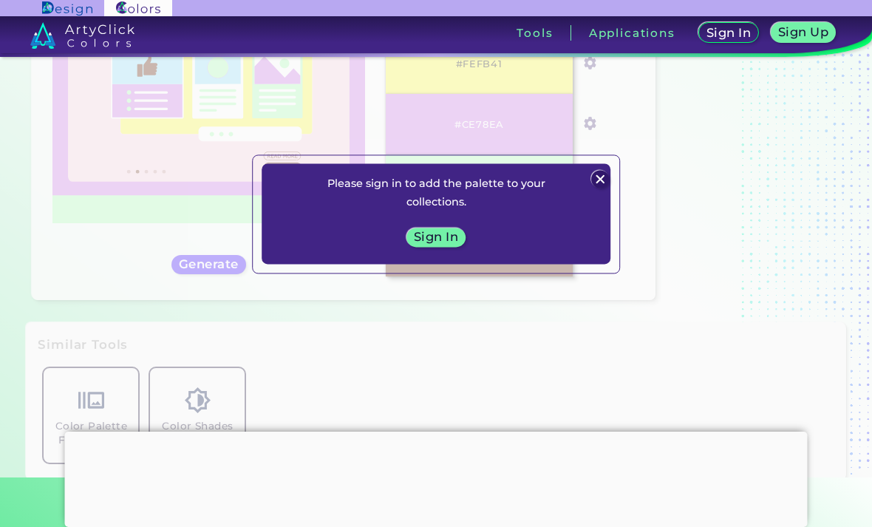
click at [601, 188] on img at bounding box center [600, 179] width 18 height 18
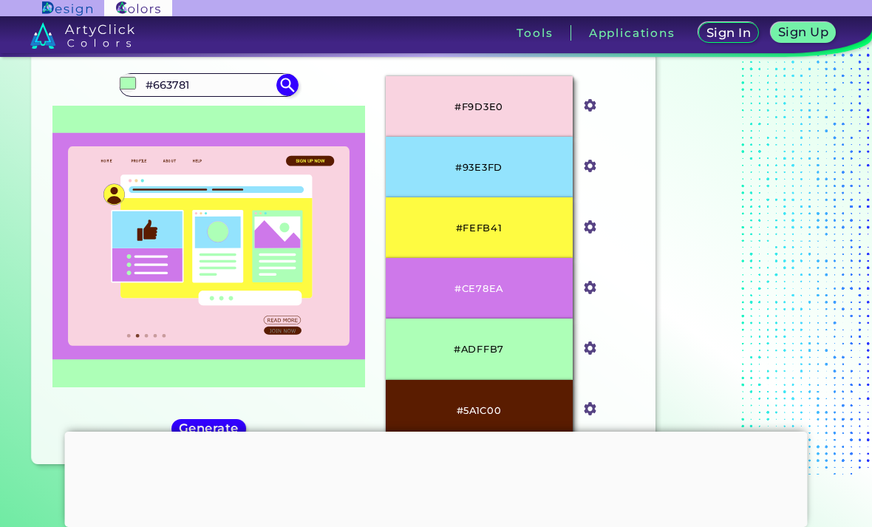
scroll to position [0, 0]
click at [53, 32] on img at bounding box center [82, 35] width 104 height 27
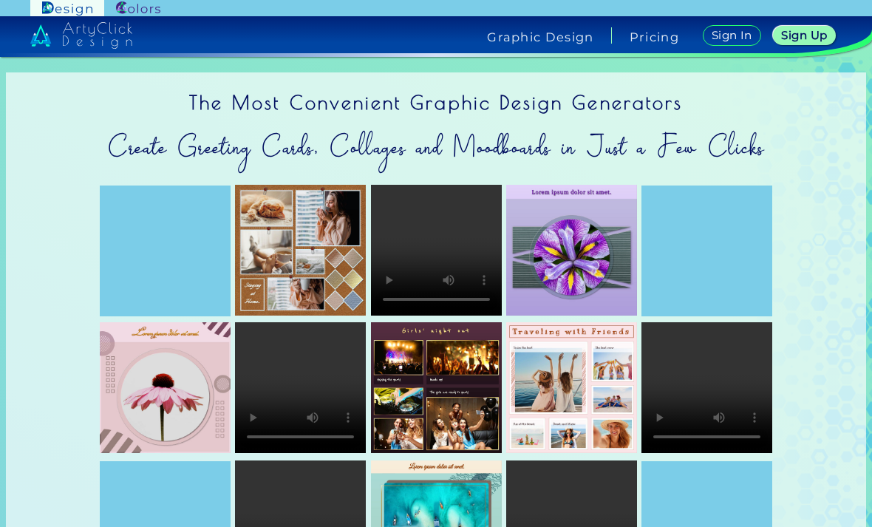
click at [130, 10] on img at bounding box center [138, 8] width 44 height 14
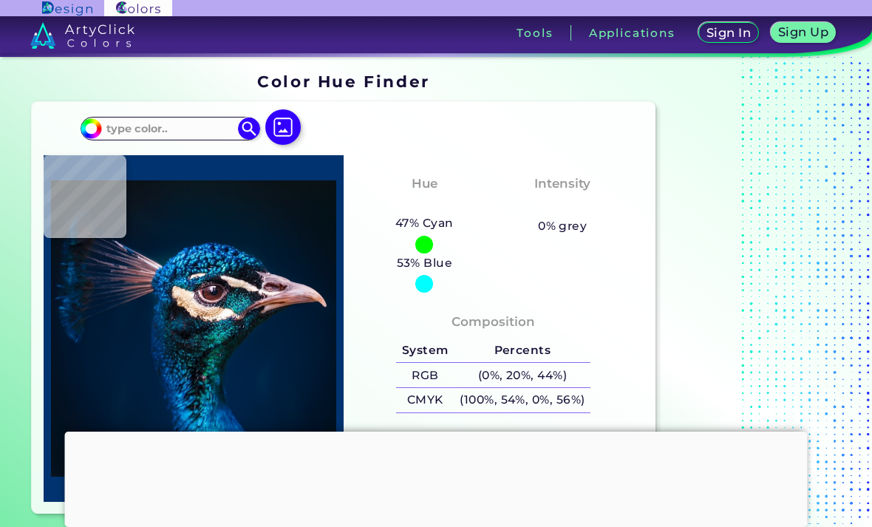
click at [301, 130] on img at bounding box center [282, 126] width 35 height 35
click at [0, 0] on input "file" at bounding box center [0, 0] width 0 height 0
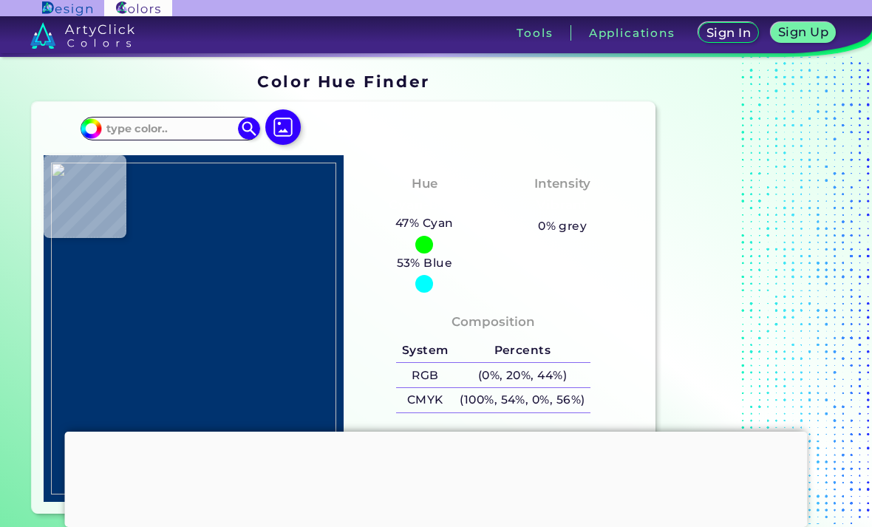
type input "#d98c26"
type input "#D98C26"
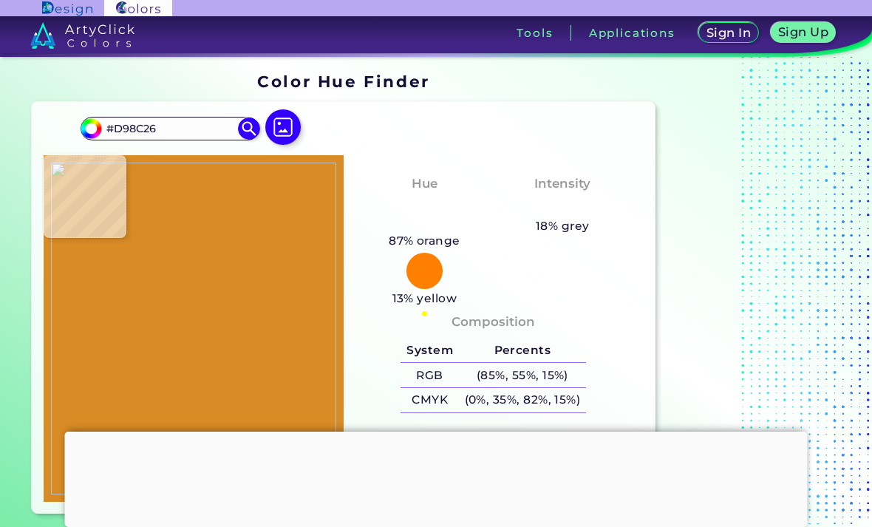
type input "#d78a24"
type input "#D78A24"
type input "#d88b25"
type input "#D88B25"
type input "#d98b27"
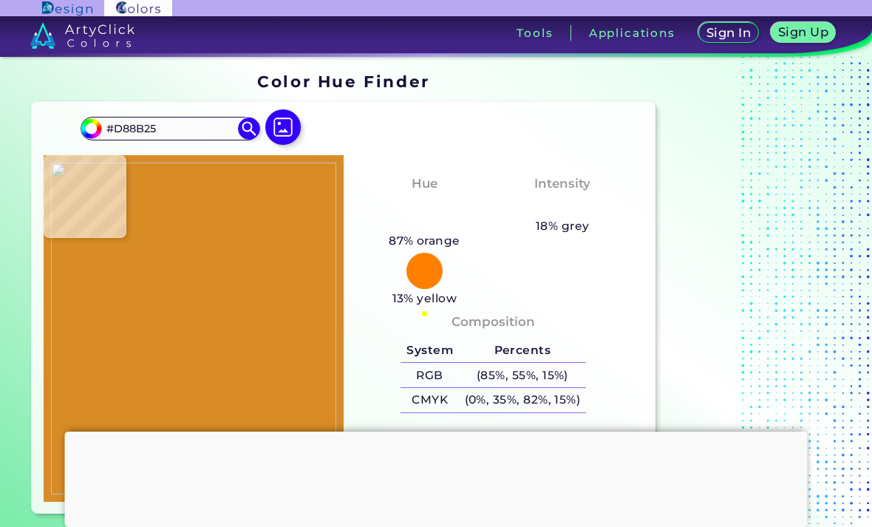
type input "#D98B27"
type input "#d07c22"
type input "#D07C22"
type input "#dc9430"
type input "#DC9430"
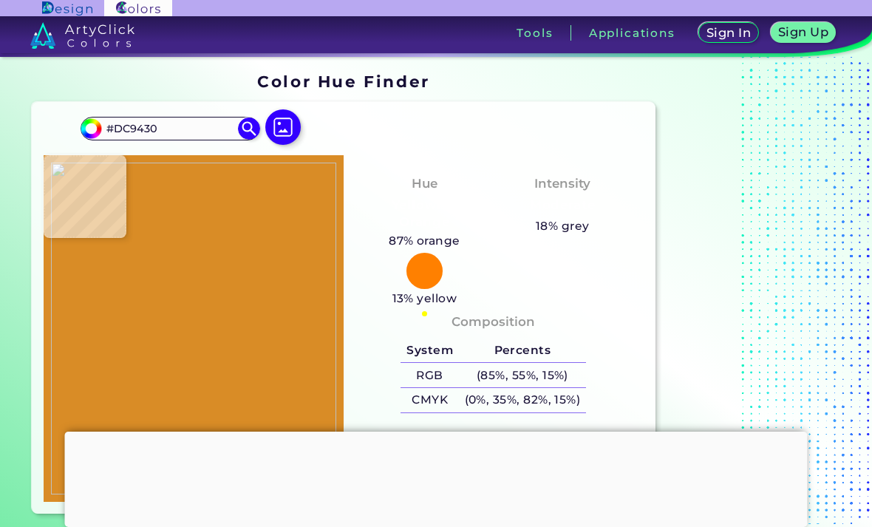
type input "#de9c3c"
type input "#DE9C3C"
type input "#ba8223"
type input "#BA8223"
type input "#cea33e"
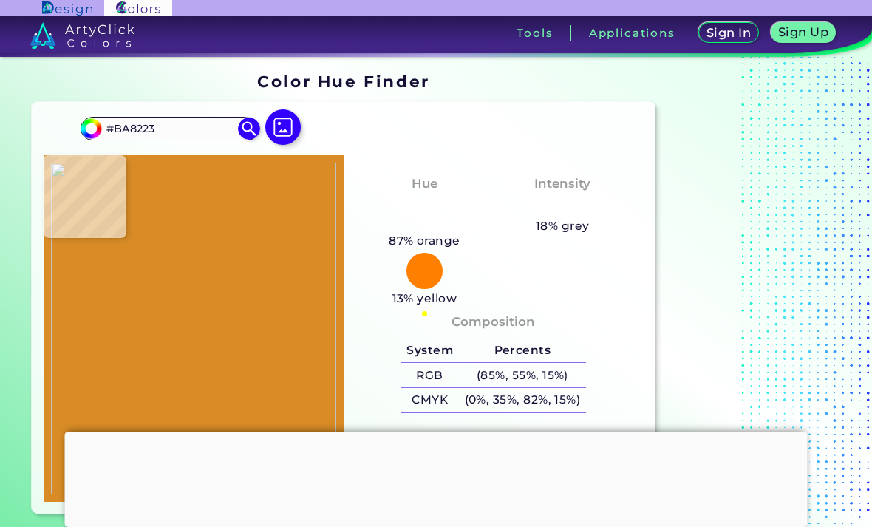
type input "#CEA33E"
type input "#d8b341"
type input "#D8B341"
type input "#d8b33e"
type input "#D8B33E"
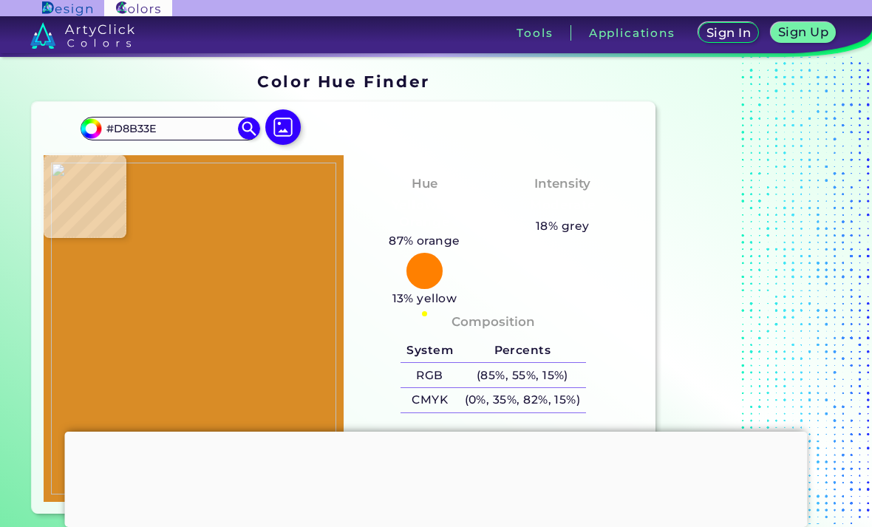
type input "#dbb745"
type input "#DBB745"
type input "#7e96cc"
type input "#7E96CC"
type input "#9fabca"
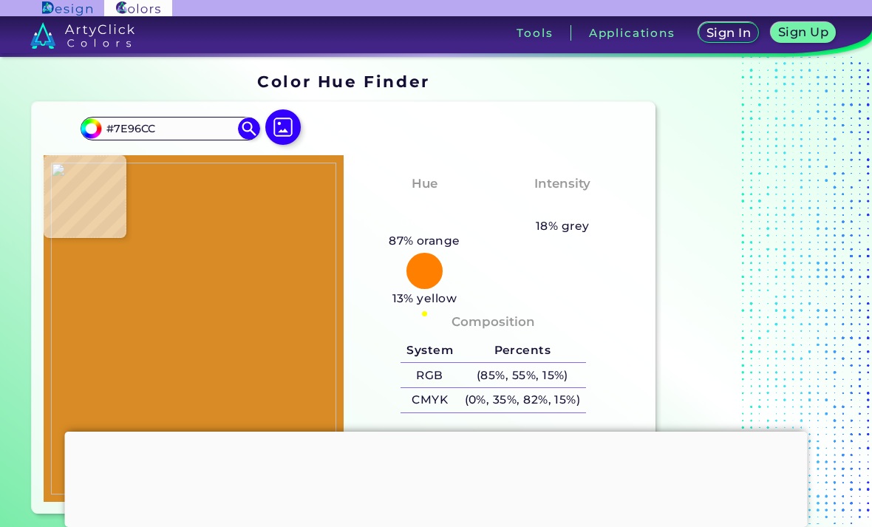
type input "#9FABCA"
type input "#e3b5bf"
type input "#E3B5BF"
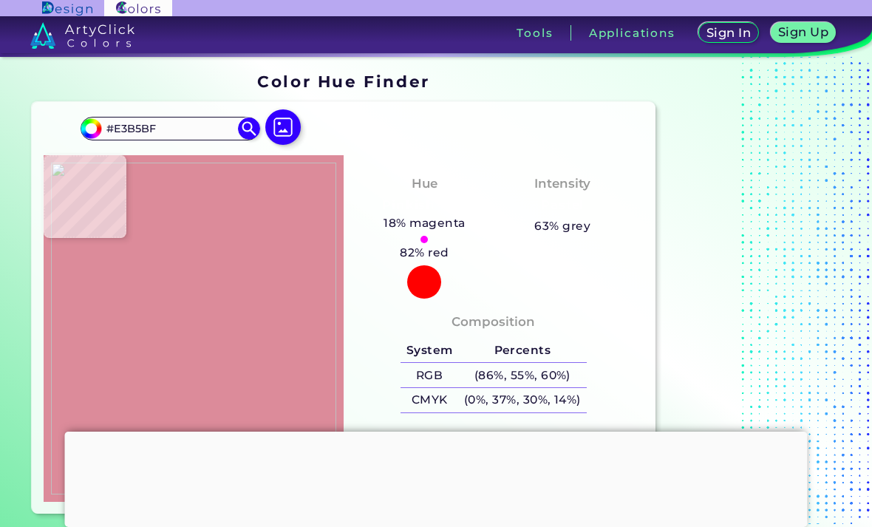
type input "#dc8b9a"
type input "#DC8B9A"
type input "#dd8c9b"
type input "#DD8C9B"
type input "#dd8d9a"
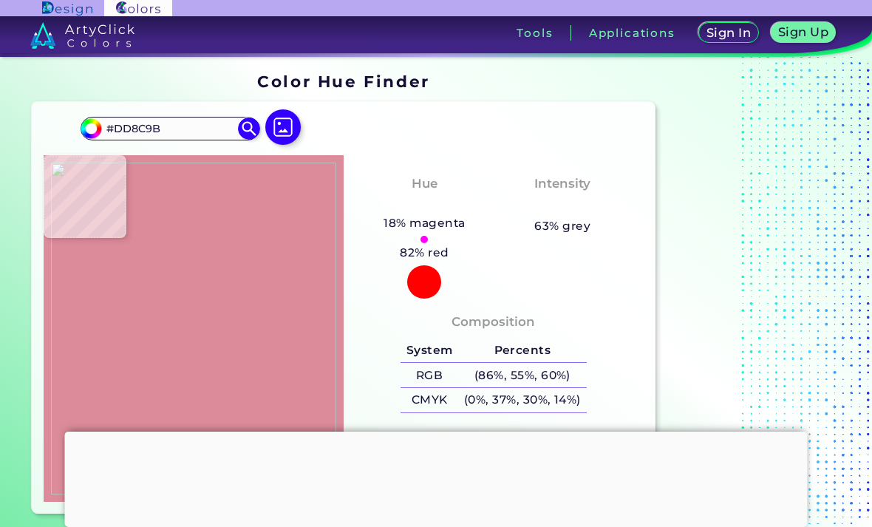
type input "#DD8D9A"
type input "#d88797"
type input "#D88797"
type input "#d77d96"
type input "#D77D96"
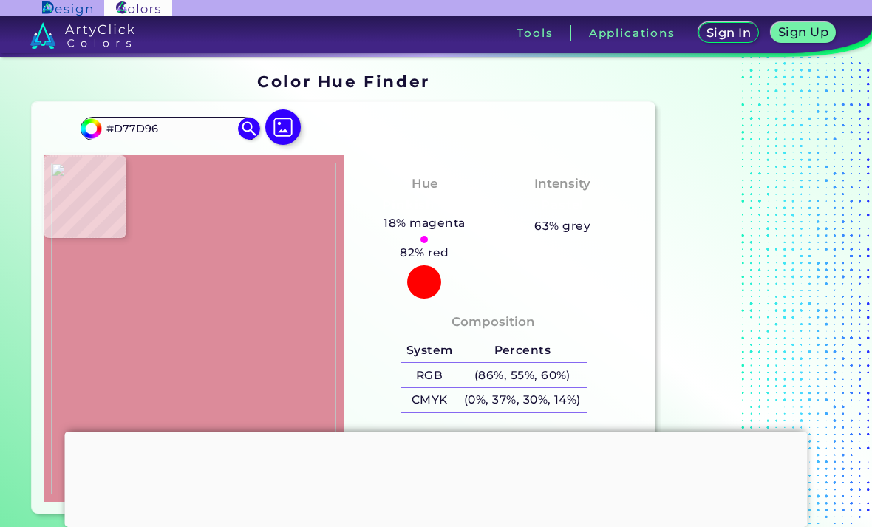
type input "#d06a91"
type input "#D06A91"
type input "#ce6d92"
type input "#CE6D92"
type input "#cf6a92"
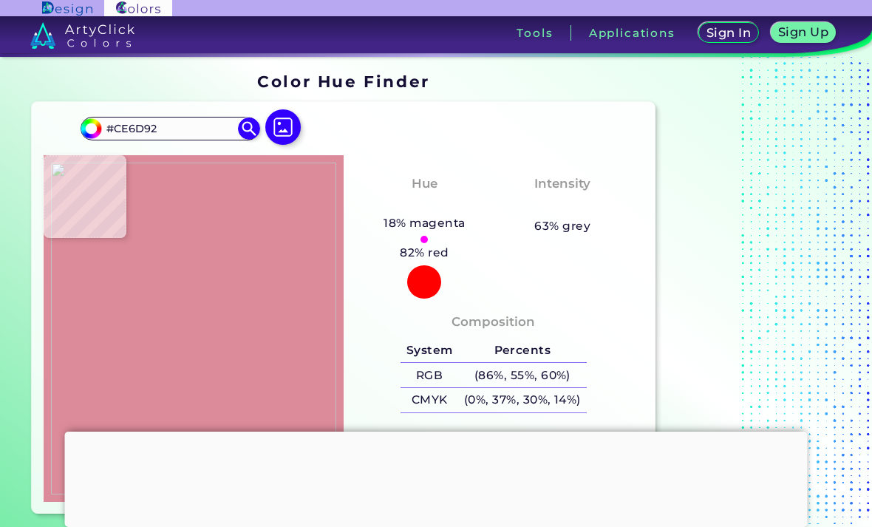
type input "#CF6A92"
type input "#cf6b91"
type input "#CF6B91"
type input "#cd6b93"
type input "#CD6B93"
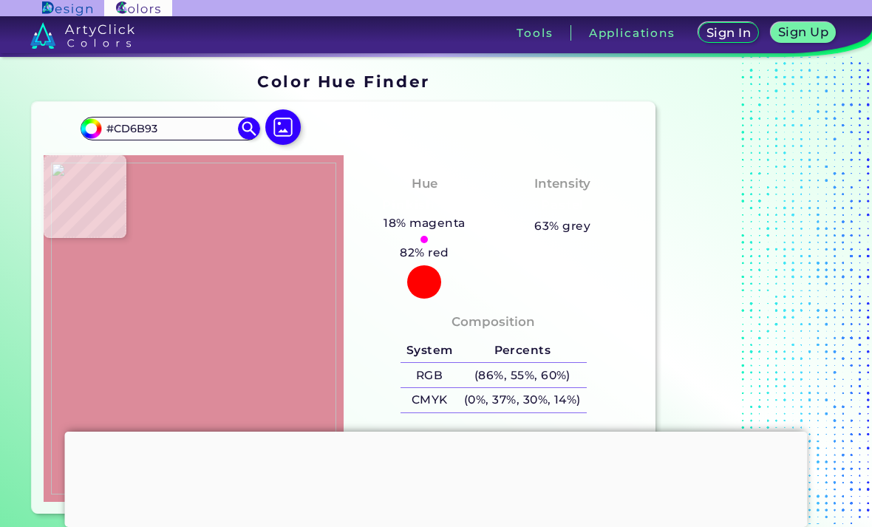
type input "#ce6d92"
type input "#CE6D92"
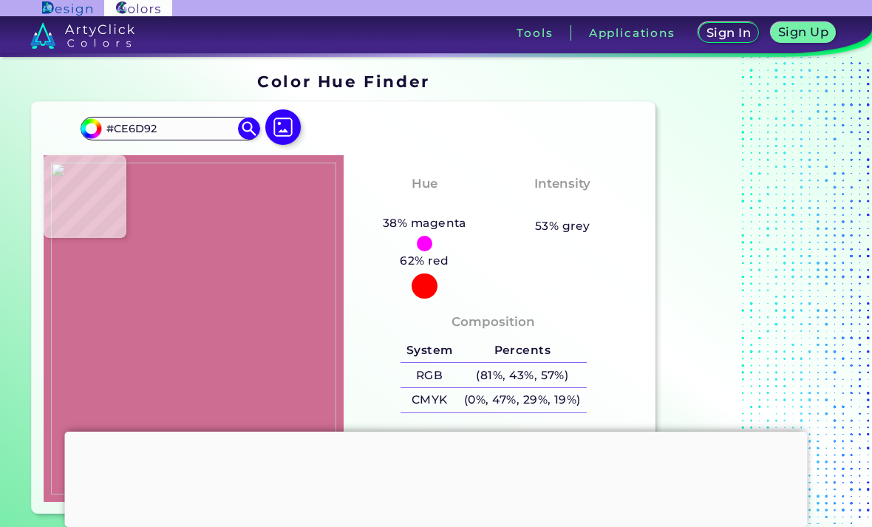
type input "#ce6d93"
type input "#CE6D93"
type input "#ce6d92"
type input "#CE6D92"
type input "#cd6b92"
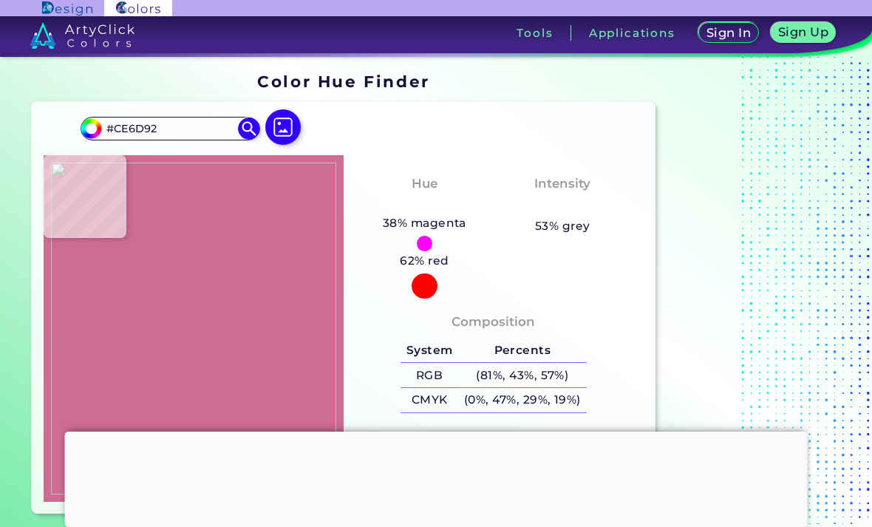
type input "#CD6B92"
type input "#d06c90"
type input "#D06C90"
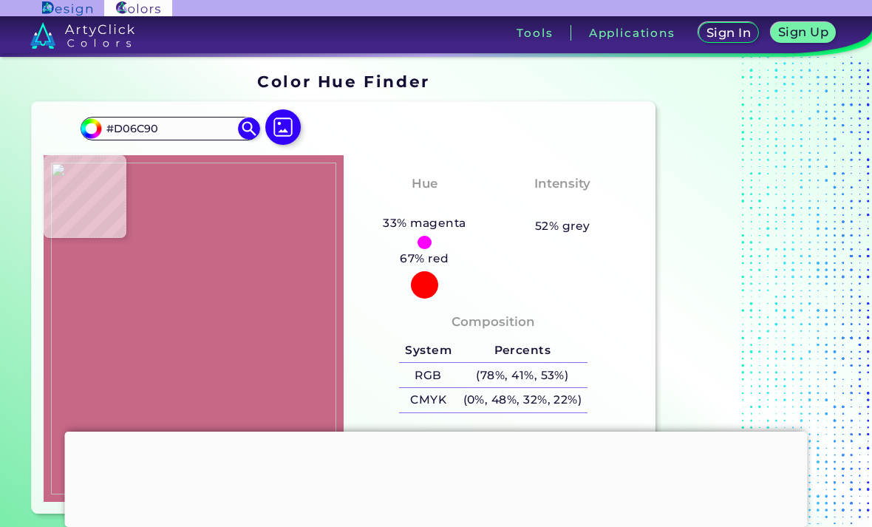
type input "#c76887"
type input "#C76887"
type input "#e0899e"
type input "#E0899E"
type input "#dd8c9d"
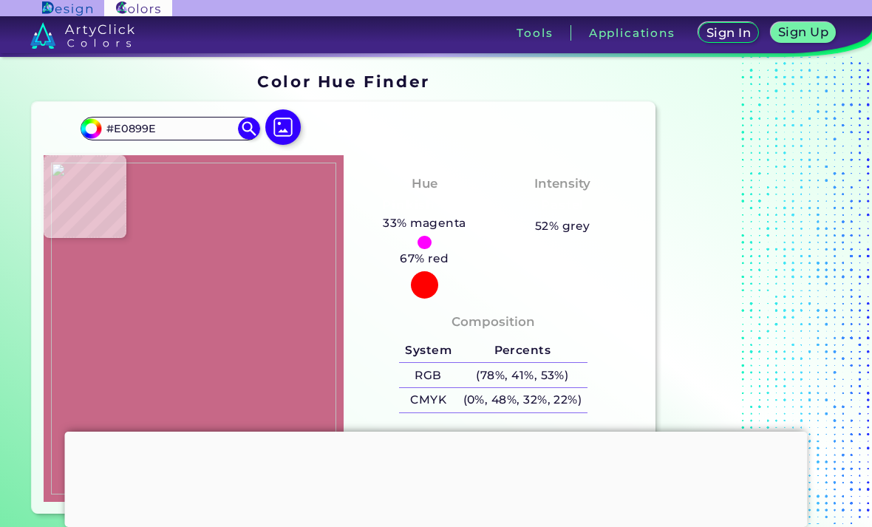
type input "#DD8C9D"
type input "#dd8c9b"
type input "#DD8C9B"
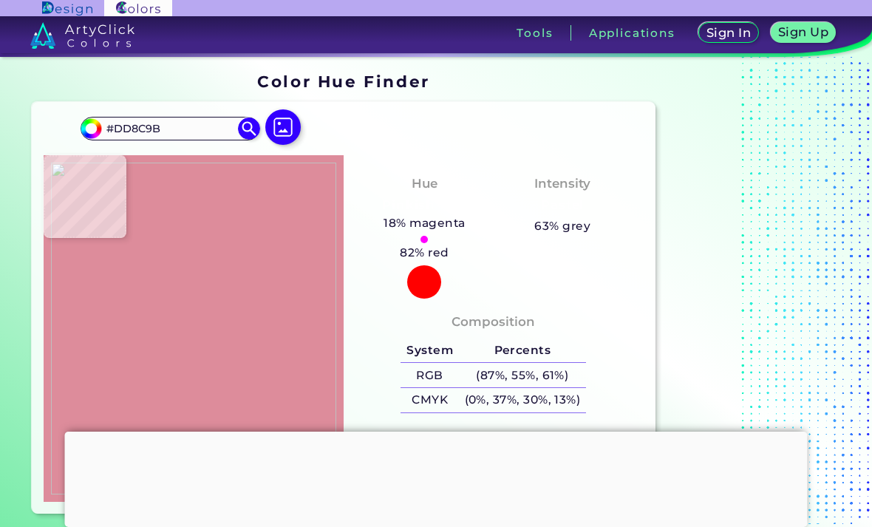
type input "#dc8b9a"
type input "#DC8B9A"
type input "#dc8d9c"
type input "#DC8D9C"
type input "#b66574"
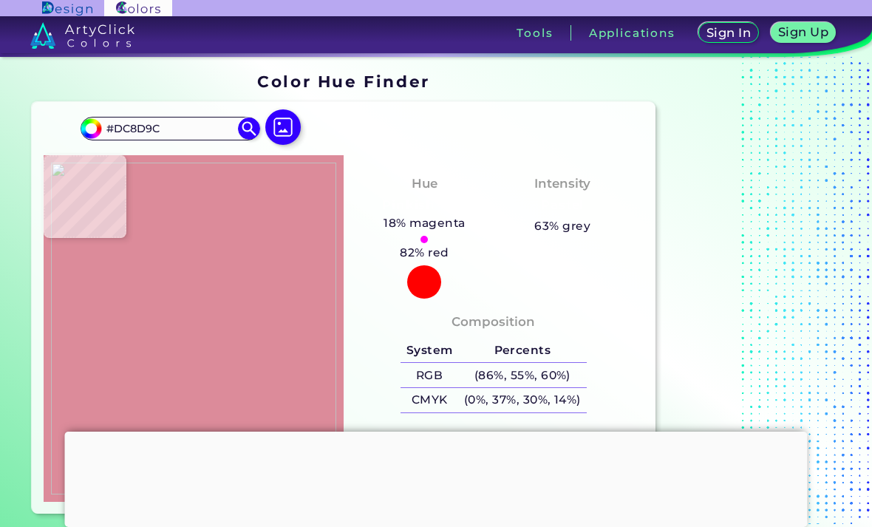
type input "#B66574"
type input "#dd8c9b"
type input "#DD8C9B"
type input "#de8c9c"
type input "#DE8C9C"
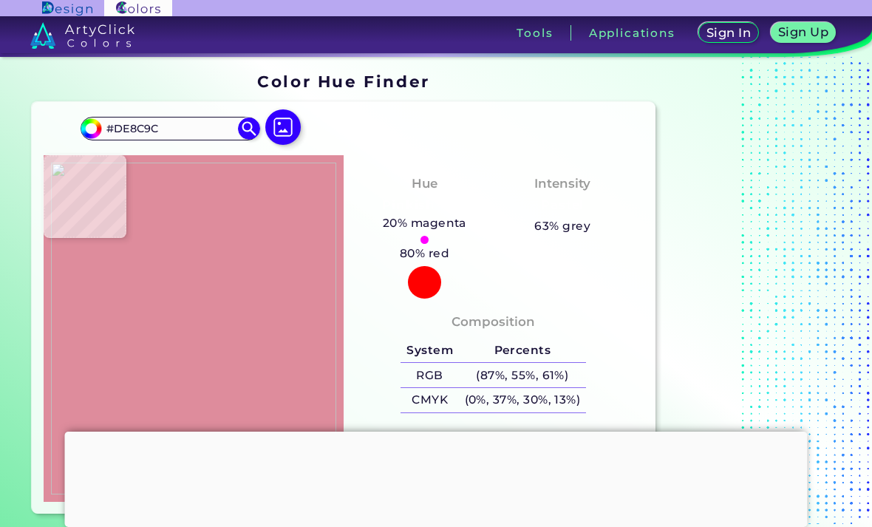
type input "#d17d8b"
type input "#D17D8B"
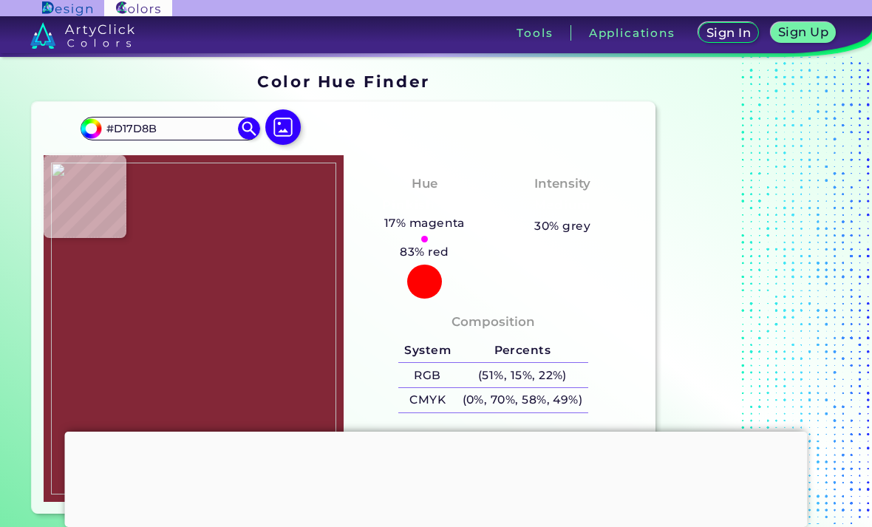
type input "#832737"
type input "#ca7585"
type input "#CA7585"
type input "#dc8998"
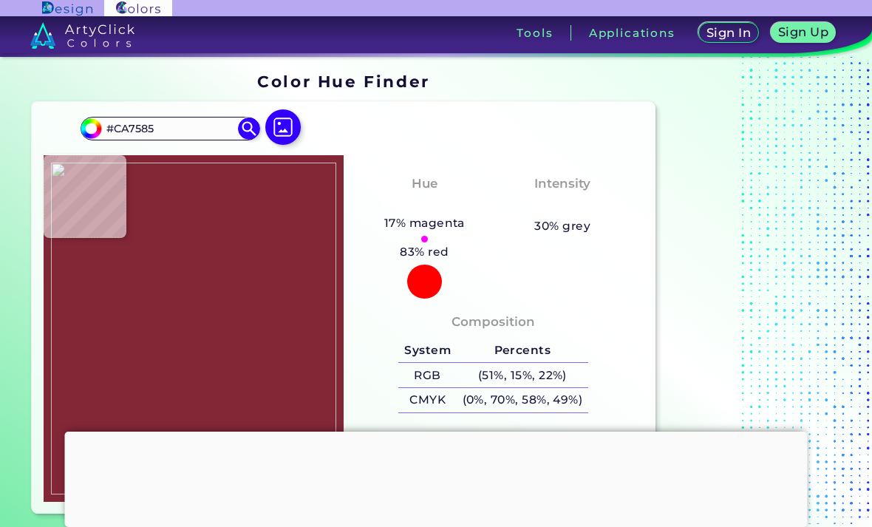
type input "#DC8998"
type input "#dc8b9a"
type input "#DC8B9A"
type input "#dc8b9c"
type input "#DC8B9C"
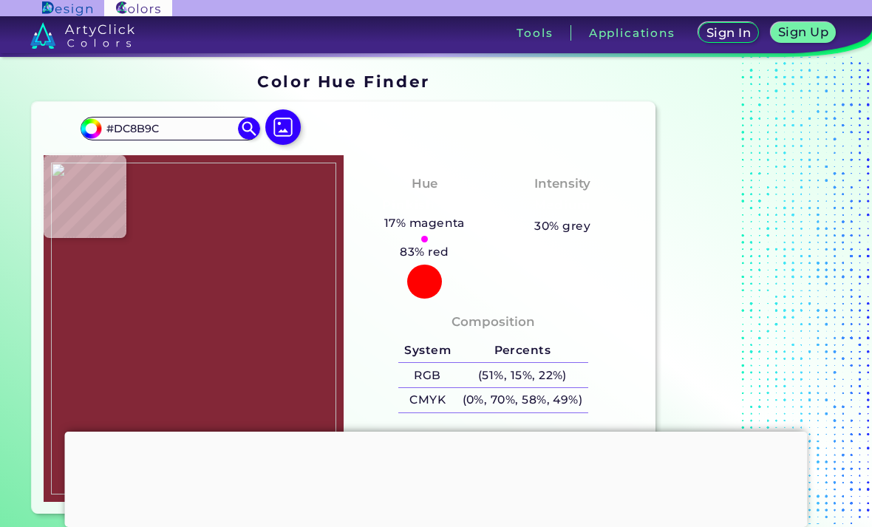
type input "#dd8c9b"
type input "#DD8C9B"
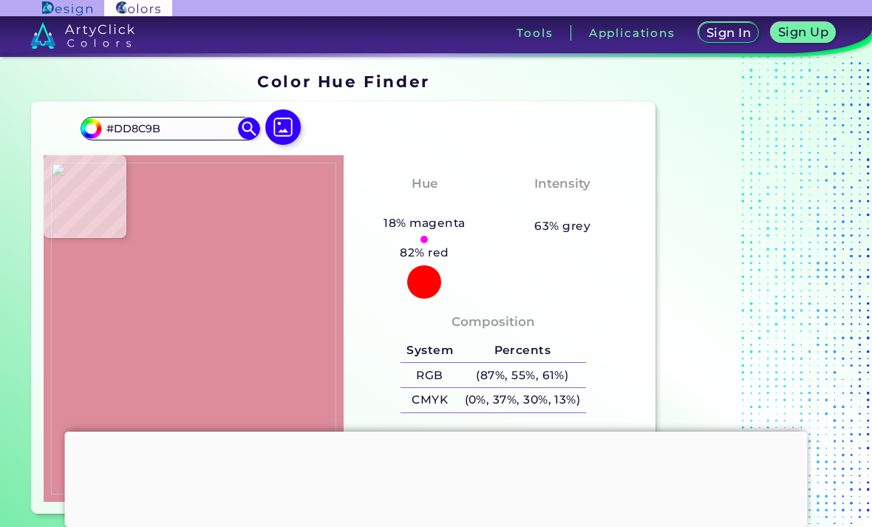
type input "#dc8b9c"
type input "#DC8B9C"
type input "#dc8a9c"
type input "#DC8A9C"
type input "#dc899b"
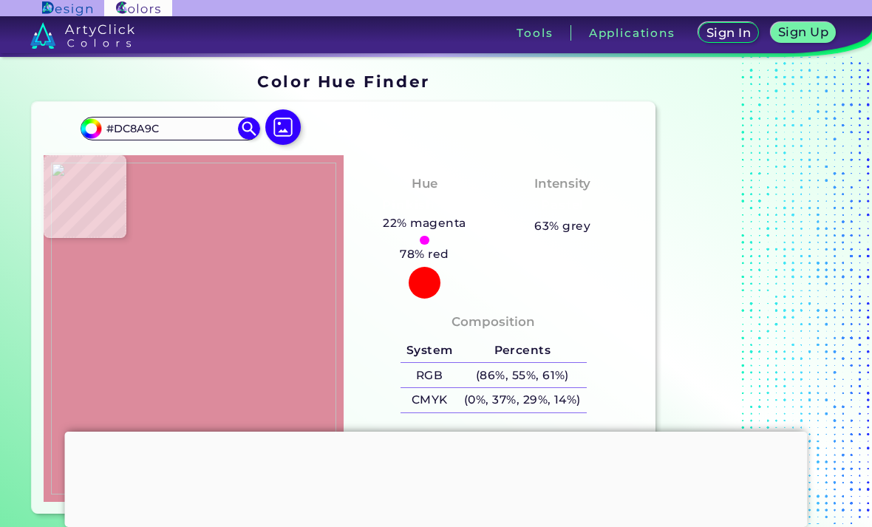
type input "#DC899B"
type input "#db8a99"
type input "#DB8A99"
type input "#db8a9a"
type input "#DB8A9A"
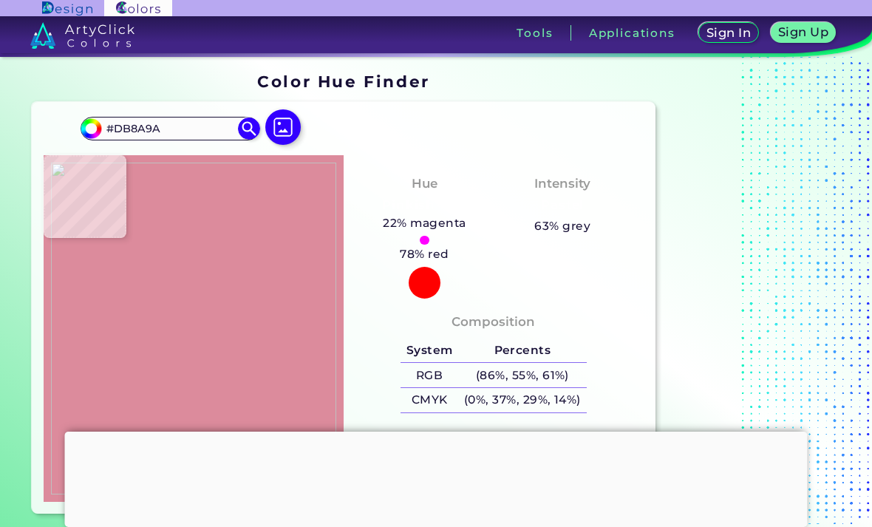
type input "#dc8b9a"
type input "#DC8B9A"
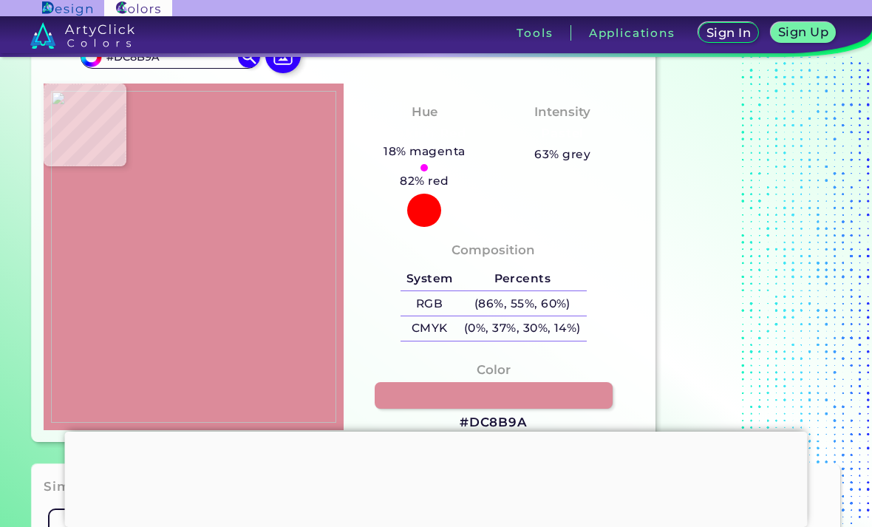
type input "#000000"
type input "#d6b027"
type input "#D6B027"
type input "#d8b42c"
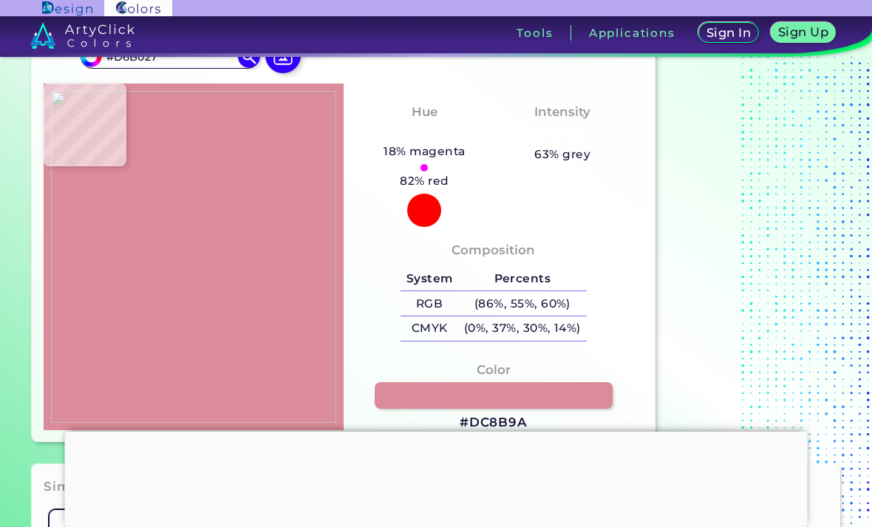
type input "#D8B42C"
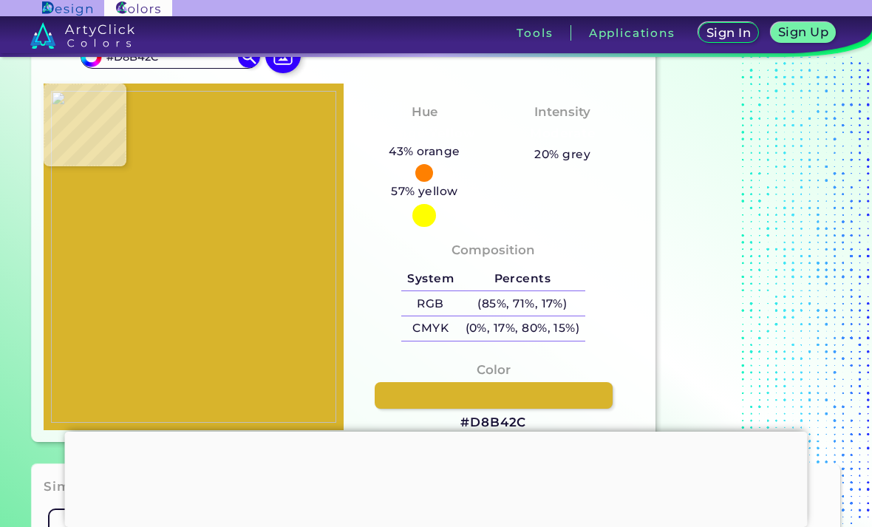
scroll to position [83, 0]
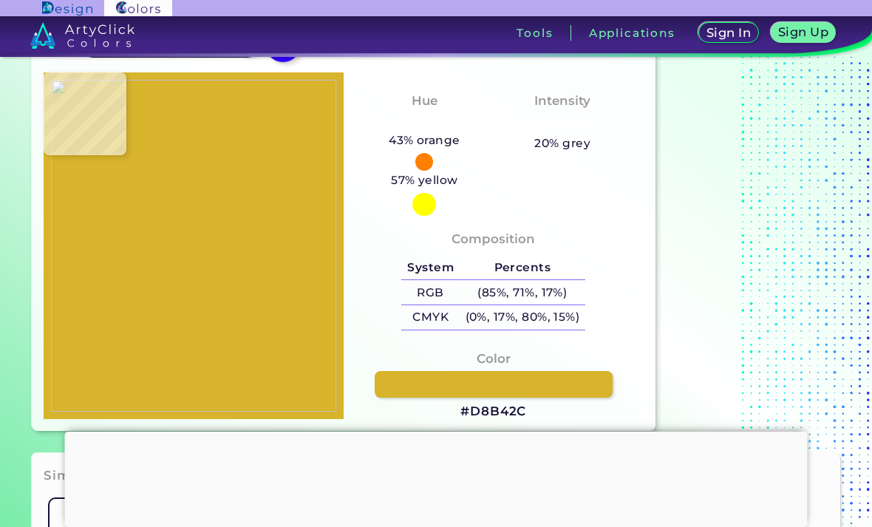
type input "#dab42f"
type input "#DAB42F"
type input "#dbb52d"
type input "#DBB52D"
type input "#d8b42c"
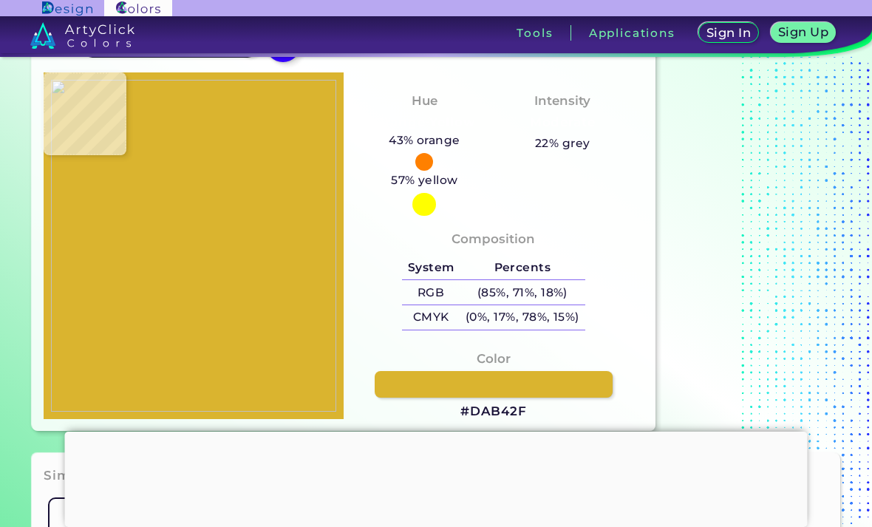
type input "#D8B42C"
type input "#dab42b"
type input "#DAB42B"
type input "#d7b42b"
type input "#D7B42B"
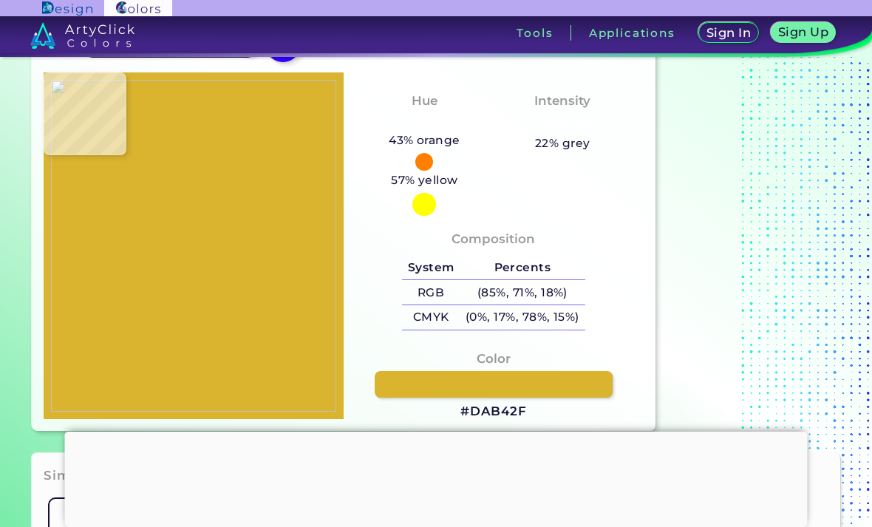
type input "#812f00"
type input "#812F00"
type input "#b45e06"
type input "#B45E06"
type input "#cf790c"
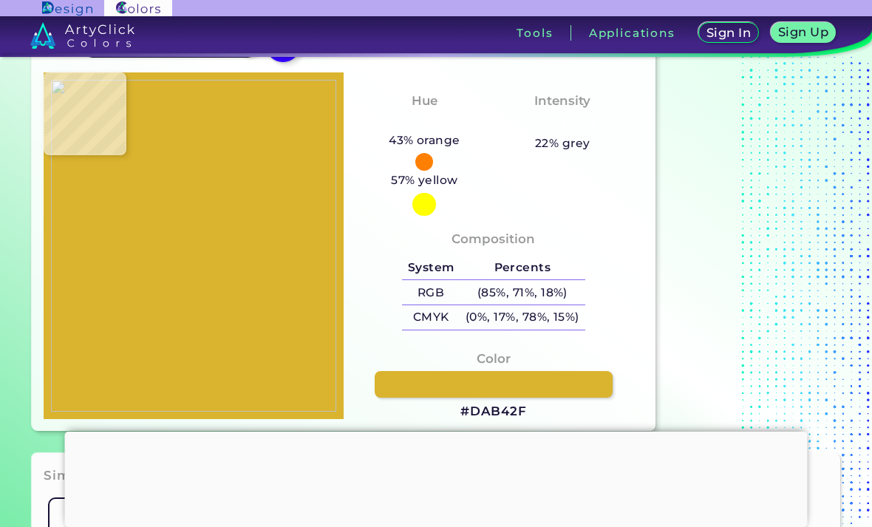
type input "#CF790C"
type input "#d27b12"
type input "#D27B12"
type input "#d27b14"
type input "#D27B14"
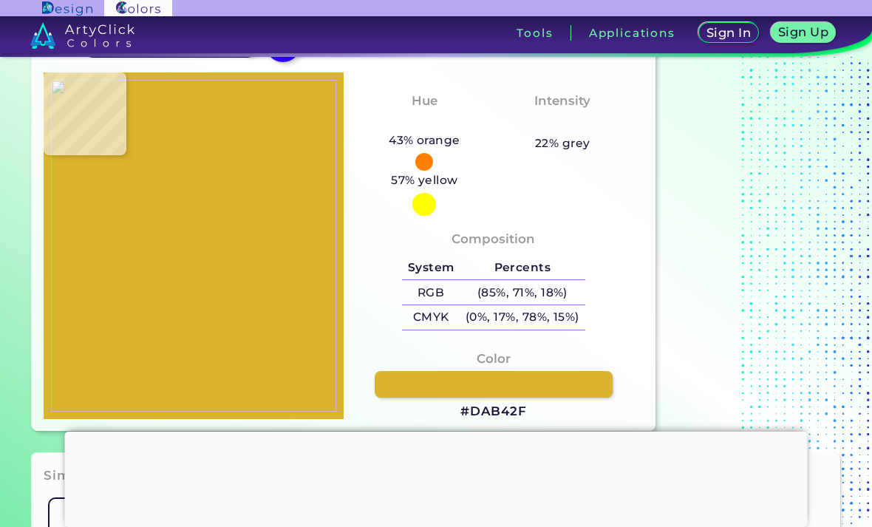
type input "#d07d16"
type input "#D07D16"
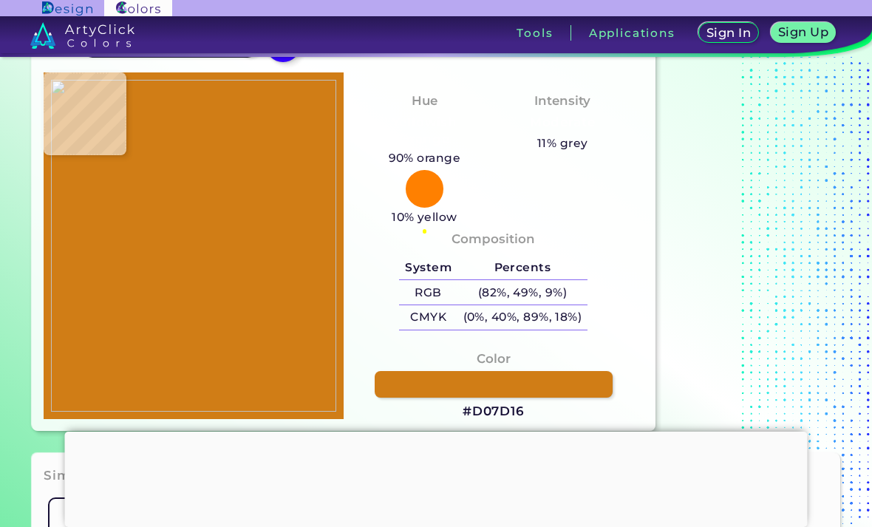
type input "#d07d15"
type input "#D07D15"
type input "#d07d17"
type input "#D07D17"
type input "#ba6615"
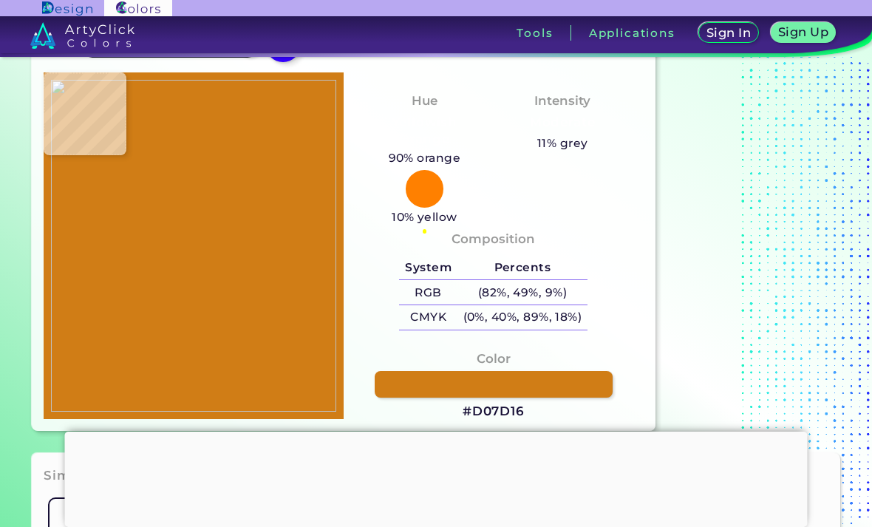
type input "#BA6615"
type input "#a05925"
type input "#A05925"
type input "#985020"
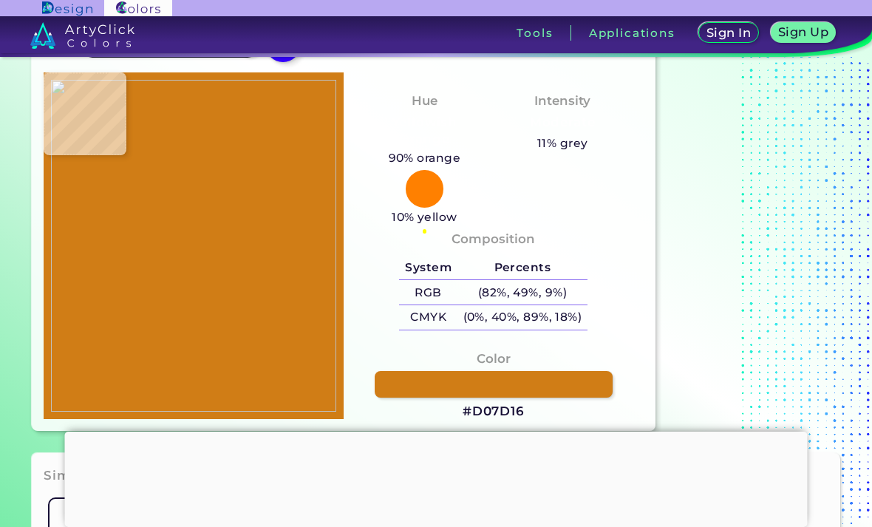
type input "#9e5323"
type input "#9E5323"
type input "#b66821"
type input "#B66821"
type input "#db983d"
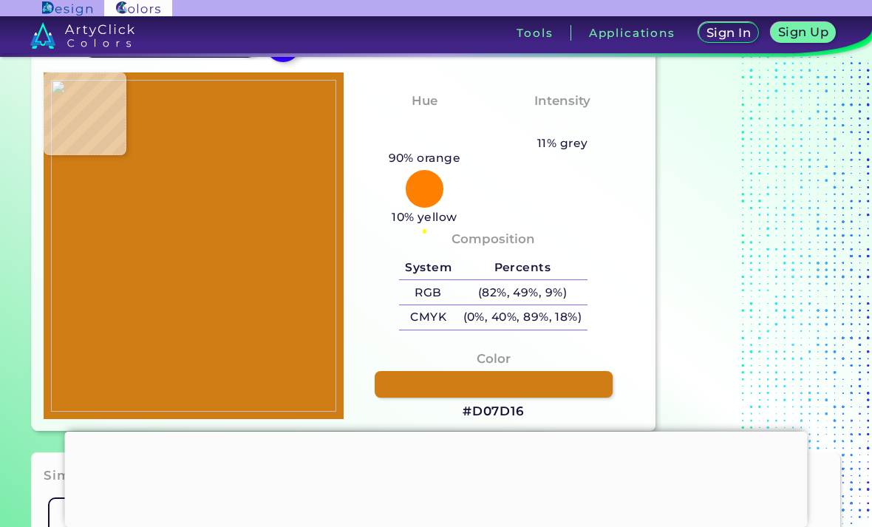
type input "#DB983D"
type input "#da993f"
type input "#DA993F"
type input "#d7943b"
type input "#D7943B"
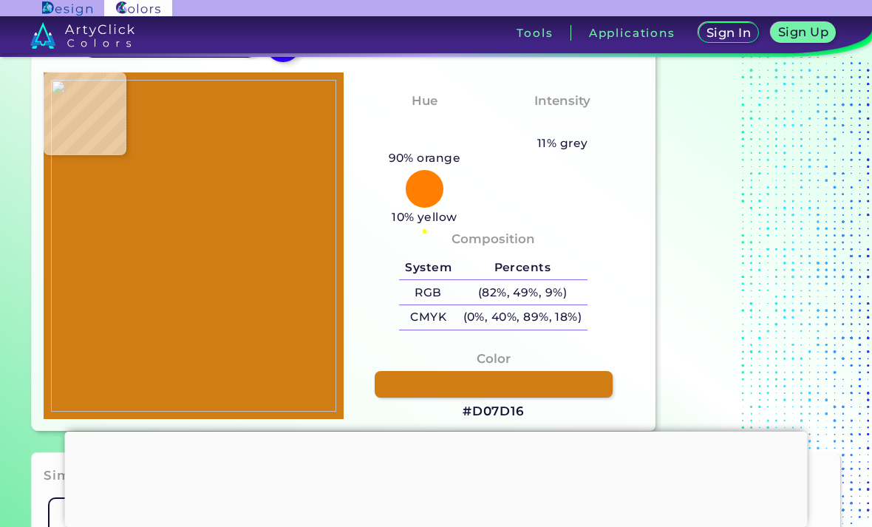
type input "#d99335"
type input "#D99335"
type input "#d89233"
type input "#D89233"
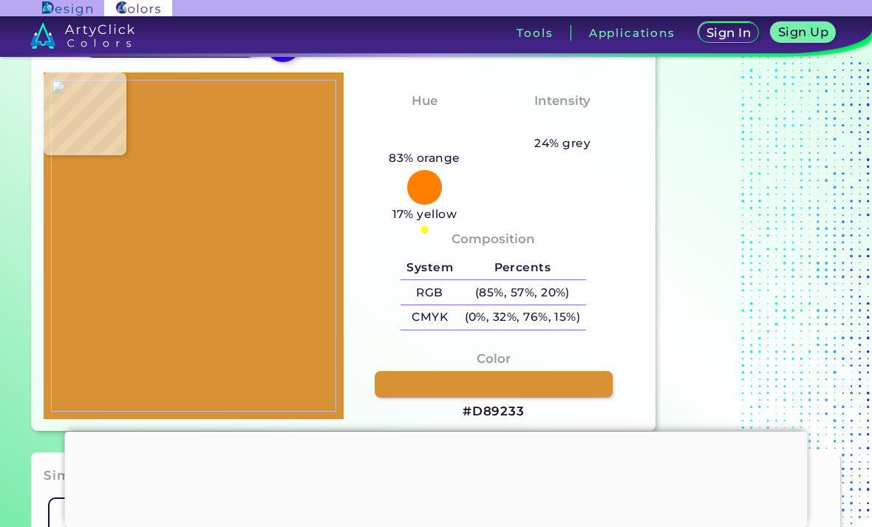
type input "#d89232"
type input "#D89232"
type input "#d79132"
type input "#D79132"
type input "#d89334"
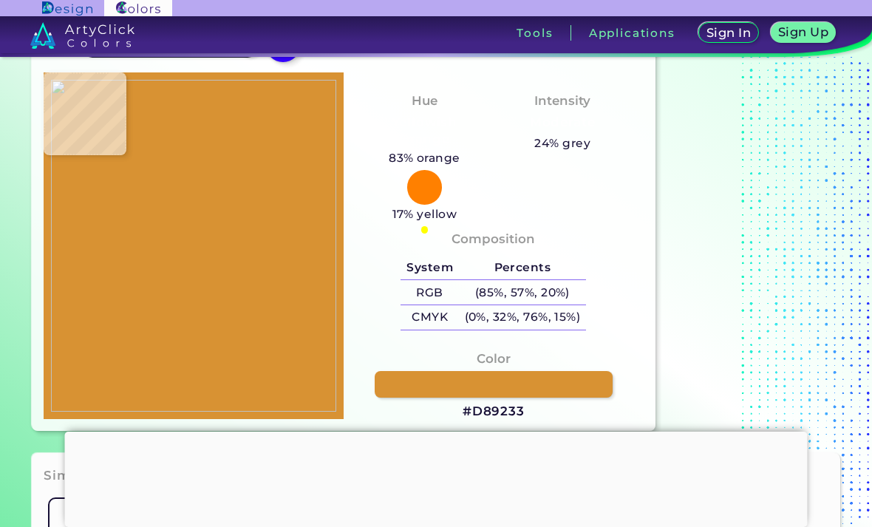
type input "#D89334"
type input "#d79234"
type input "#D79234"
type input "#d79233"
type input "#D79233"
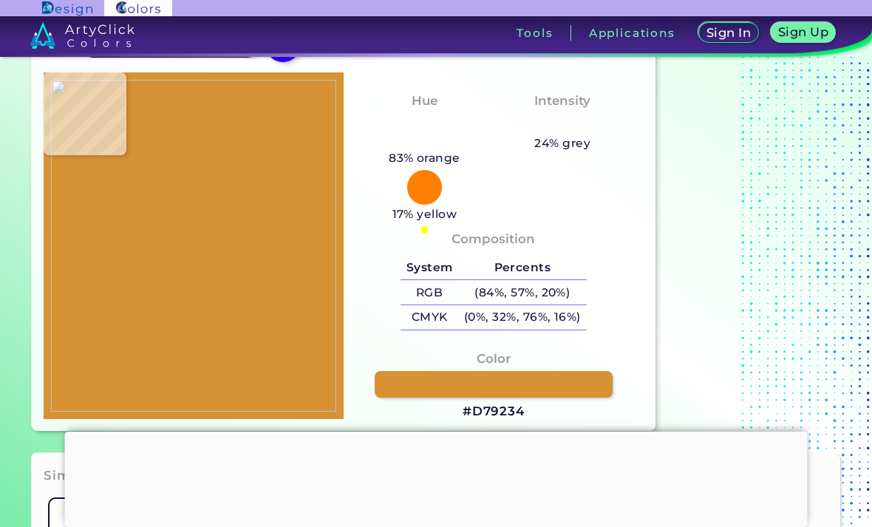
type input "#d89335"
type input "#D89335"
type input "#d79439"
type input "#D79439"
type input "#d79539"
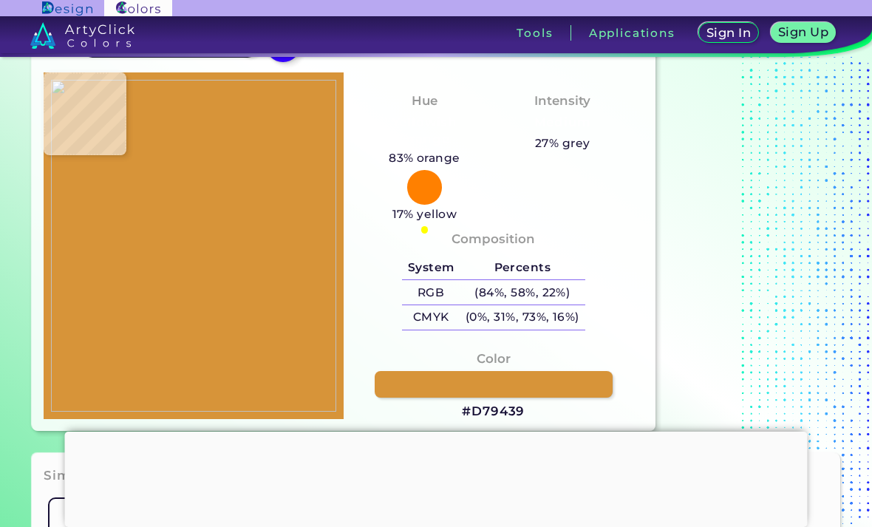
type input "#D79539"
type input "#d8963a"
type input "#D8963A"
type input "#da993d"
type input "#DA993D"
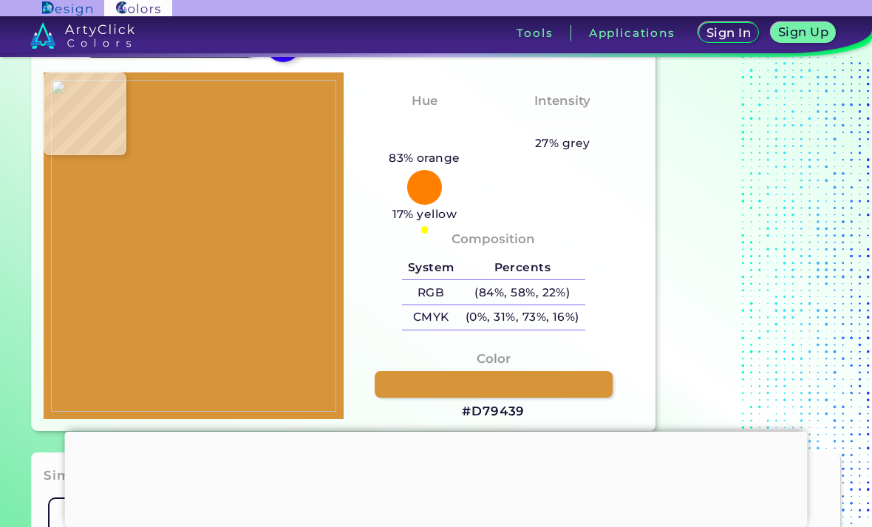
type input "#dd9a39"
type input "#DD9A39"
type input "#db8c0e"
type input "#DB8C0E"
type input "#c97330"
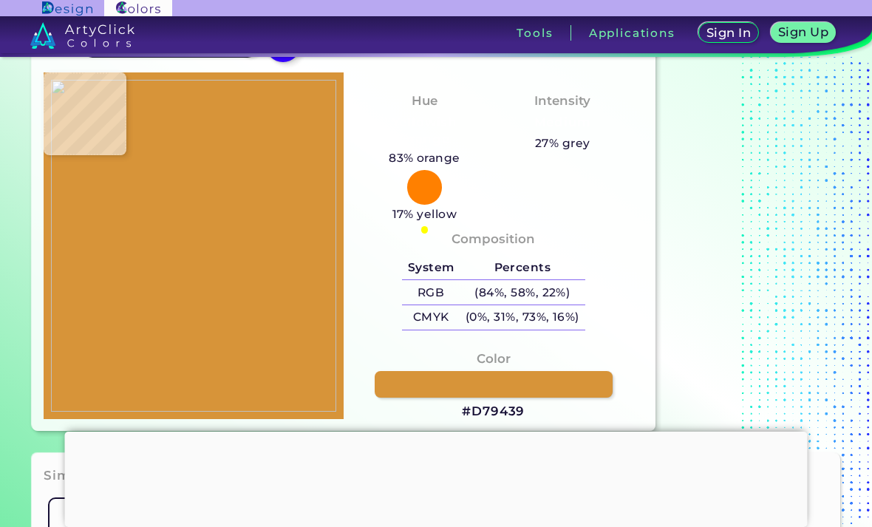
type input "#C97330"
type input "#de8c9d"
type input "#DE8C9D"
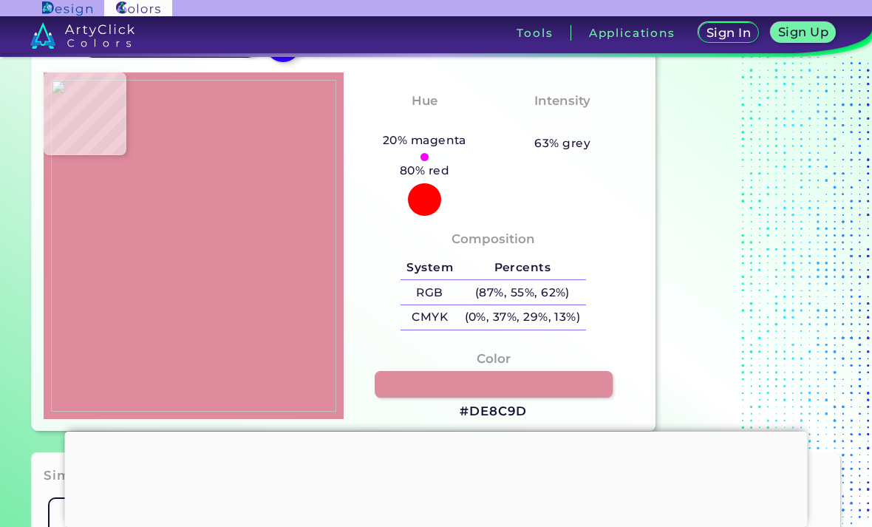
type input "#da8999"
type input "#DA8999"
type input "#d78696"
type input "#D78696"
type input "#d88796"
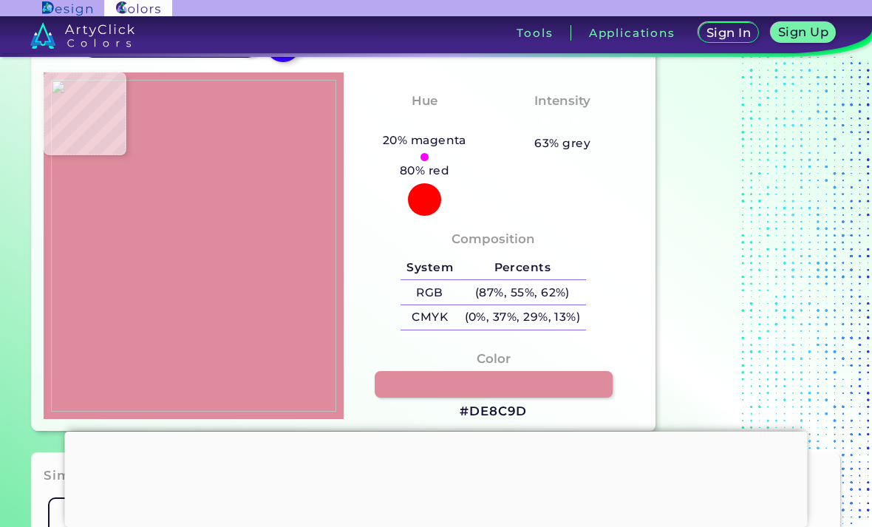
type input "#D88796"
type input "#dc8a9b"
type input "#DC8A9B"
type input "#dd8b9a"
type input "#DD8B9A"
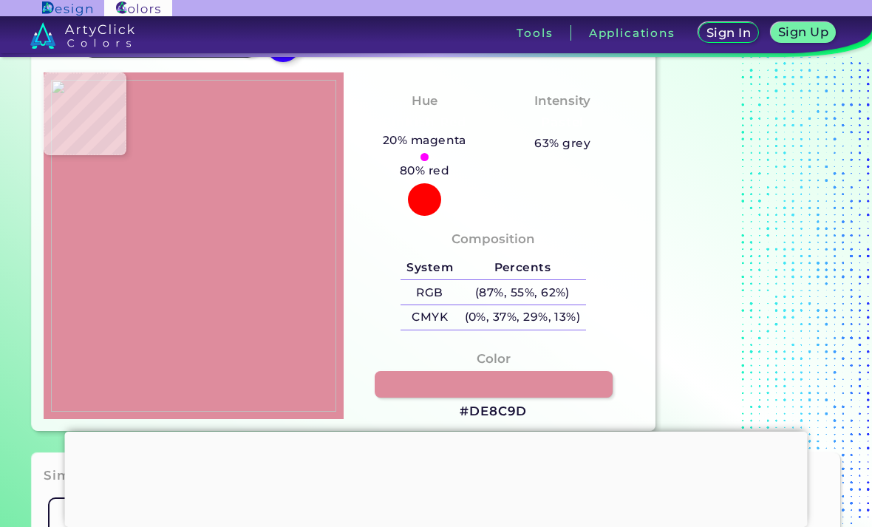
type input "#dd8c9b"
type input "#DD8C9B"
type input "#df8b9d"
type input "#DF8B9D"
type input "#db8799"
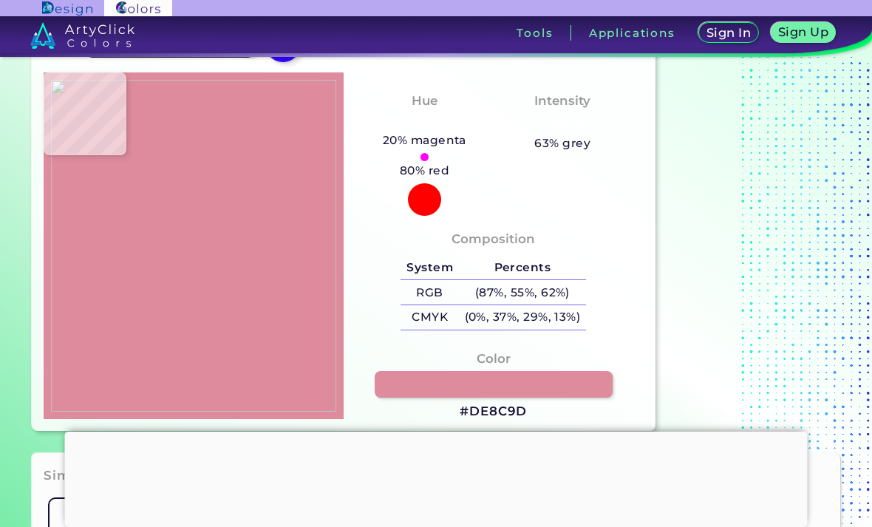
type input "#DB8799"
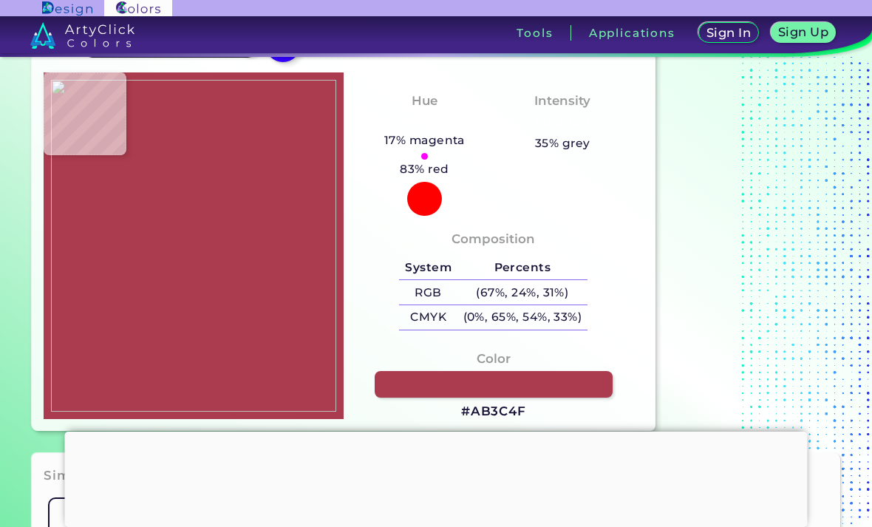
click at [491, 398] on link at bounding box center [494, 384] width 238 height 27
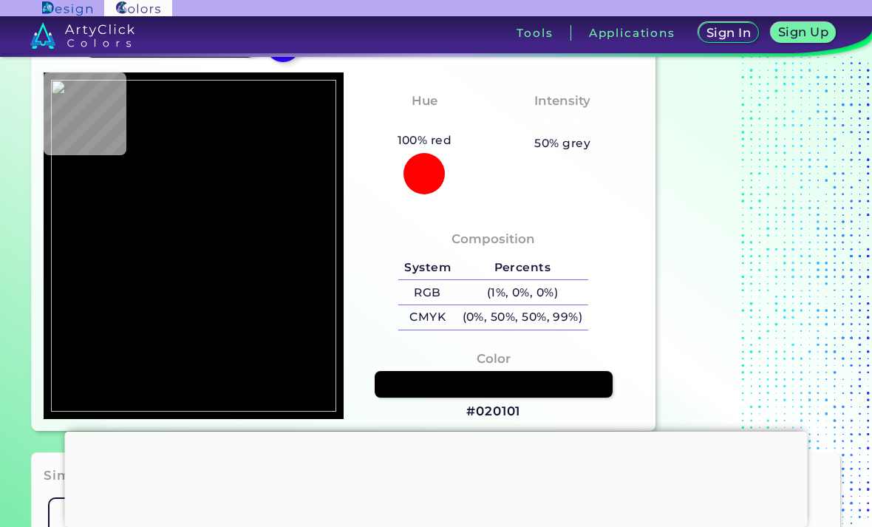
scroll to position [208, 0]
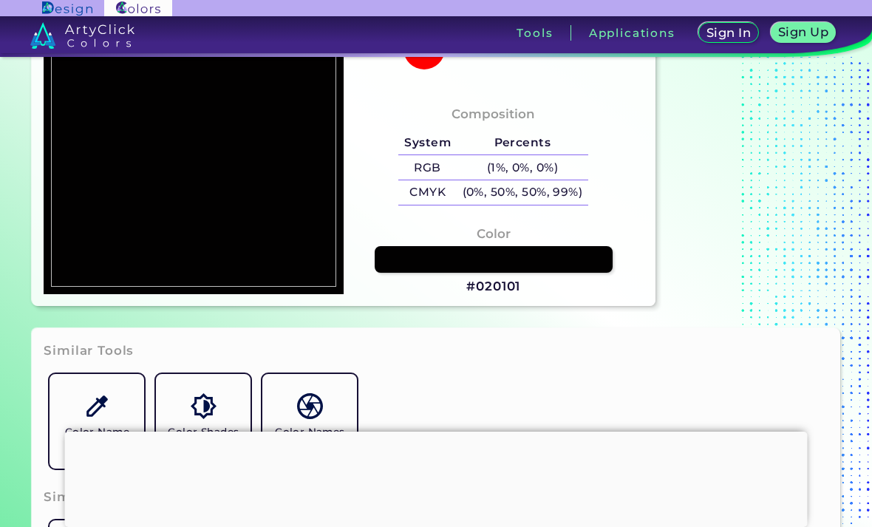
click at [559, 273] on link at bounding box center [494, 259] width 238 height 27
